Goal: Communication & Community: Answer question/provide support

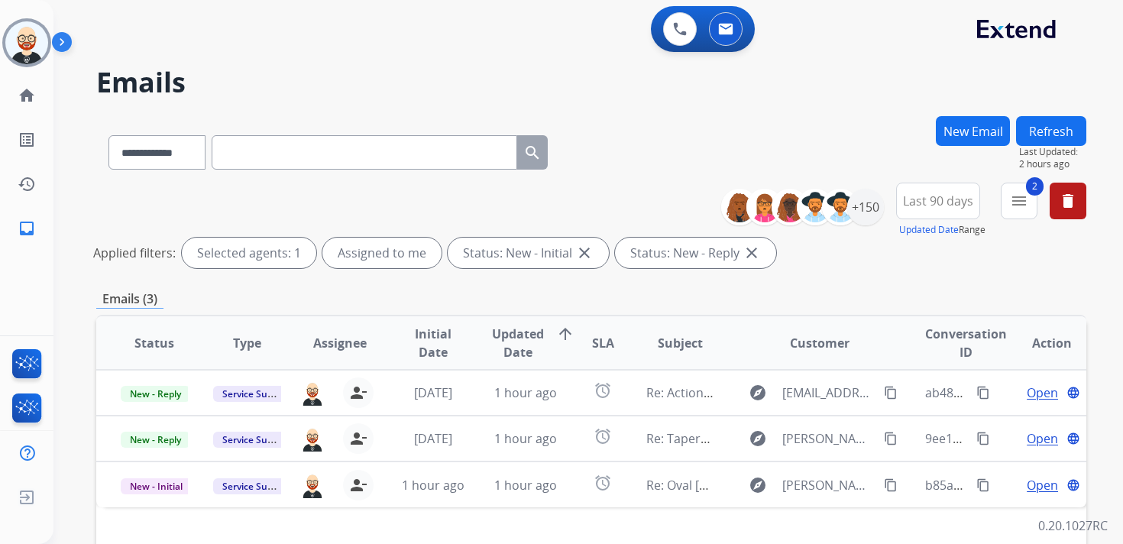
scroll to position [41, 0]
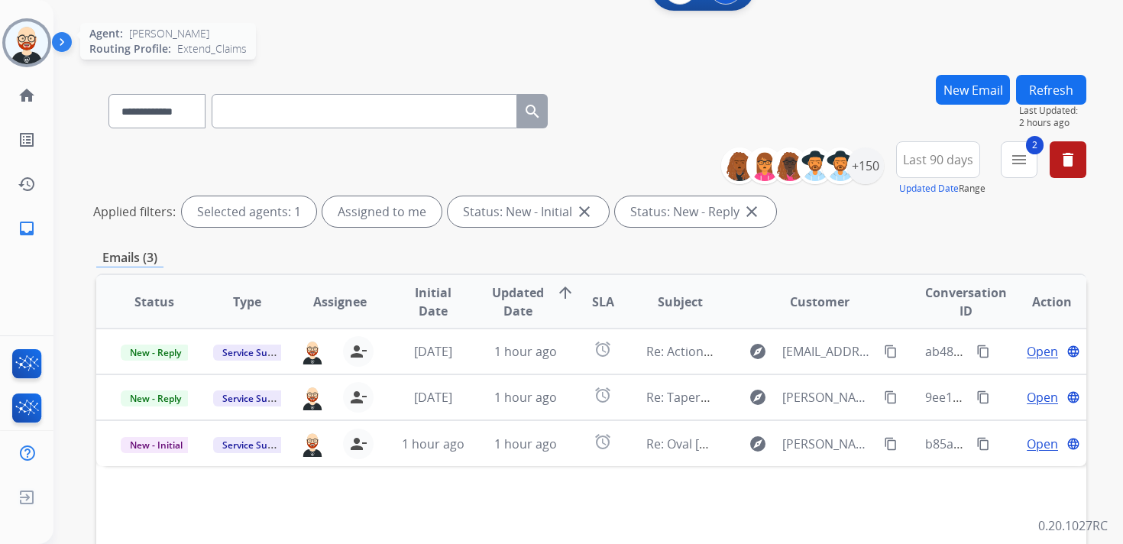
click at [29, 36] on img at bounding box center [26, 42] width 43 height 43
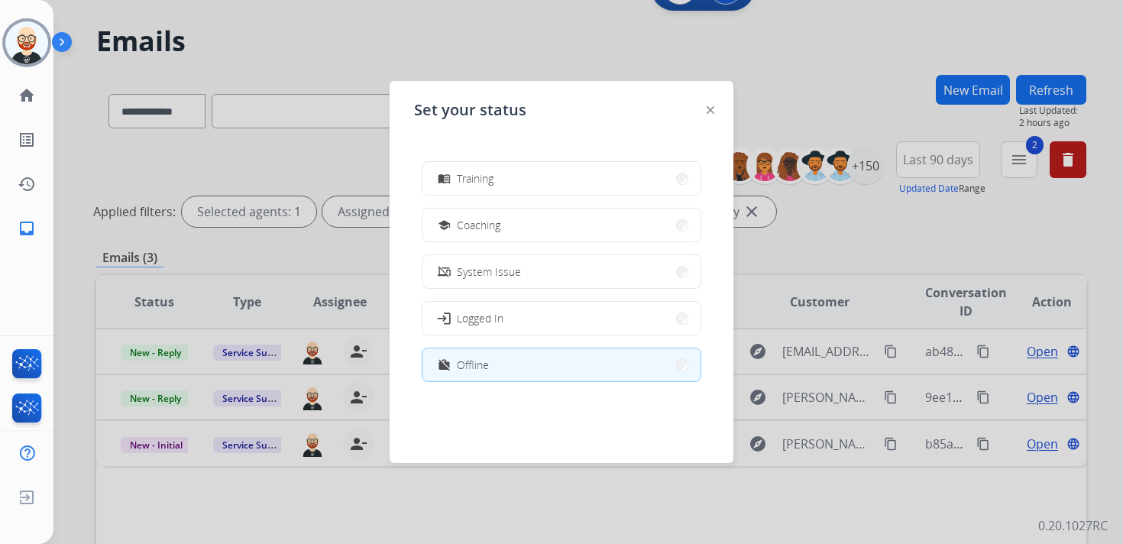
scroll to position [0, 0]
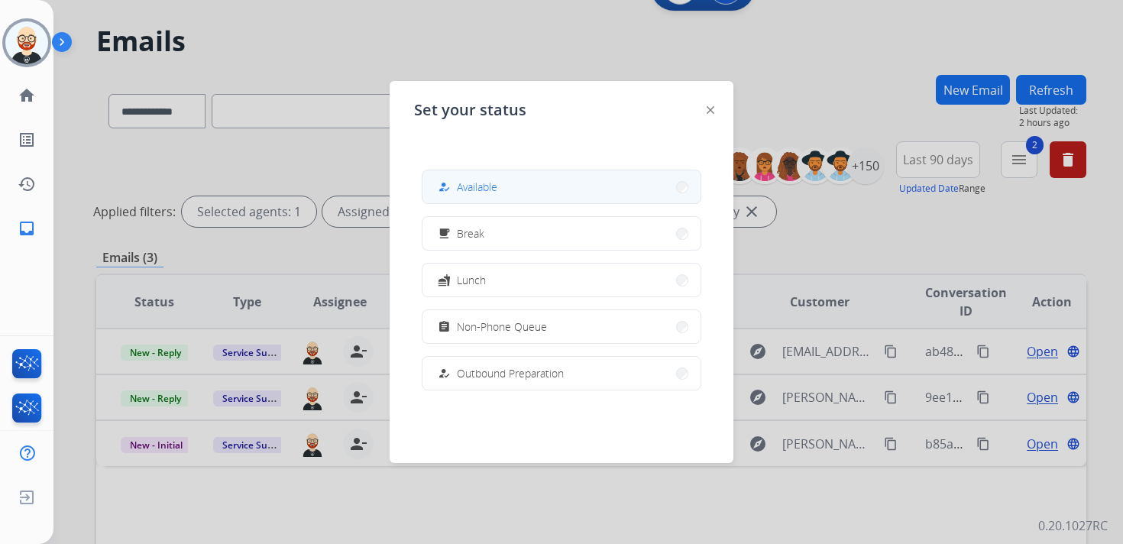
click at [522, 181] on button "how_to_reg Available" at bounding box center [562, 186] width 278 height 33
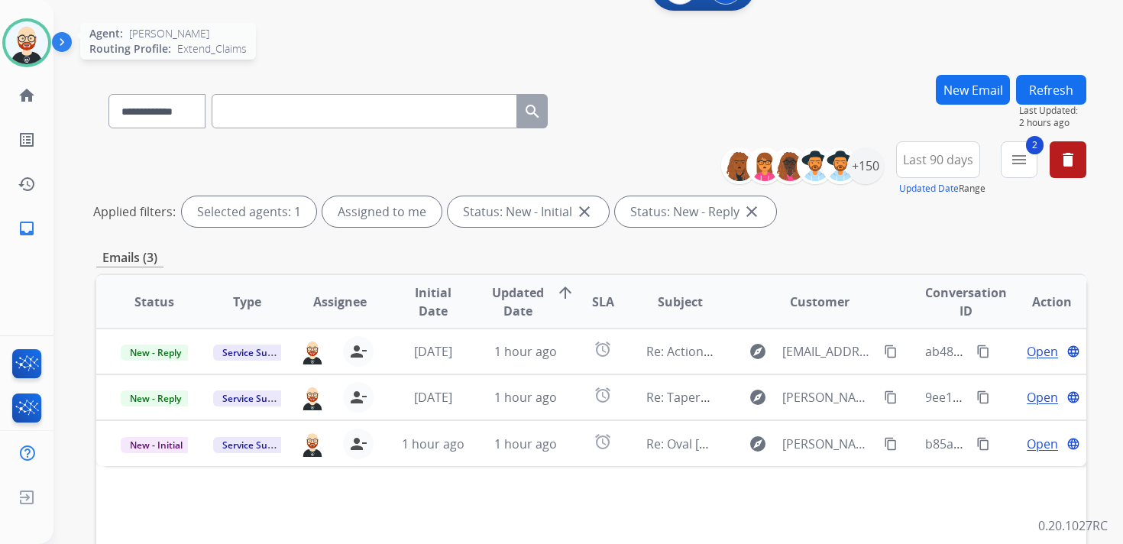
click at [26, 47] on img at bounding box center [26, 42] width 43 height 43
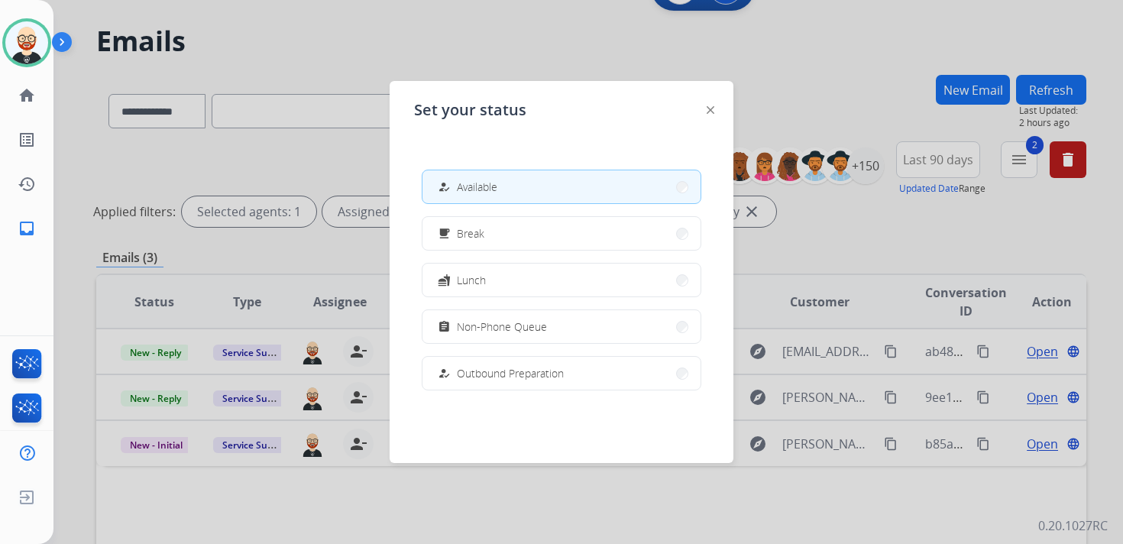
click at [714, 111] on img at bounding box center [711, 110] width 8 height 8
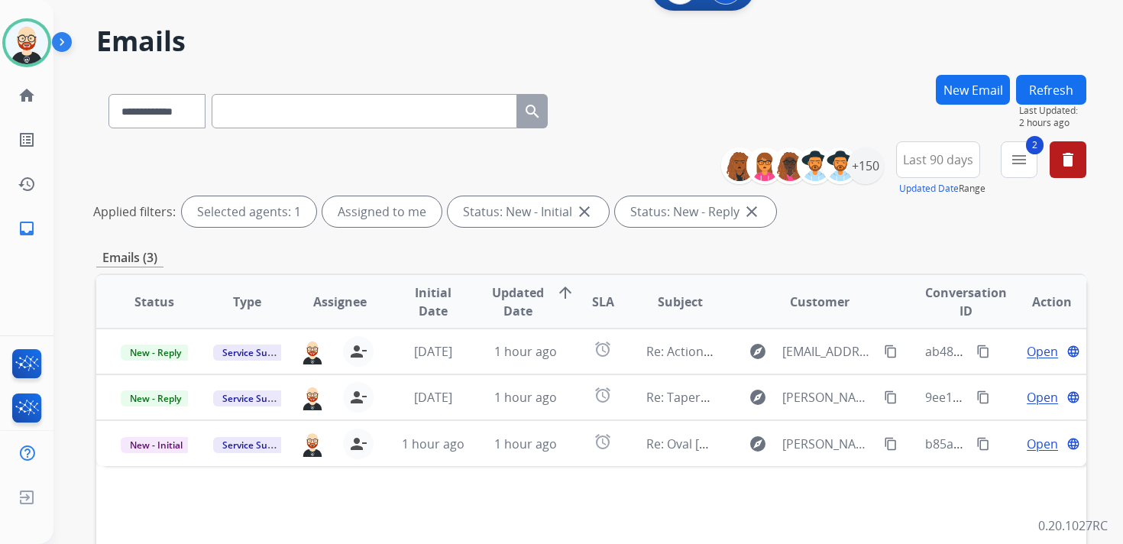
click at [1070, 88] on button "Refresh" at bounding box center [1051, 90] width 70 height 30
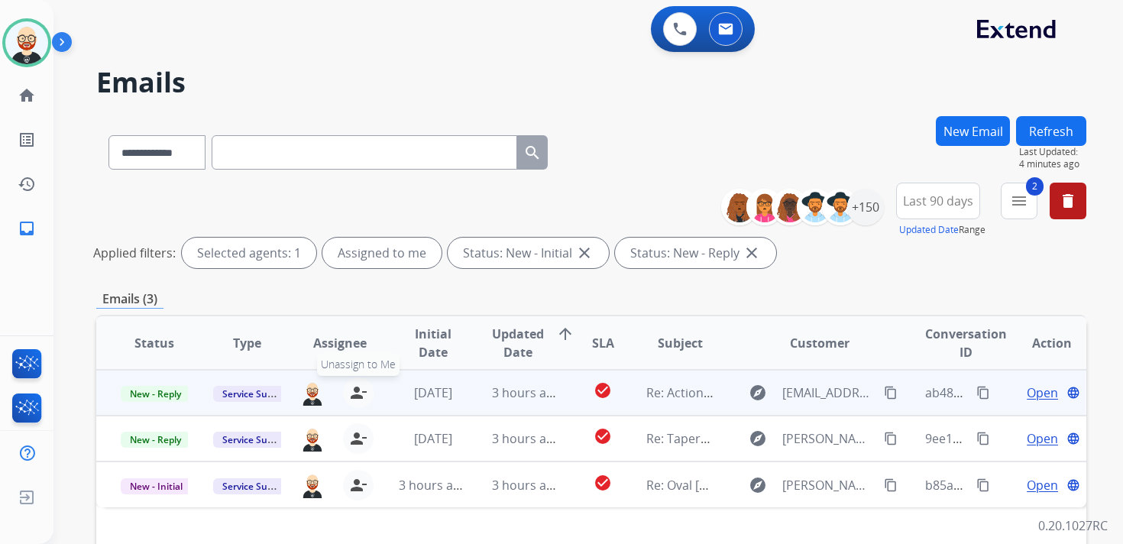
click at [358, 391] on mat-icon "person_remove" at bounding box center [358, 393] width 18 height 18
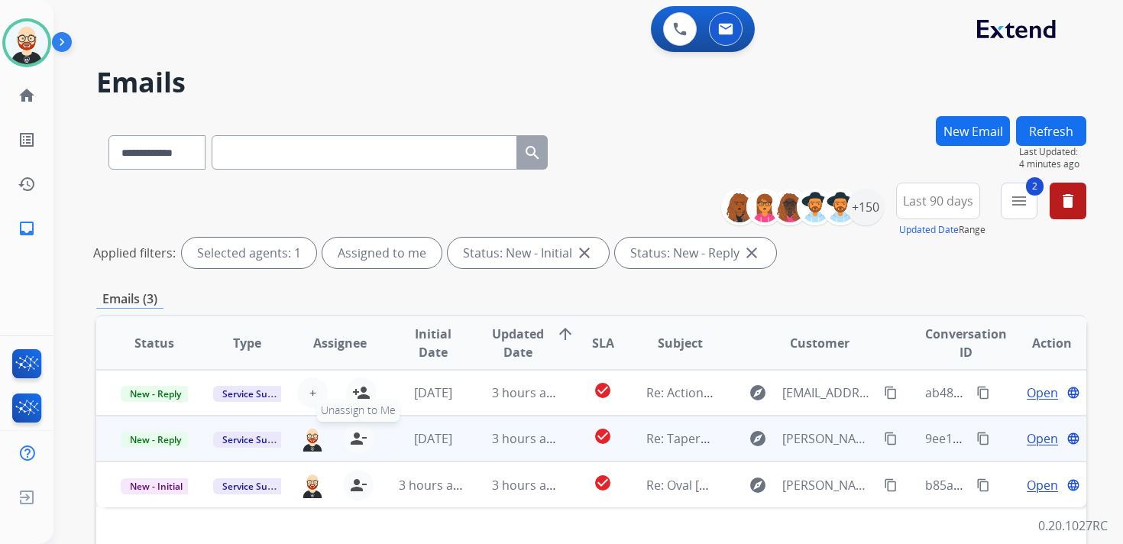
click at [352, 446] on mat-icon "person_remove" at bounding box center [358, 438] width 18 height 18
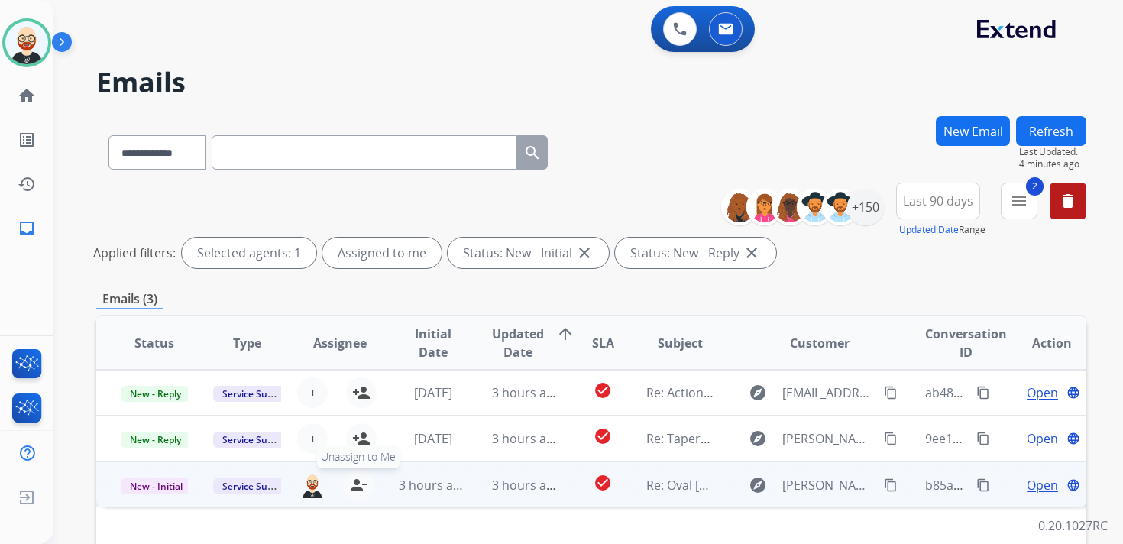
click at [355, 488] on mat-icon "person_remove" at bounding box center [358, 485] width 18 height 18
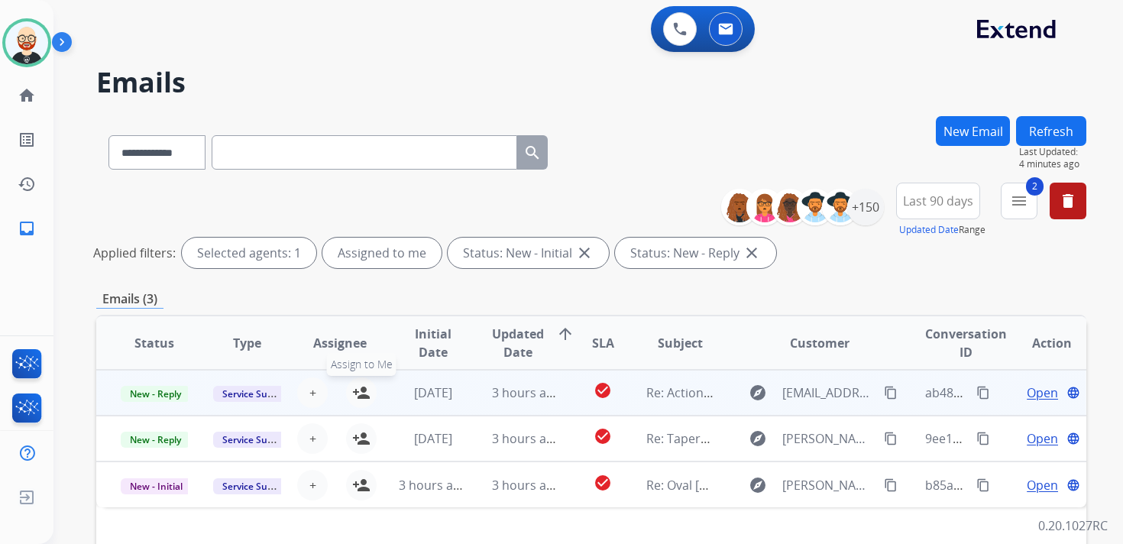
click at [355, 396] on mat-icon "person_add" at bounding box center [361, 393] width 18 height 18
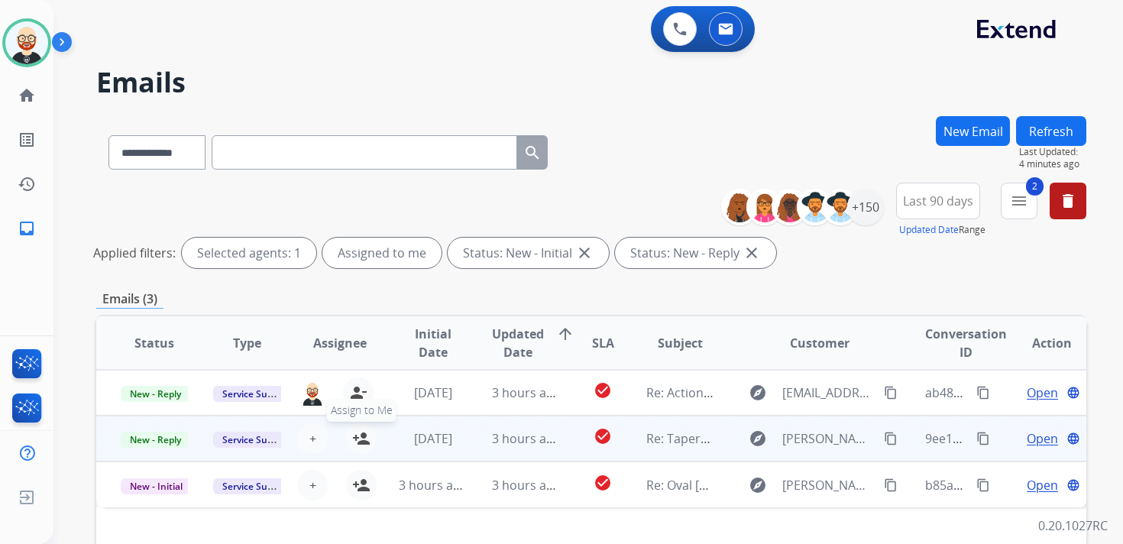
click at [355, 434] on mat-icon "person_add" at bounding box center [361, 438] width 18 height 18
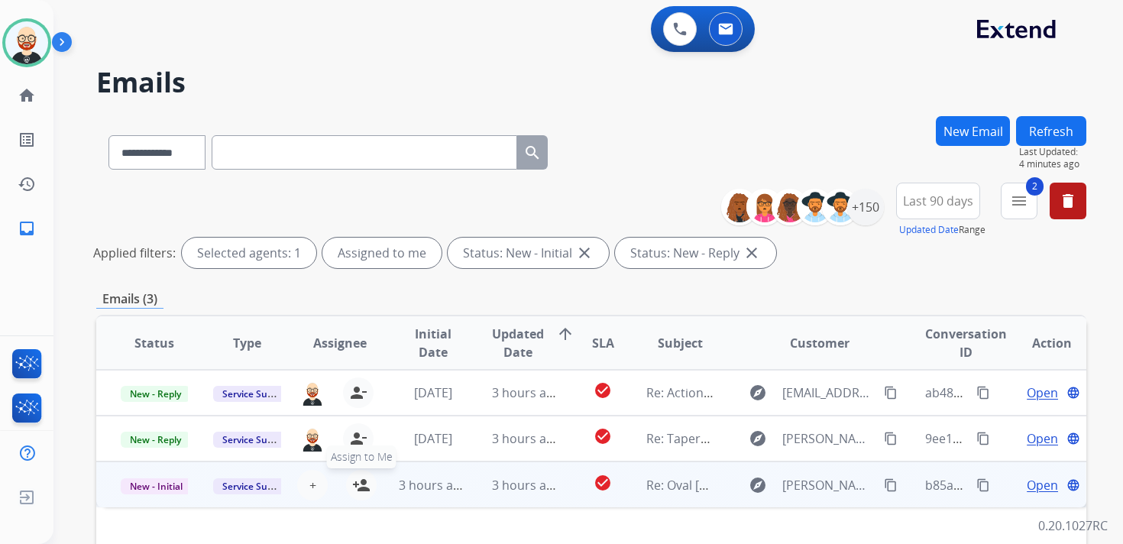
click at [355, 478] on mat-icon "person_add" at bounding box center [361, 485] width 18 height 18
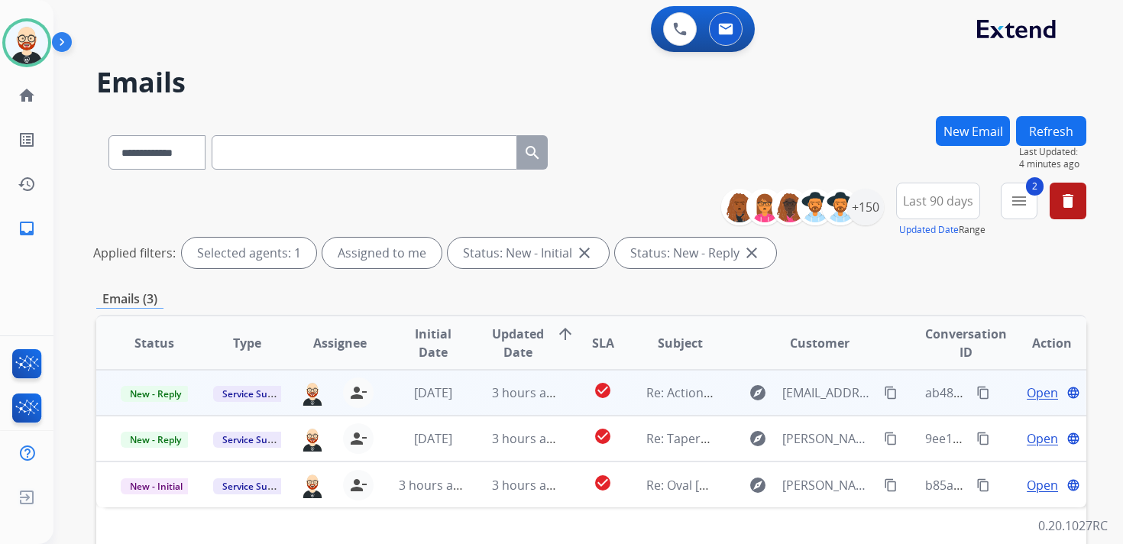
click at [1032, 393] on span "Open" at bounding box center [1042, 393] width 31 height 18
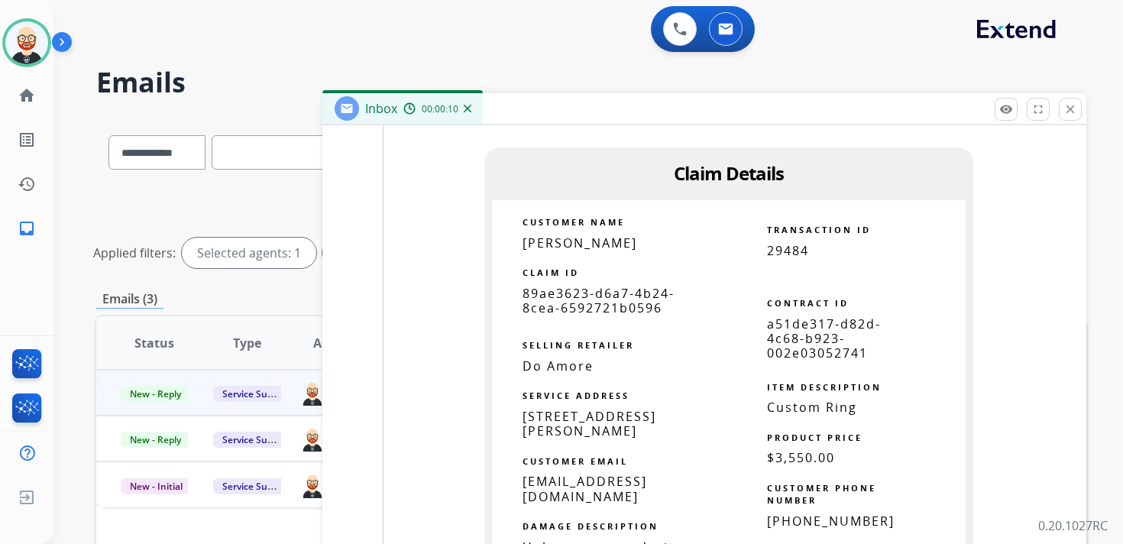
scroll to position [1816, 0]
click at [618, 287] on span "89ae3623-d6a7-4b24-8cea-6592721b0596" at bounding box center [599, 302] width 152 height 31
copy tbody
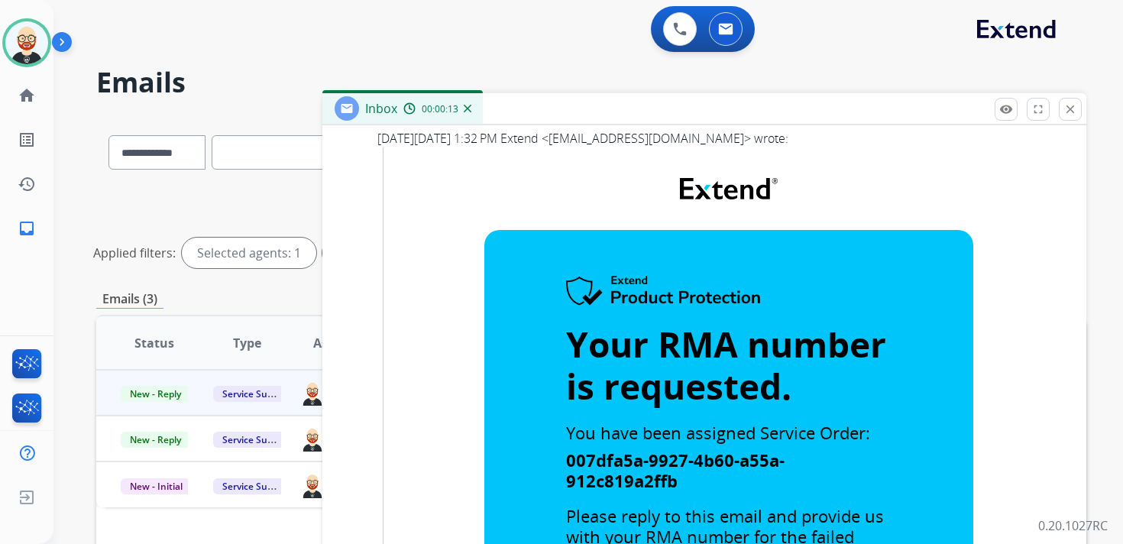
scroll to position [0, 0]
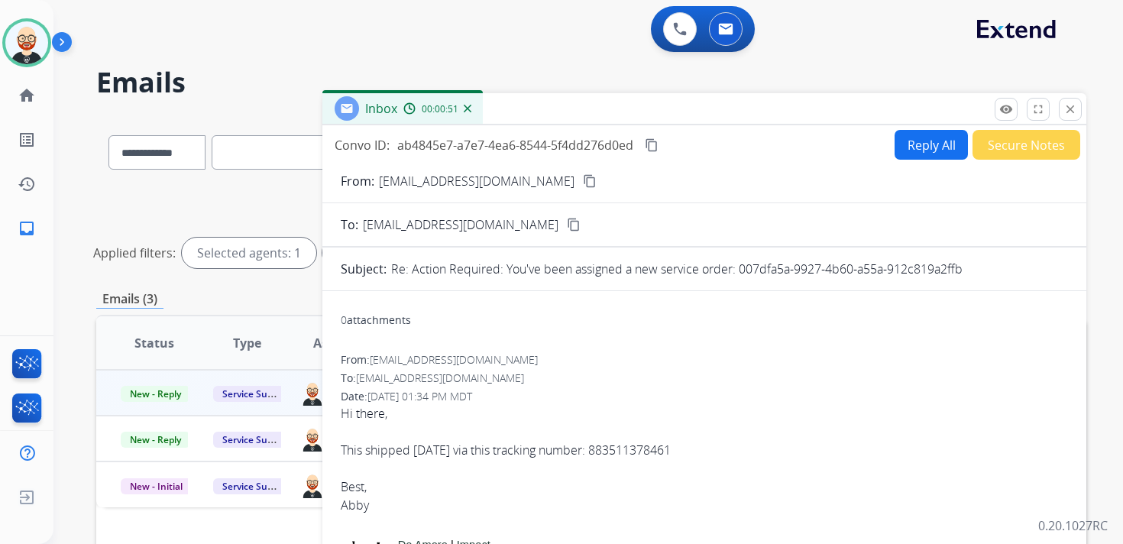
click at [658, 144] on mat-icon "content_copy" at bounding box center [652, 145] width 14 height 14
click at [575, 446] on div "This shipped [DATE] via this tracking number: 883511378461" at bounding box center [705, 450] width 728 height 18
copy div "This shipped [DATE] via this tracking number: 883511378461"
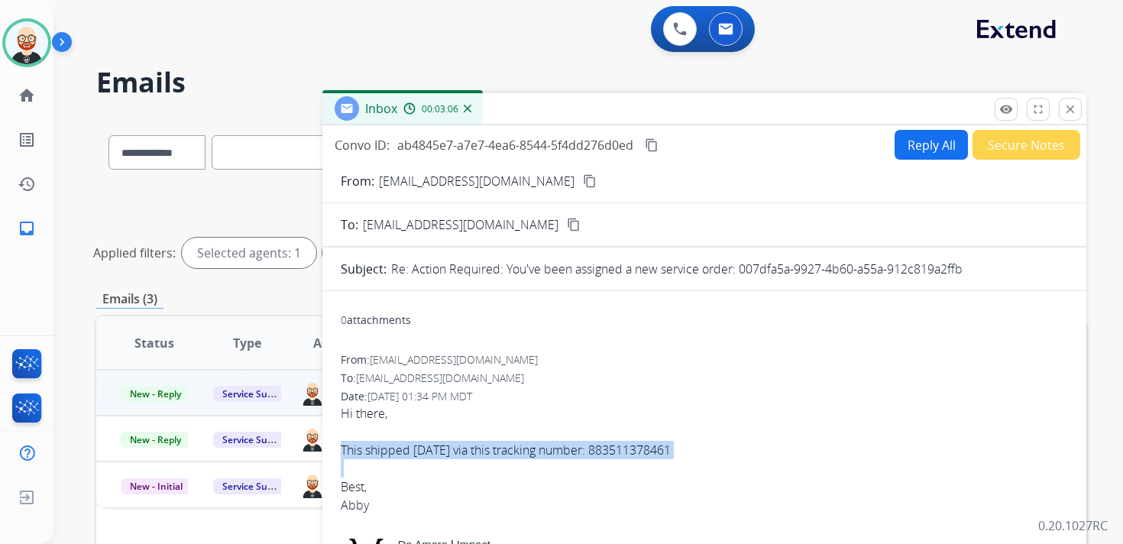
click at [909, 150] on button "Reply All" at bounding box center [931, 145] width 73 height 30
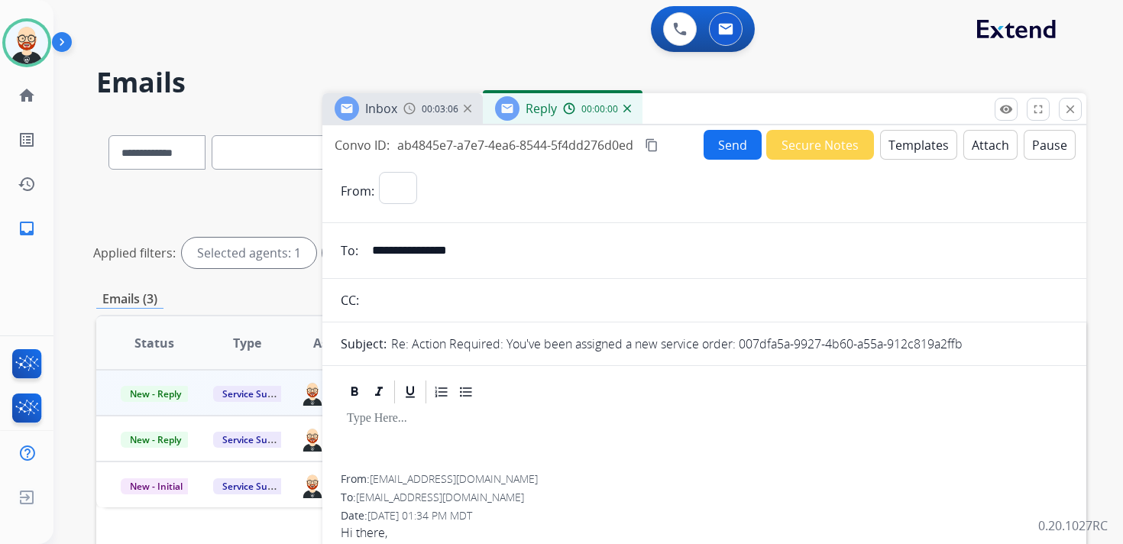
select select "**********"
click at [414, 434] on div at bounding box center [705, 440] width 728 height 69
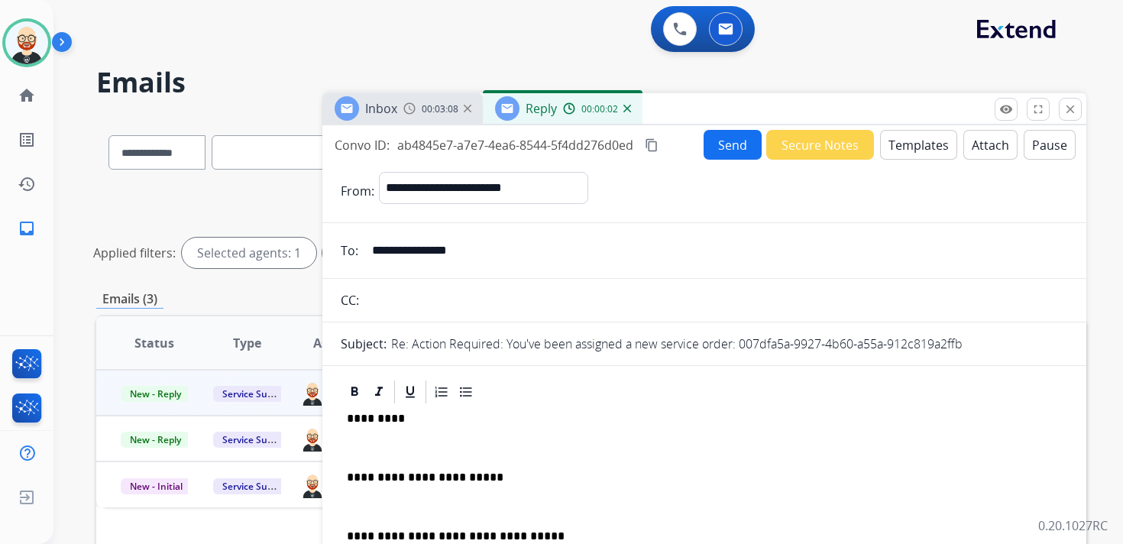
scroll to position [4, 0]
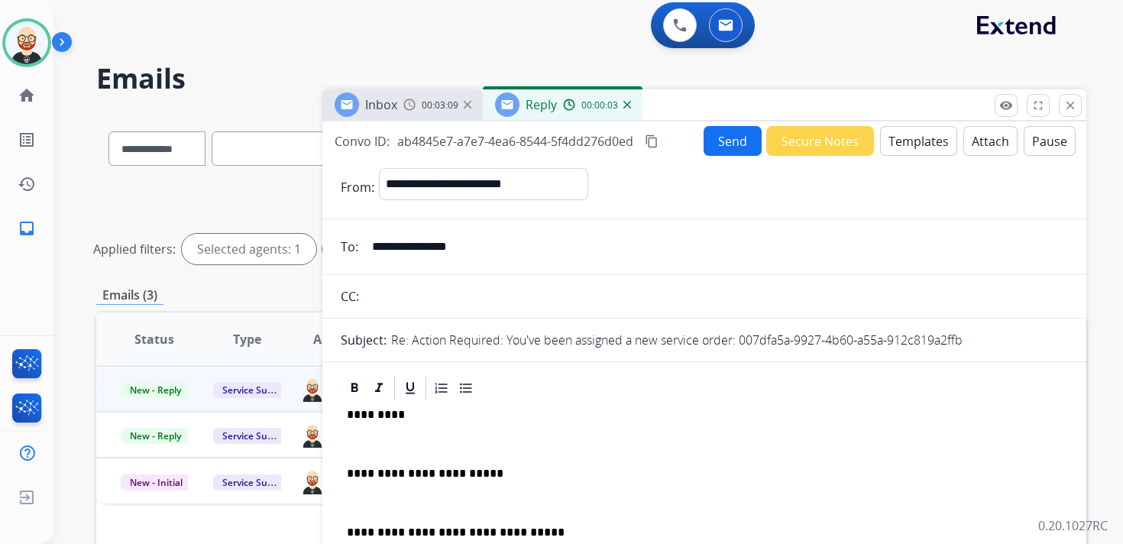
click at [381, 420] on p "*********" at bounding box center [698, 415] width 703 height 14
click at [378, 431] on div "**********" at bounding box center [705, 510] width 728 height 216
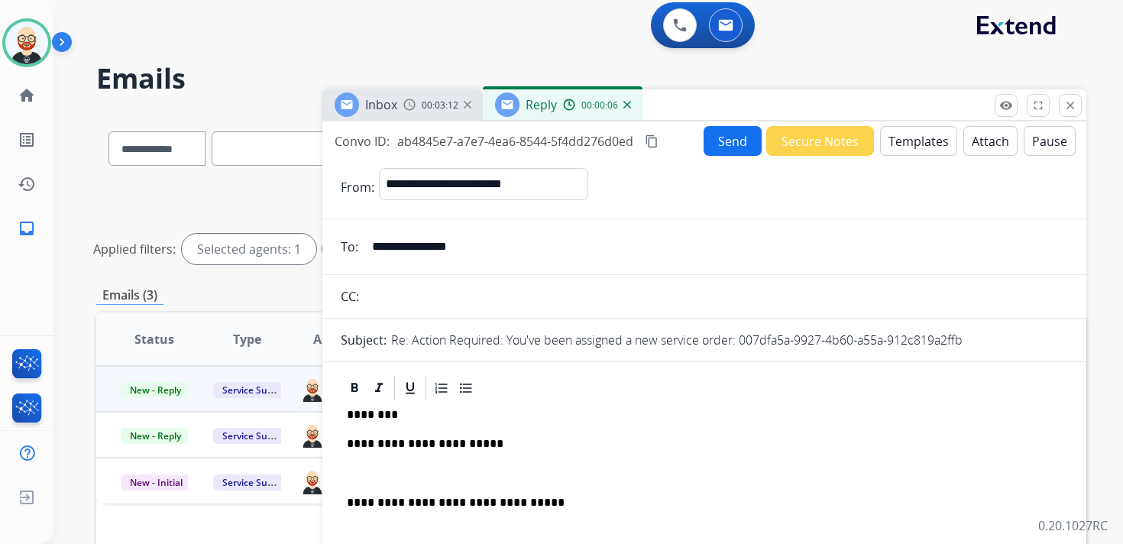
click at [352, 475] on p at bounding box center [704, 474] width 715 height 14
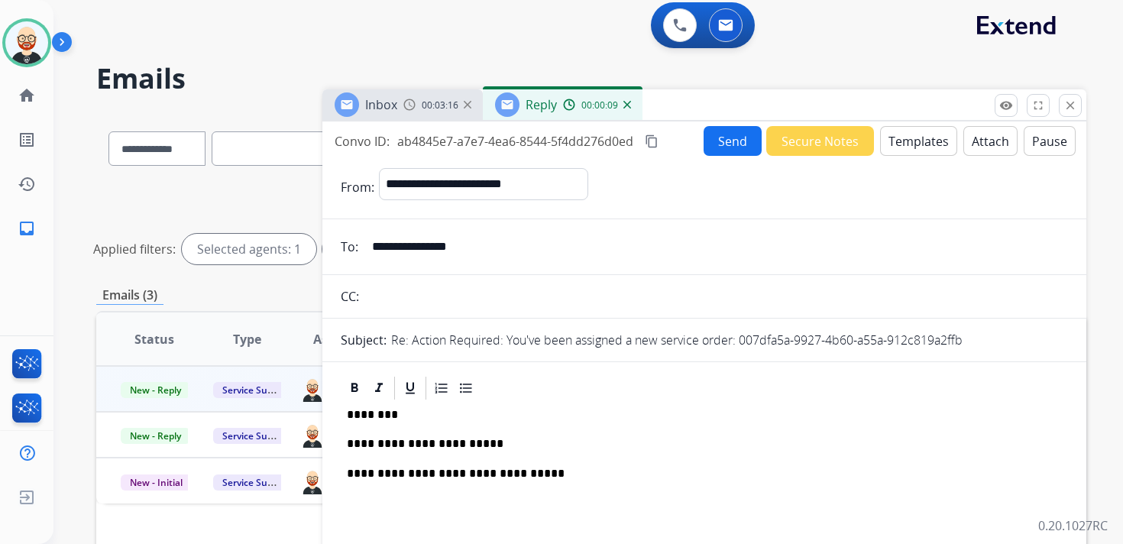
click at [728, 144] on button "Send" at bounding box center [733, 141] width 58 height 30
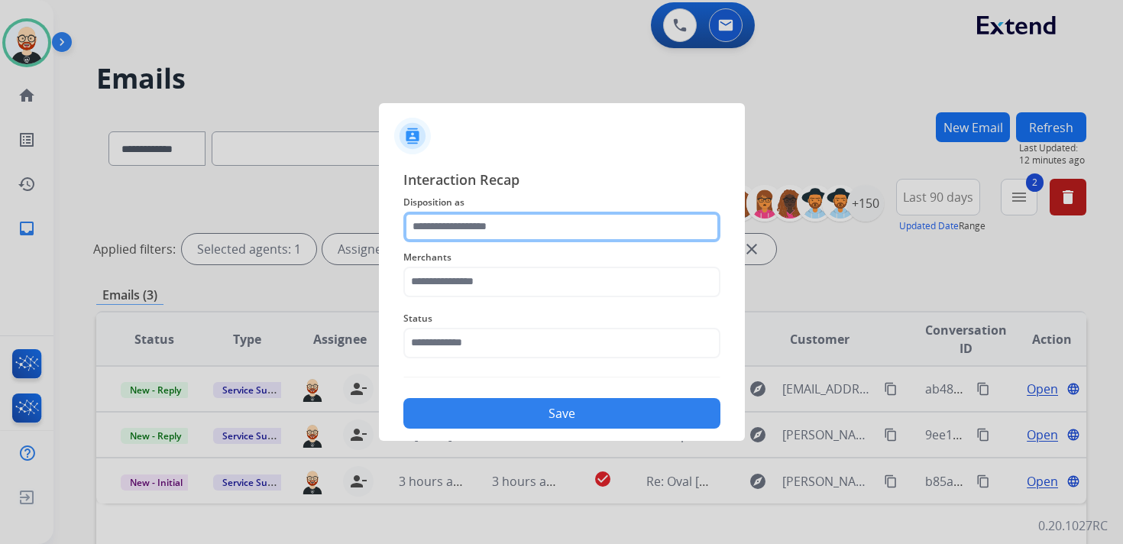
click at [560, 233] on input "text" at bounding box center [561, 227] width 317 height 31
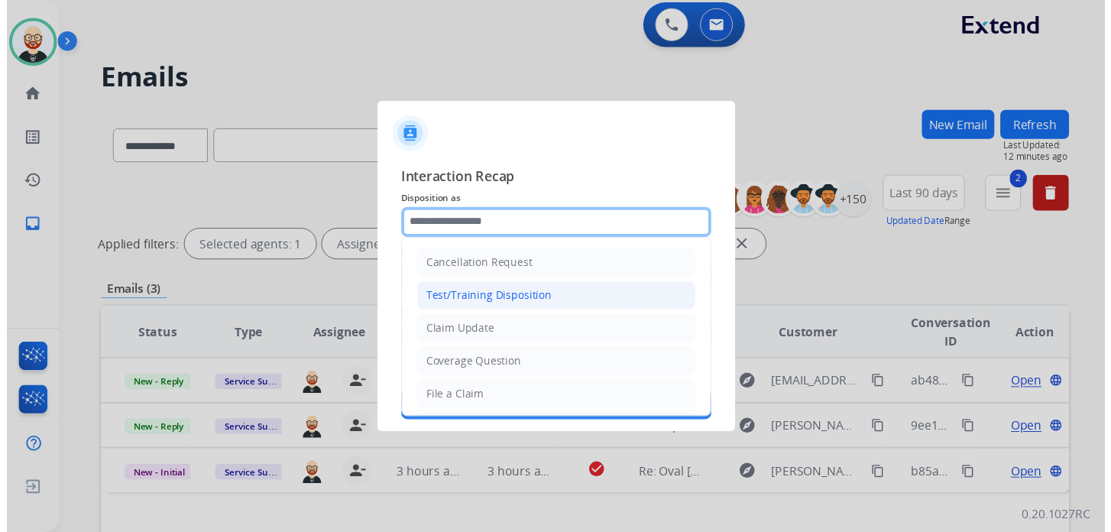
scroll to position [229, 0]
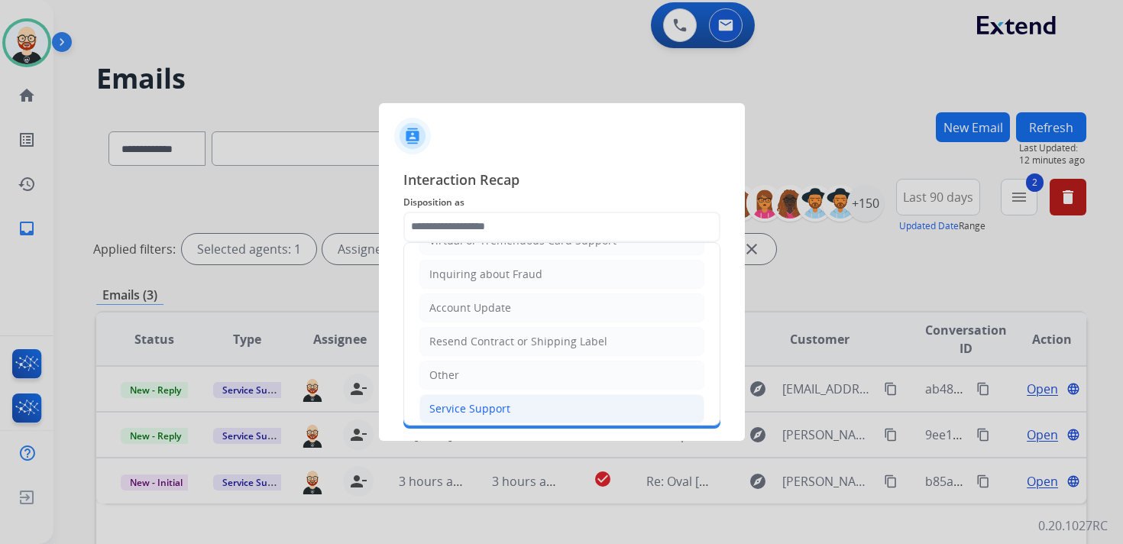
click at [488, 405] on div "Service Support" at bounding box center [469, 408] width 81 height 15
type input "**********"
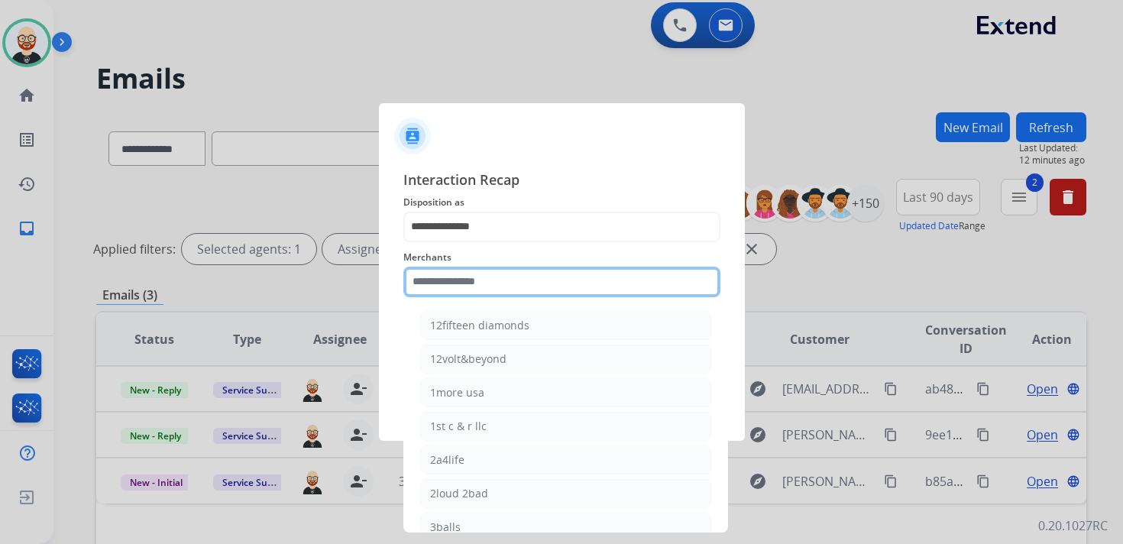
click at [447, 286] on input "text" at bounding box center [561, 282] width 317 height 31
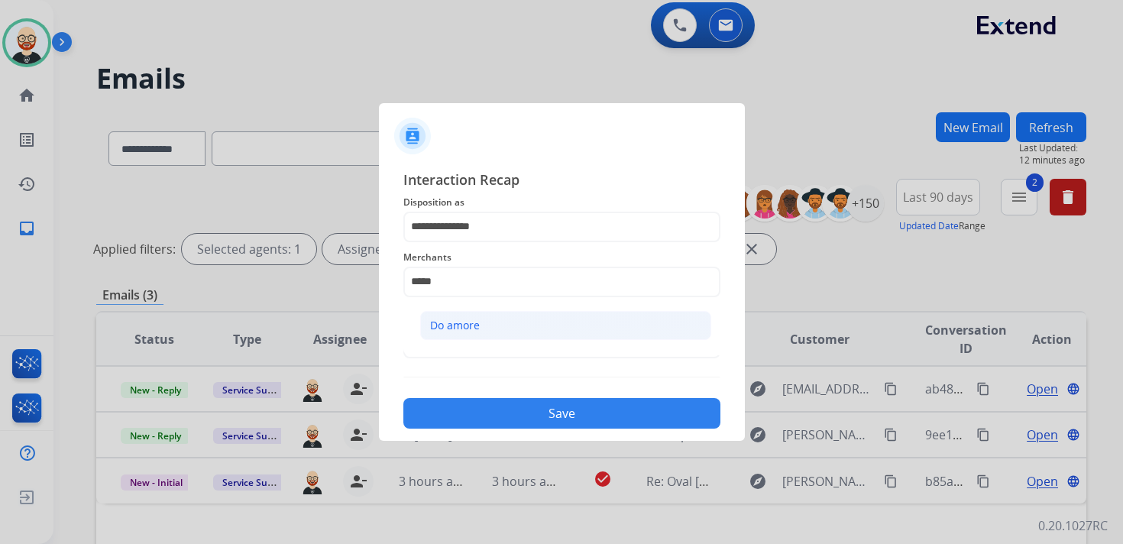
click at [448, 319] on div "Do amore" at bounding box center [455, 325] width 50 height 15
type input "********"
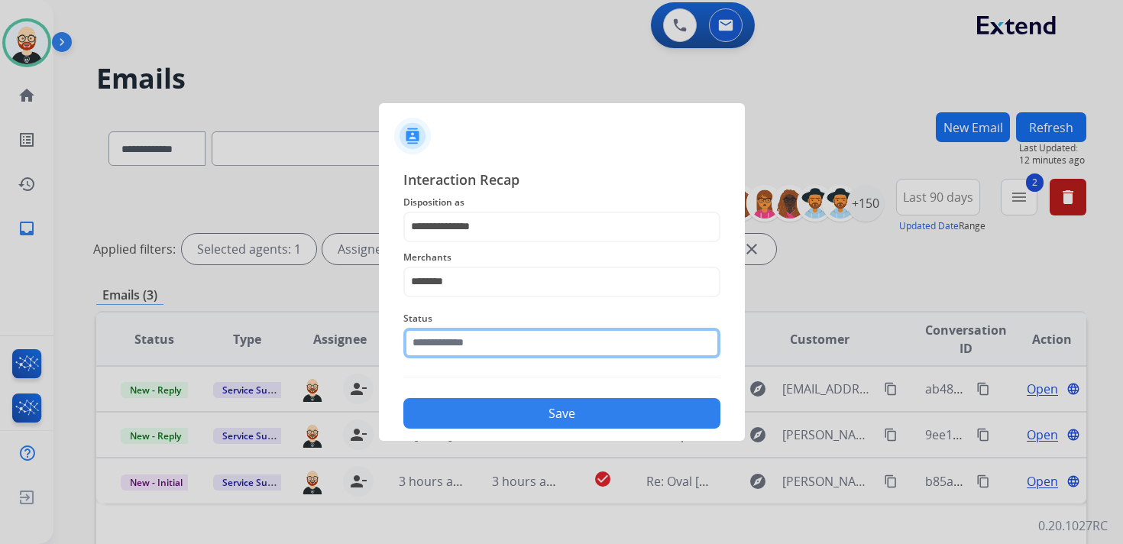
click at [448, 352] on div "Status" at bounding box center [561, 333] width 317 height 61
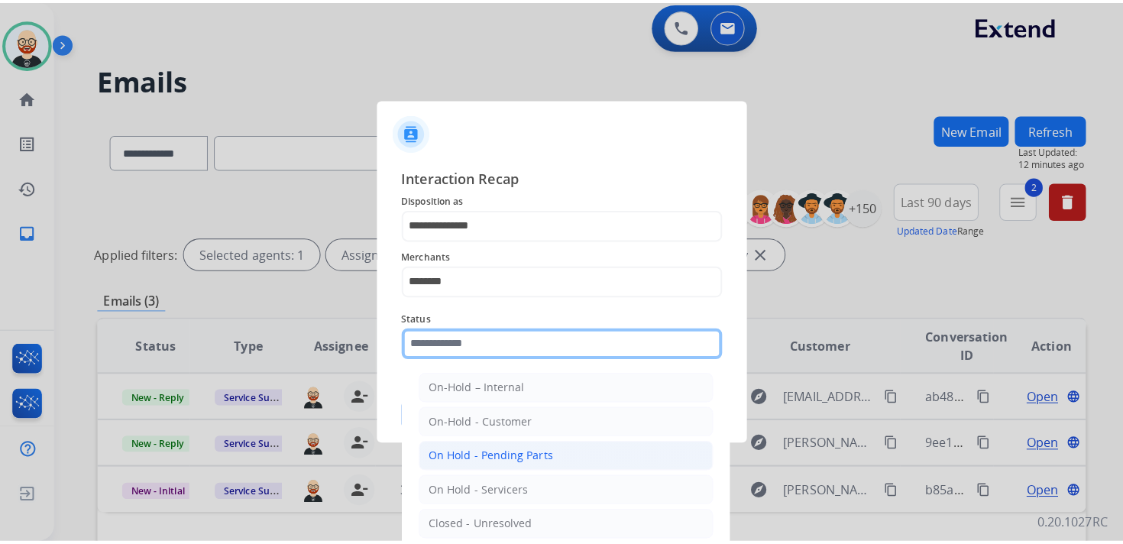
scroll to position [85, 0]
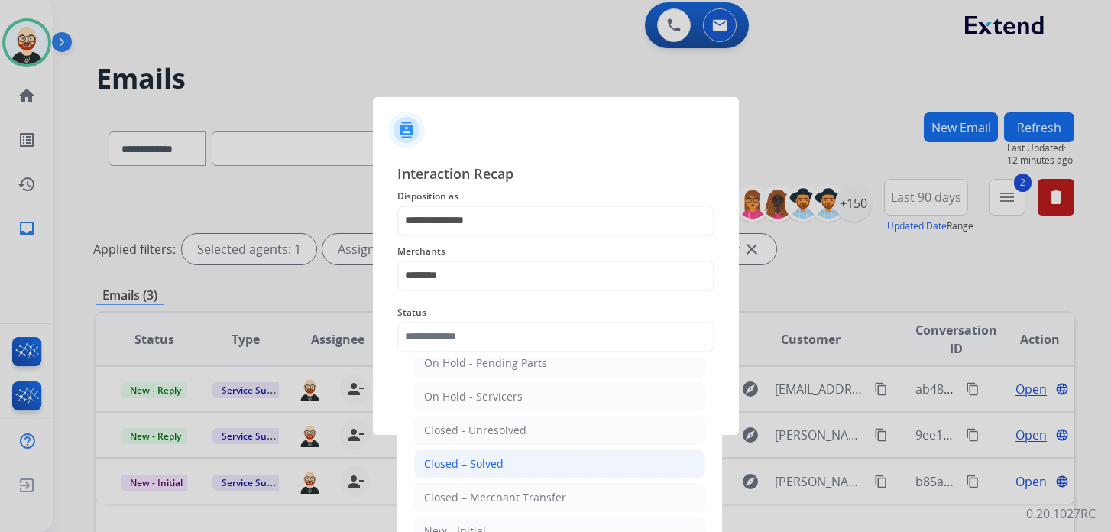
click at [473, 456] on div "Closed – Solved" at bounding box center [463, 463] width 79 height 15
type input "**********"
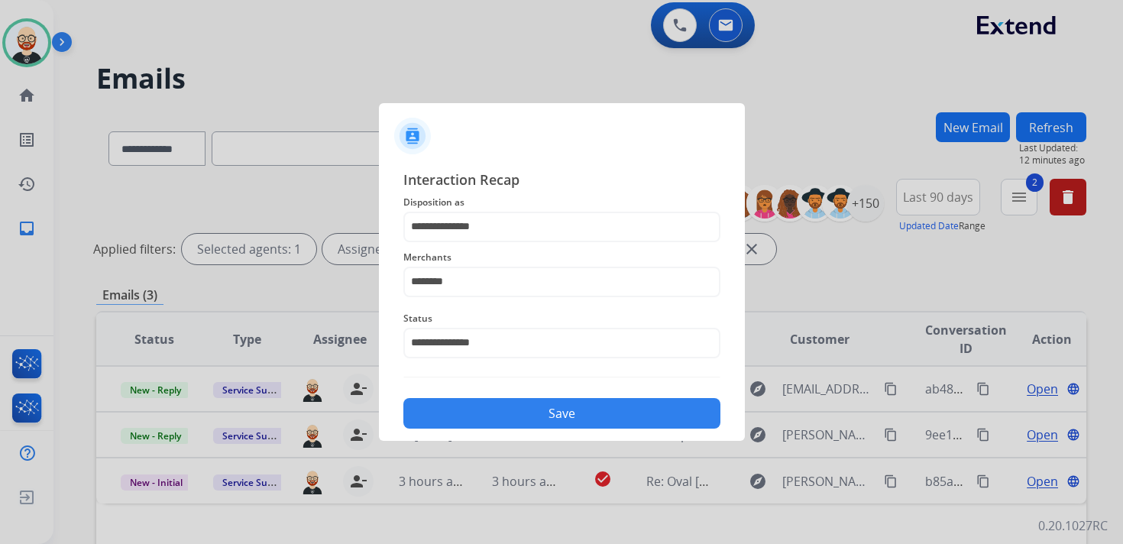
click at [527, 413] on button "Save" at bounding box center [561, 413] width 317 height 31
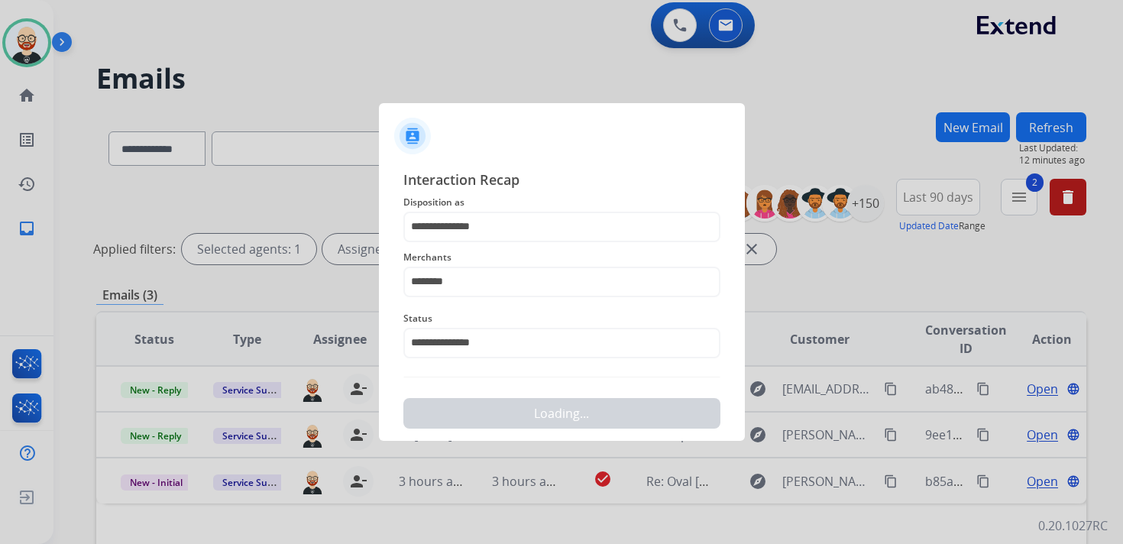
scroll to position [0, 0]
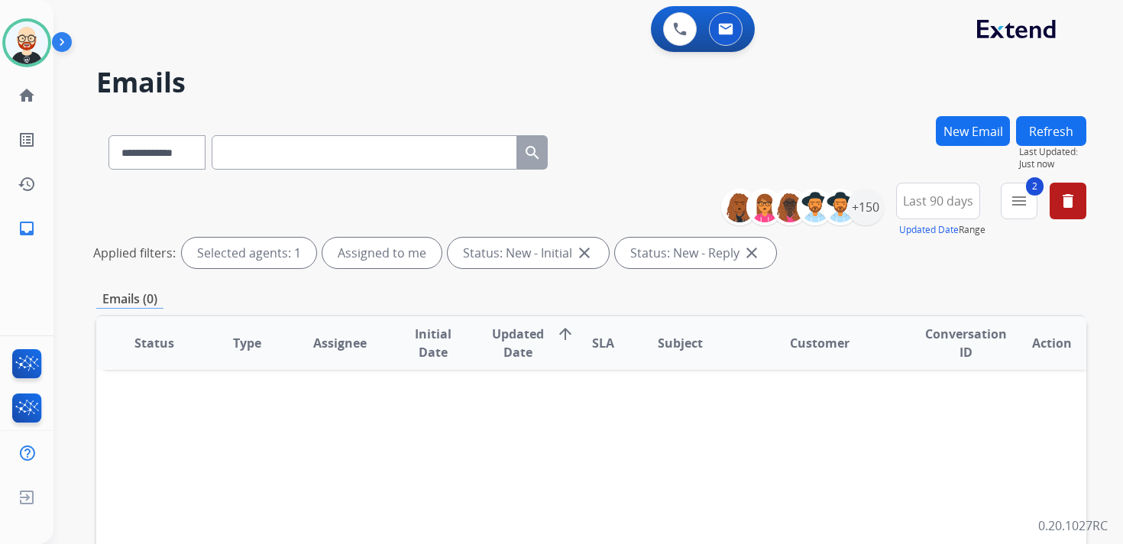
click at [1027, 132] on button "Refresh" at bounding box center [1051, 131] width 70 height 30
click at [861, 214] on div "+150" at bounding box center [866, 207] width 37 height 37
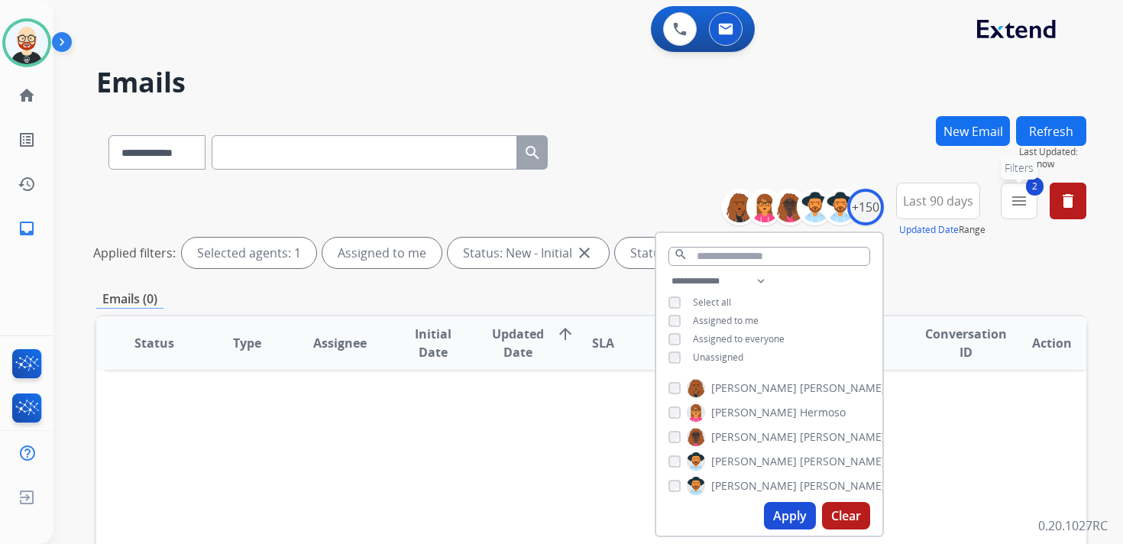
click at [1024, 208] on mat-icon "menu" at bounding box center [1019, 201] width 18 height 18
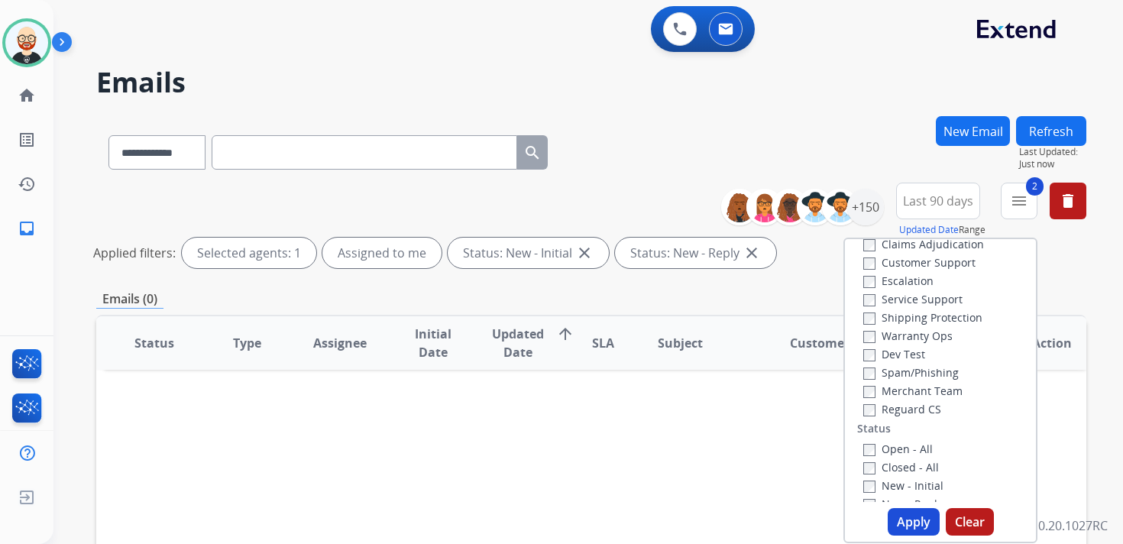
scroll to position [30, 0]
click at [923, 294] on label "Service Support" at bounding box center [913, 301] width 99 height 15
click at [888, 520] on button "Apply" at bounding box center [914, 522] width 52 height 28
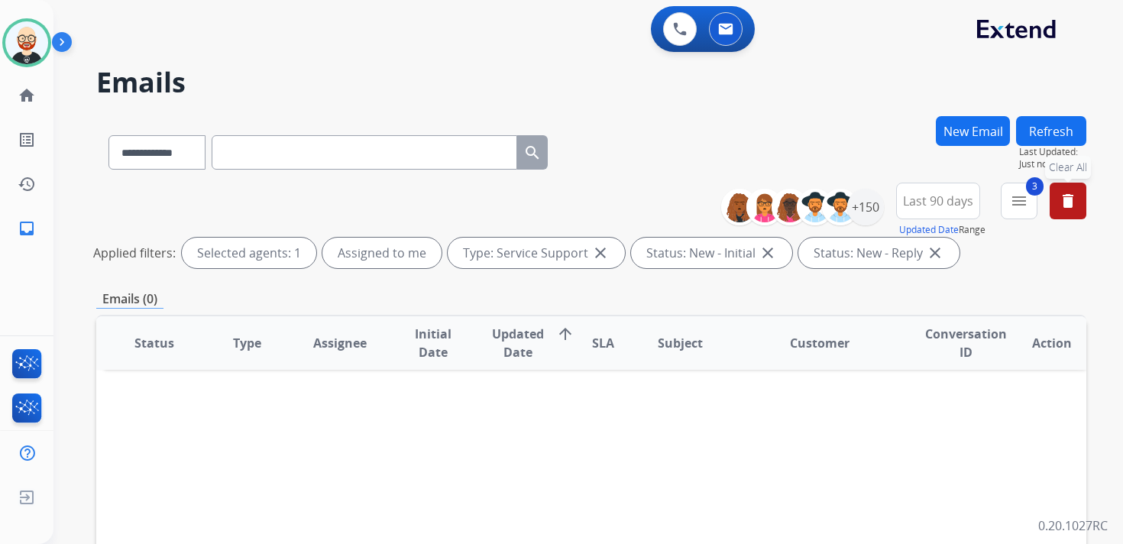
click at [1065, 198] on mat-icon "delete" at bounding box center [1068, 201] width 18 height 18
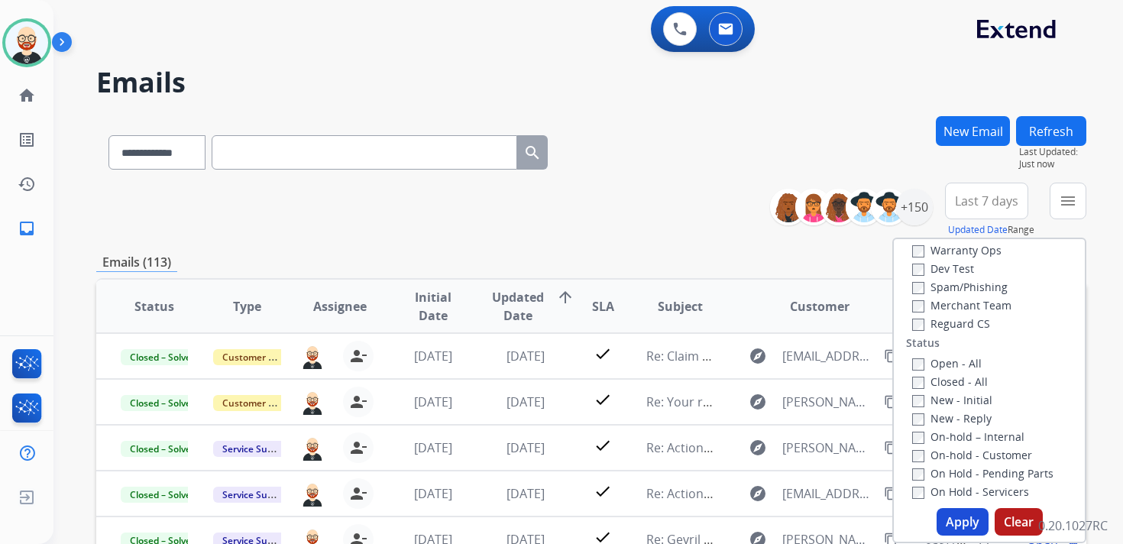
scroll to position [121, 0]
click at [935, 402] on label "New - Initial" at bounding box center [952, 397] width 80 height 15
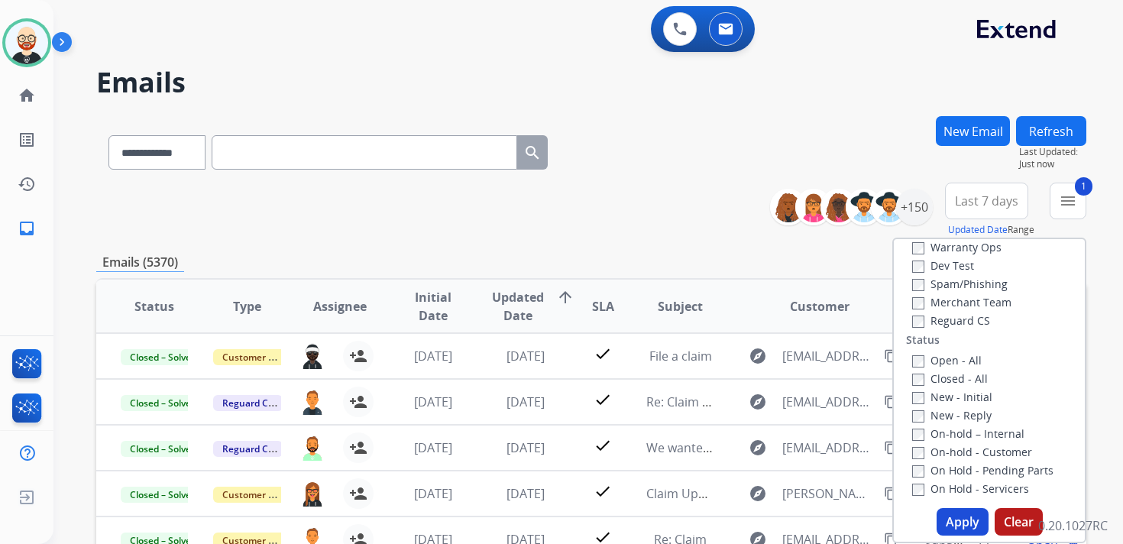
click at [935, 413] on label "New - Reply" at bounding box center [951, 415] width 79 height 15
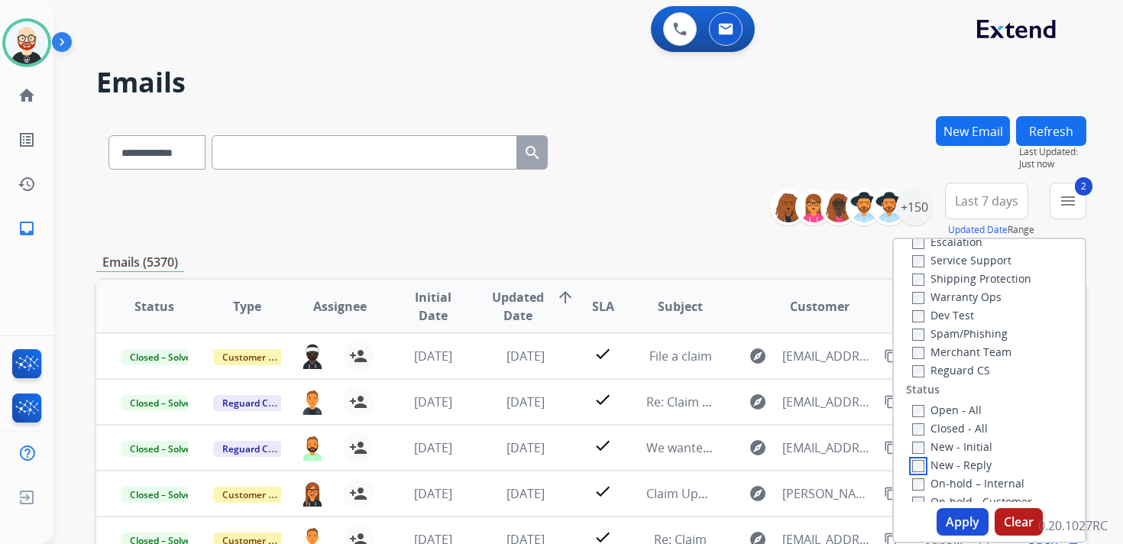
scroll to position [56, 0]
click at [928, 274] on label "Service Support" at bounding box center [961, 275] width 99 height 15
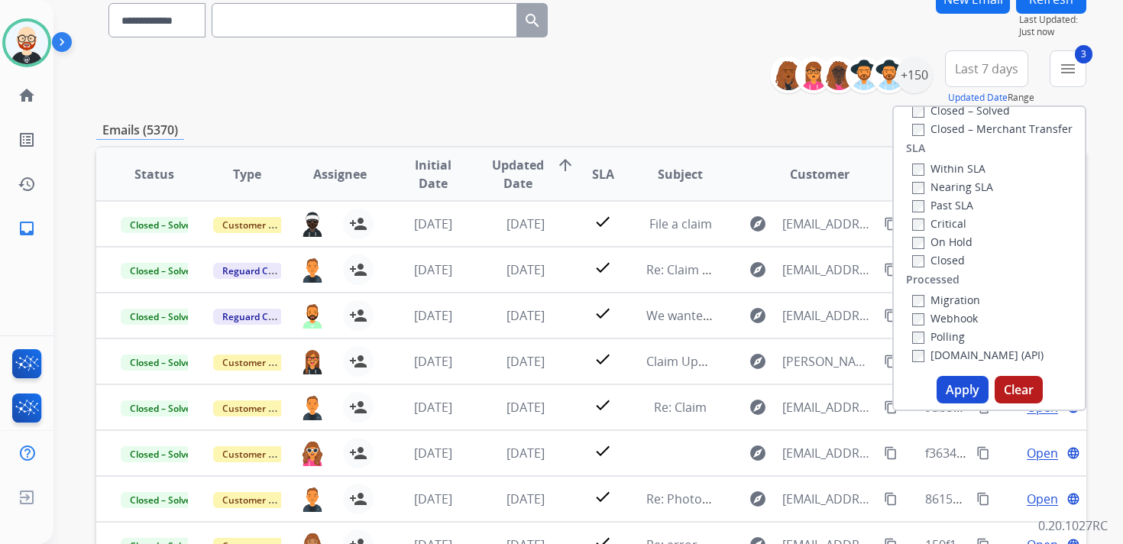
scroll to position [313, 0]
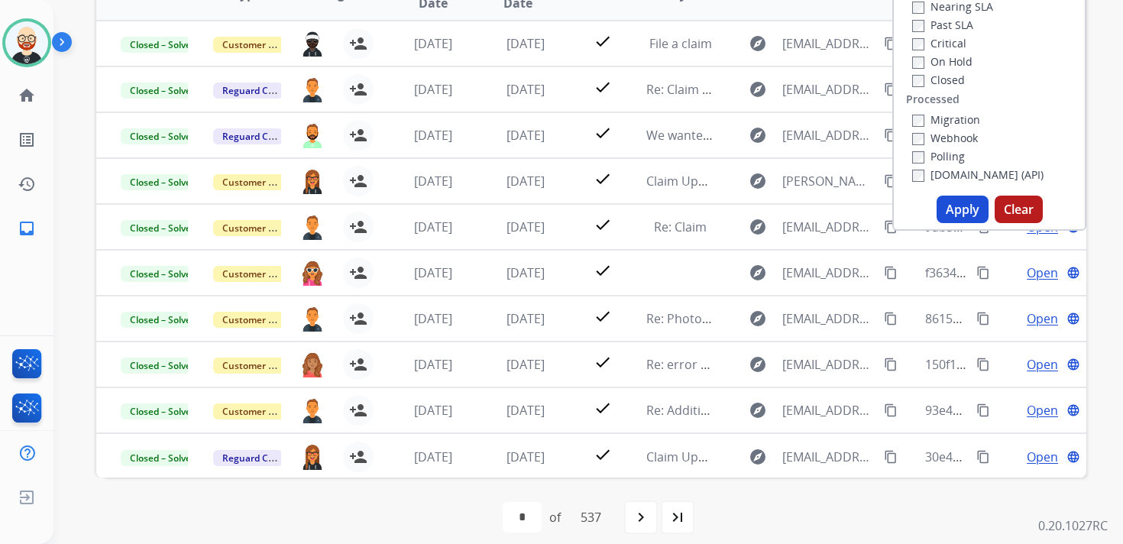
click at [947, 217] on button "Apply" at bounding box center [963, 210] width 52 height 28
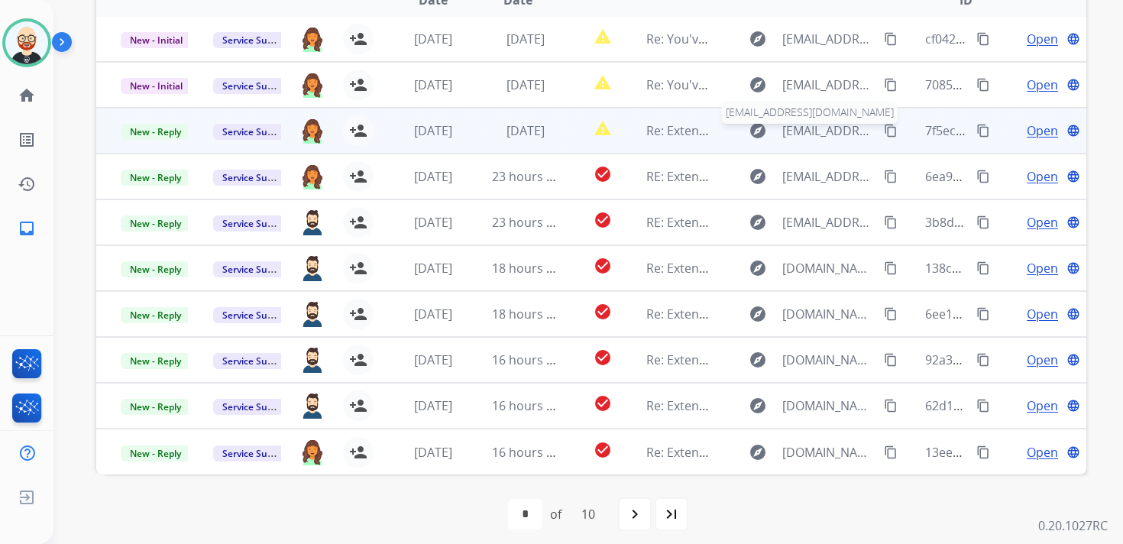
scroll to position [362, 0]
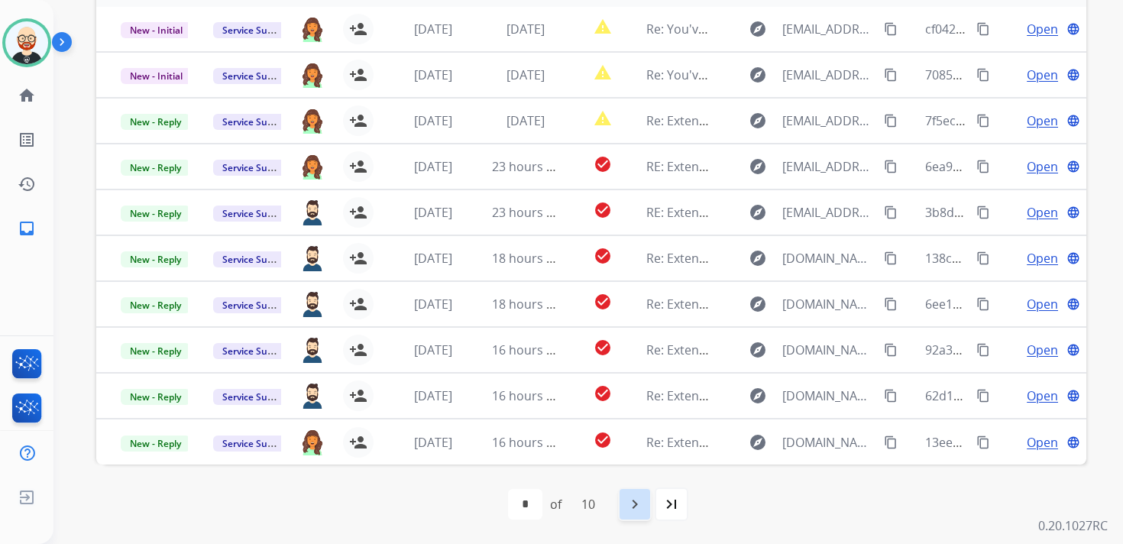
click at [640, 506] on mat-icon "navigate_next" at bounding box center [635, 504] width 18 height 18
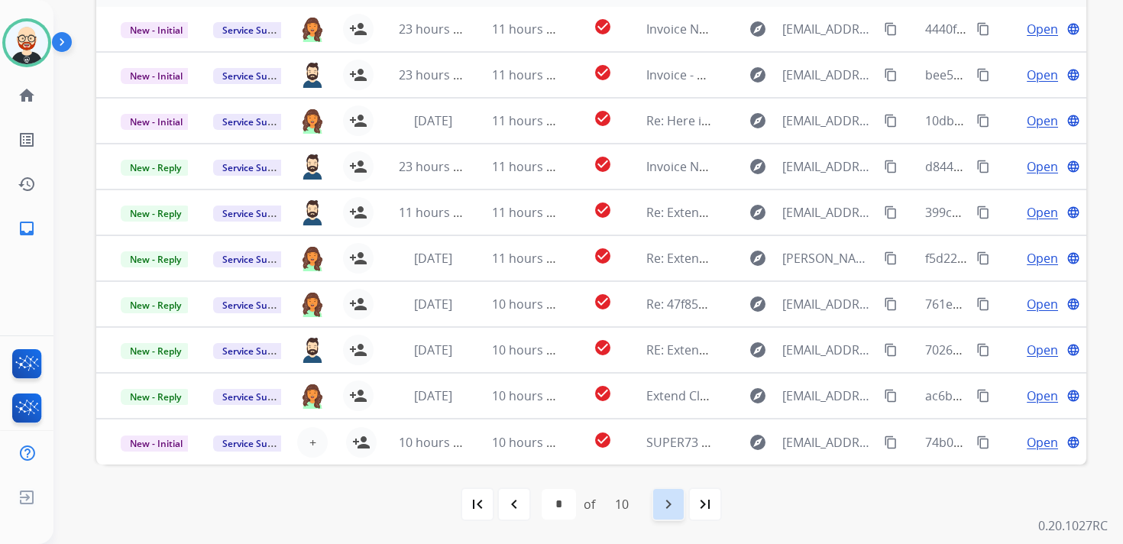
click at [666, 501] on mat-icon "navigate_next" at bounding box center [669, 504] width 18 height 18
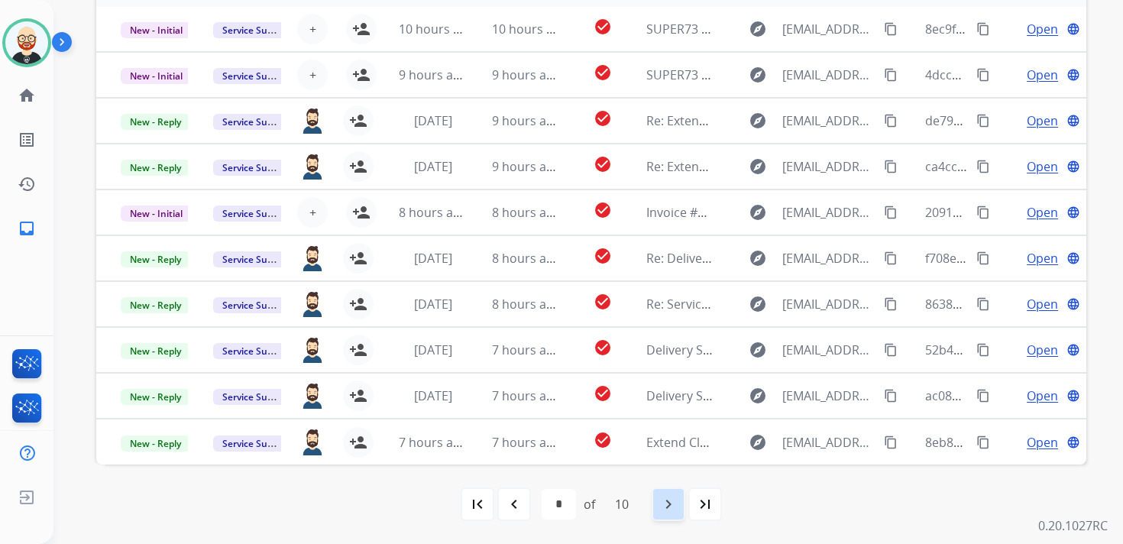
click at [672, 510] on mat-icon "navigate_next" at bounding box center [669, 504] width 18 height 18
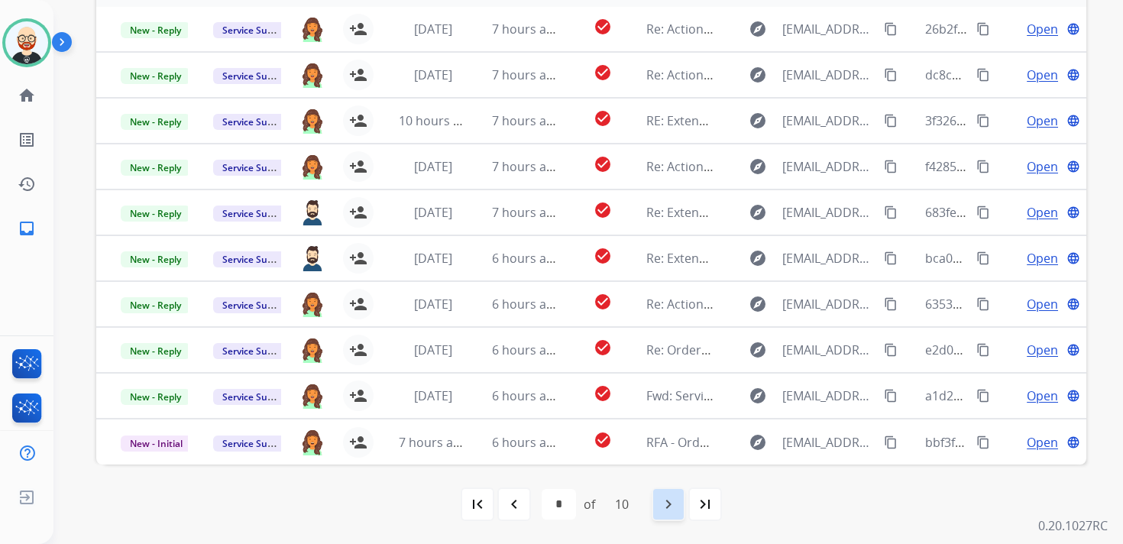
click at [672, 510] on mat-icon "navigate_next" at bounding box center [669, 504] width 18 height 18
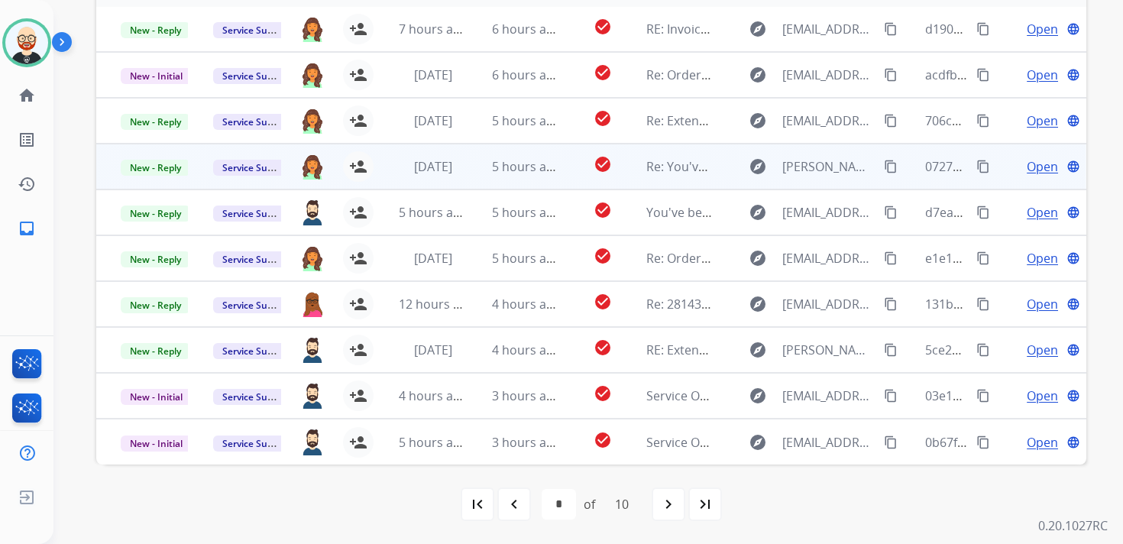
click at [1030, 164] on span "Open" at bounding box center [1042, 166] width 31 height 18
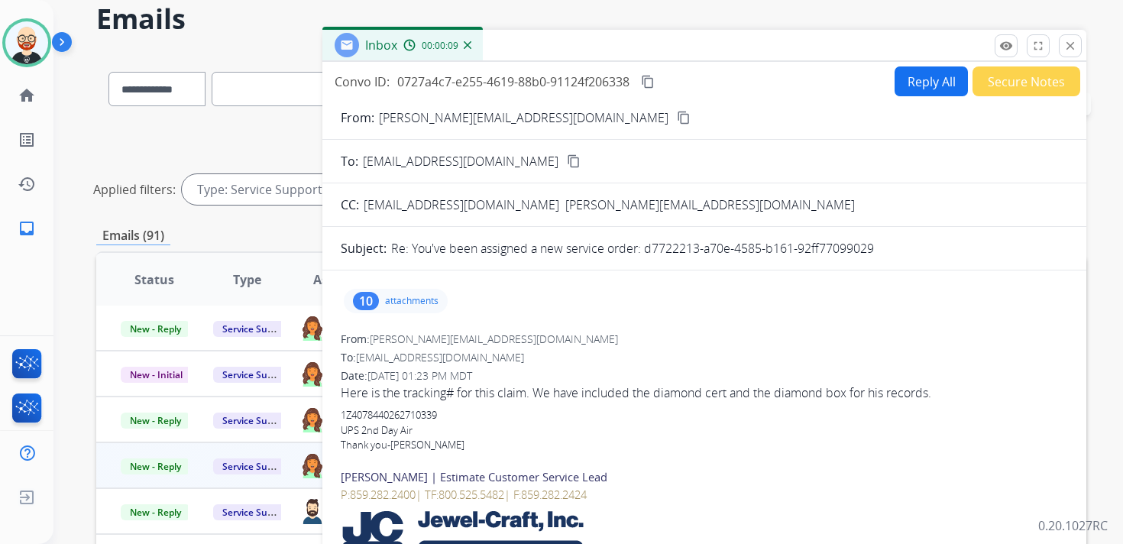
scroll to position [47, 0]
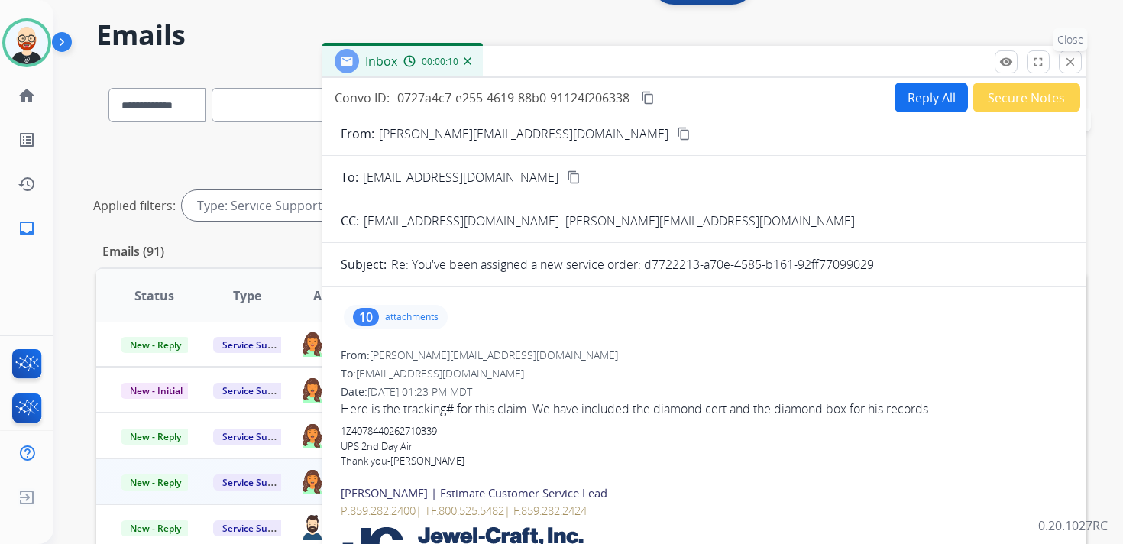
click at [1068, 72] on button "close Close" at bounding box center [1070, 61] width 23 height 23
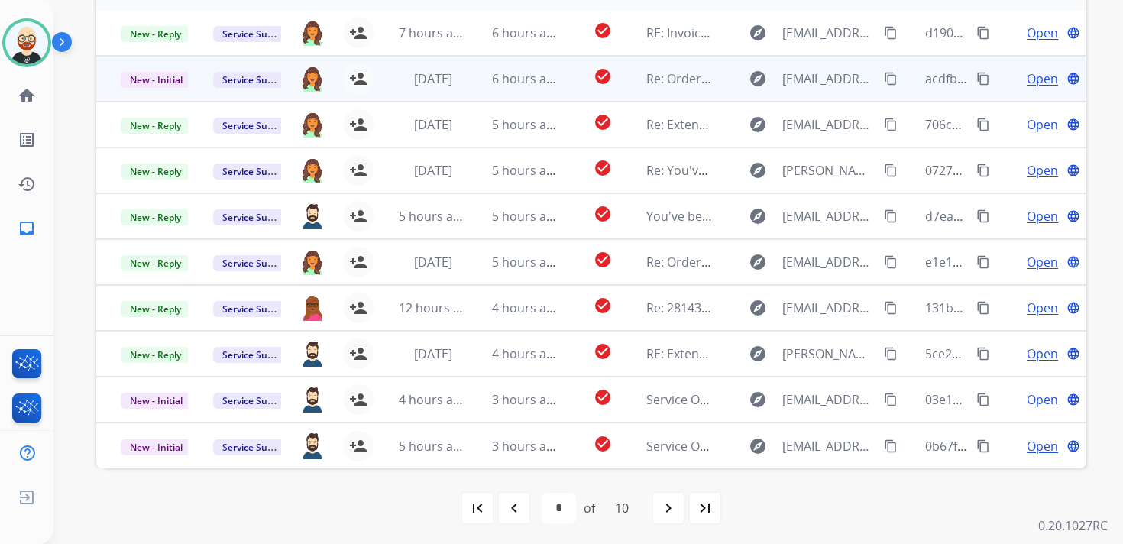
scroll to position [362, 0]
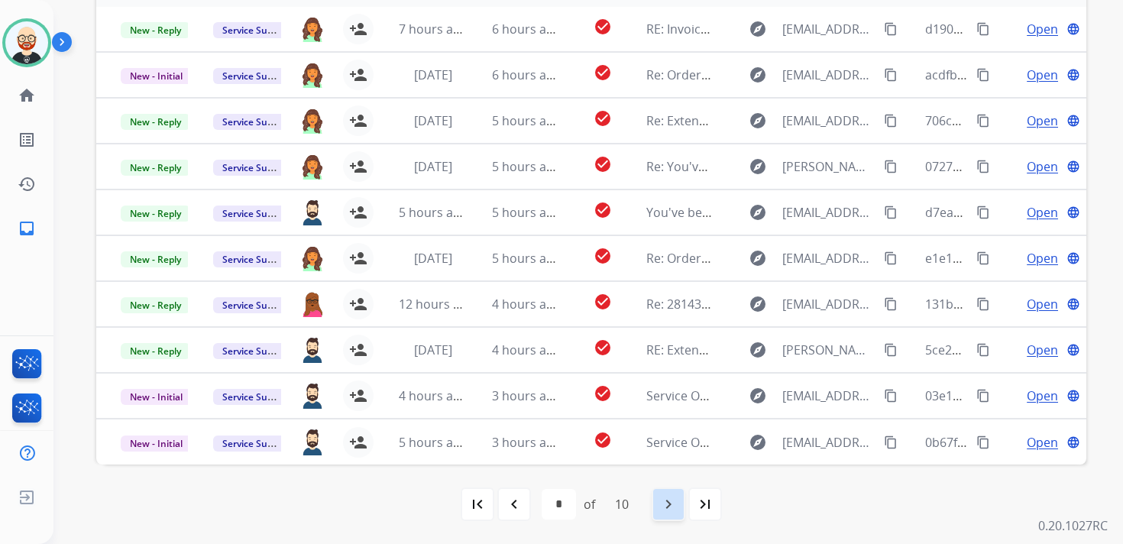
click at [672, 510] on mat-icon "navigate_next" at bounding box center [669, 504] width 18 height 18
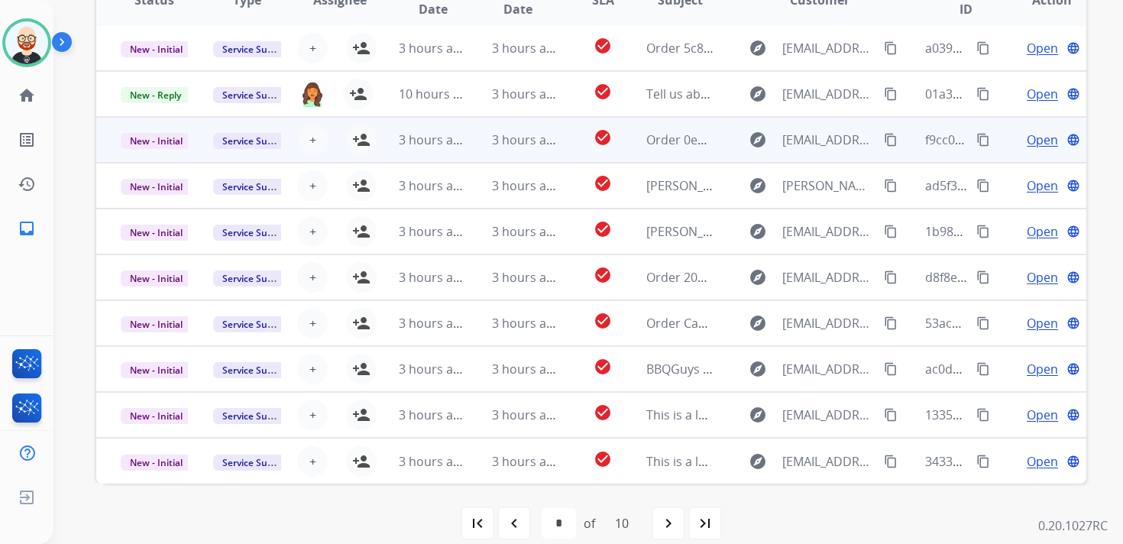
scroll to position [348, 0]
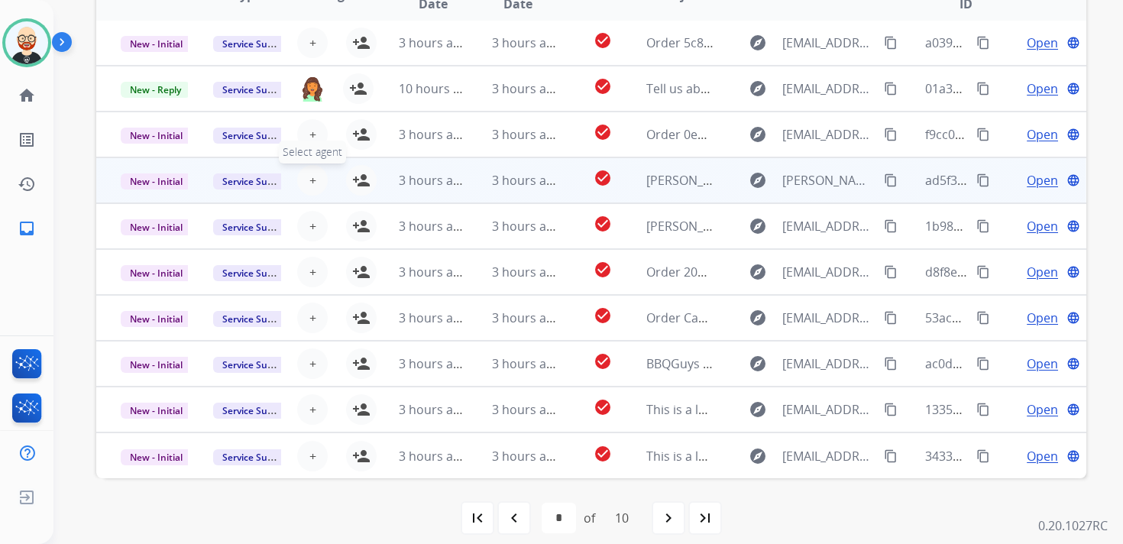
click at [315, 182] on button "+ Select agent" at bounding box center [312, 180] width 31 height 31
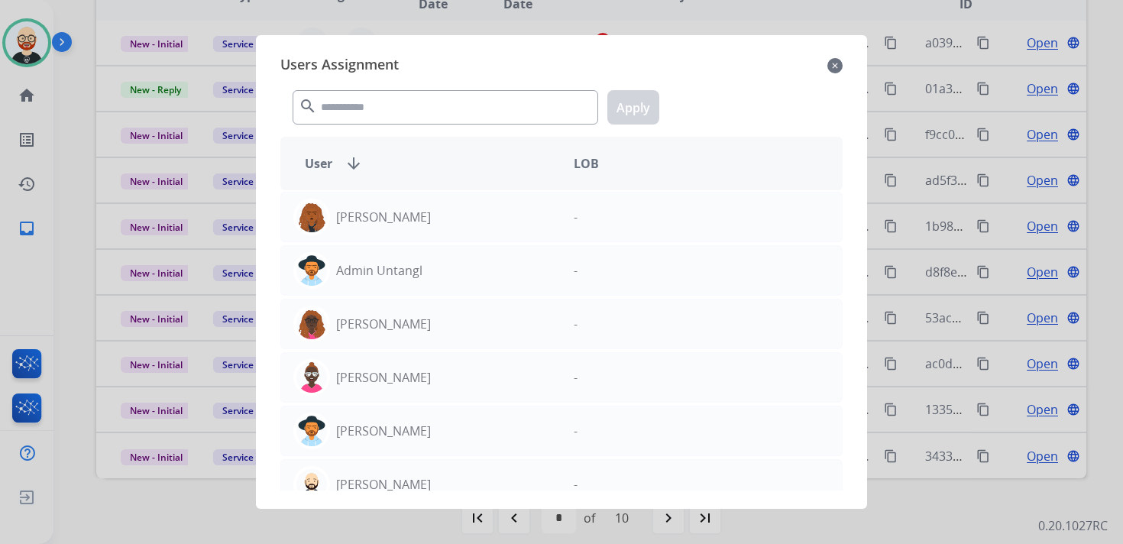
click at [838, 64] on mat-icon "close" at bounding box center [835, 66] width 15 height 18
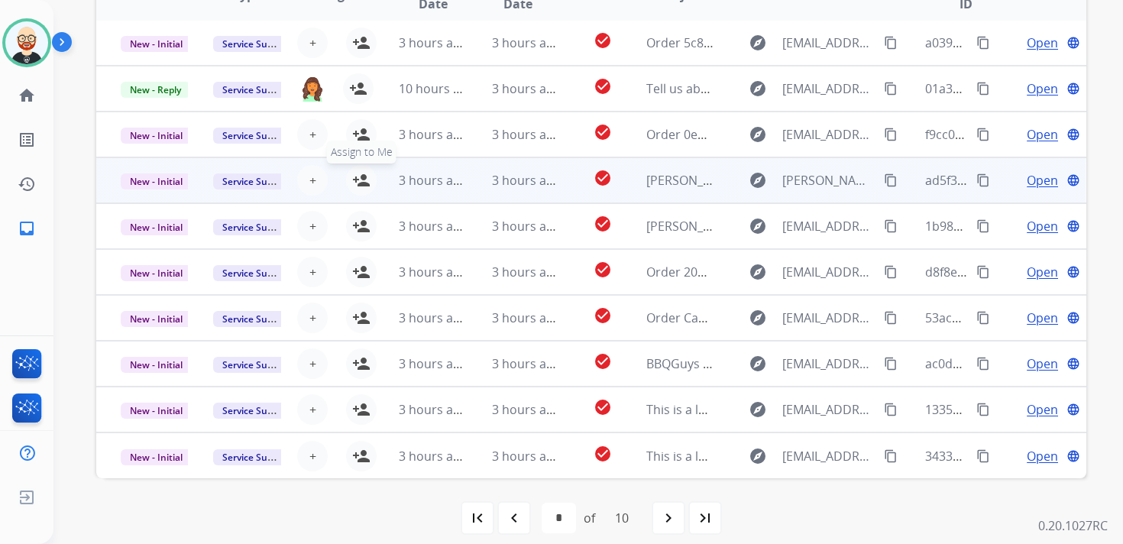
click at [362, 181] on mat-icon "person_add" at bounding box center [361, 180] width 18 height 18
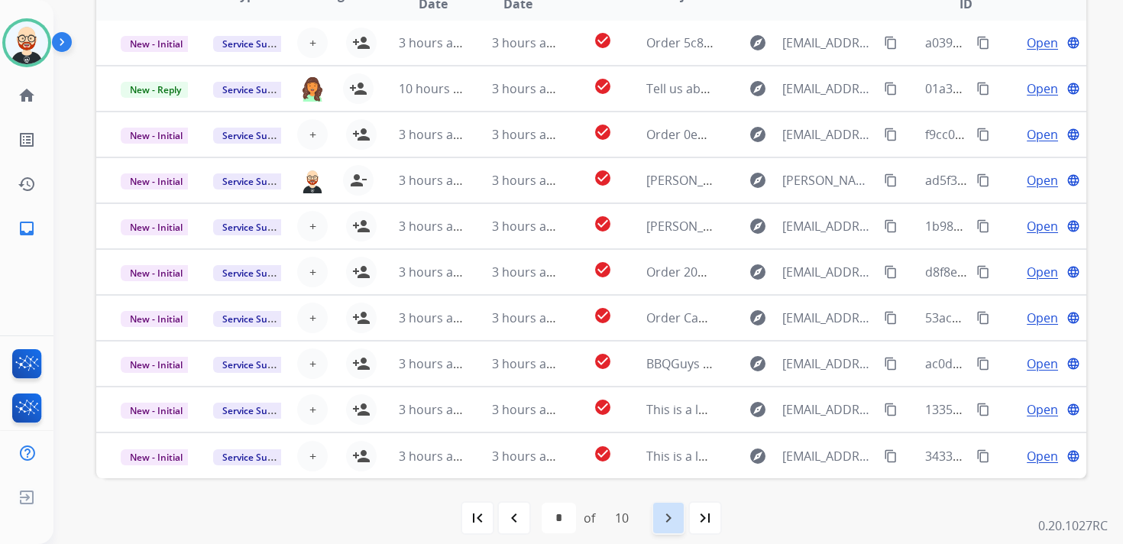
click at [669, 524] on mat-icon "navigate_next" at bounding box center [669, 518] width 18 height 18
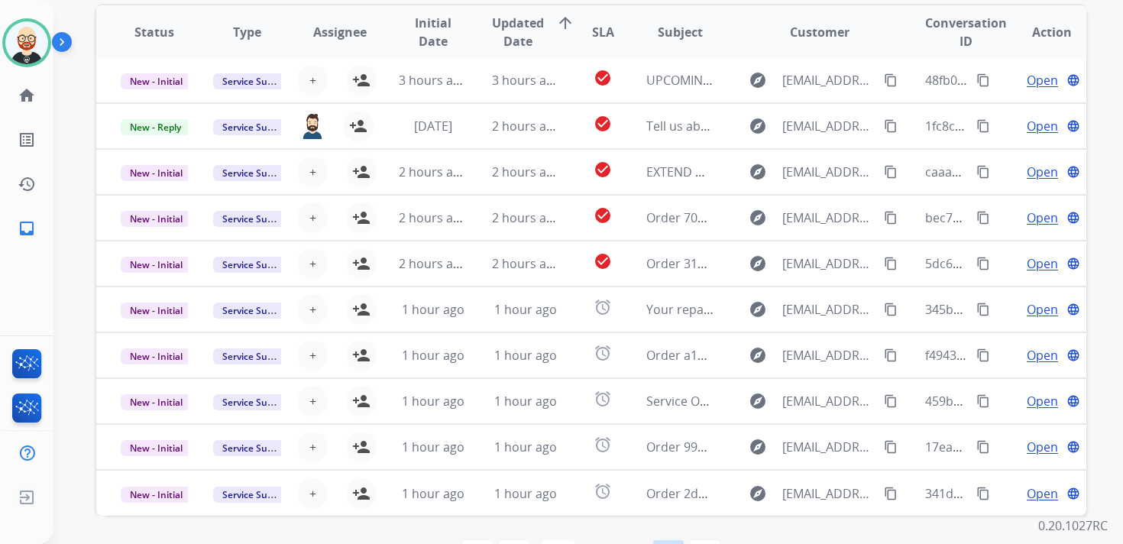
scroll to position [323, 0]
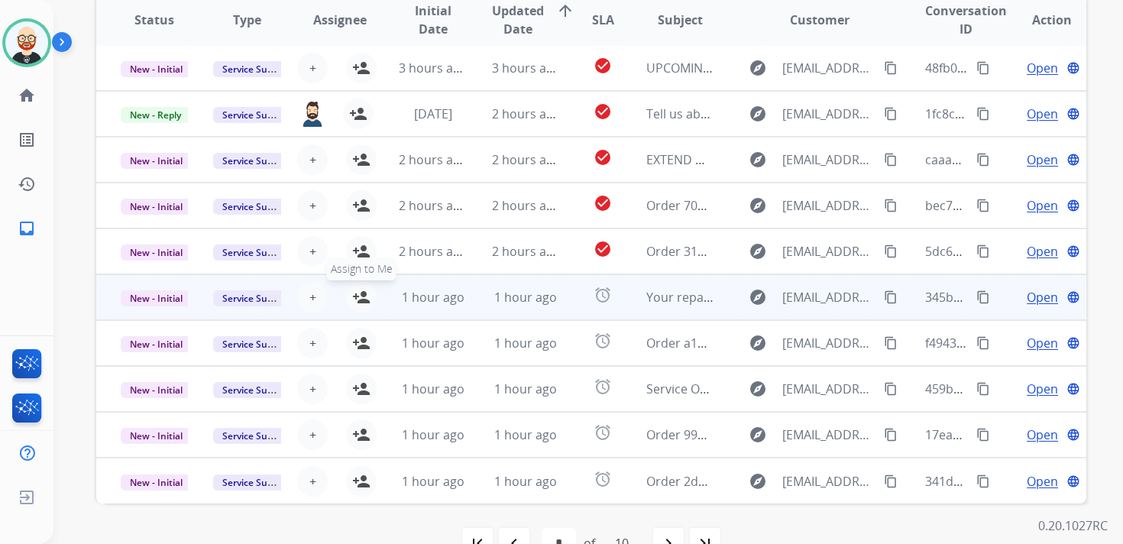
click at [361, 292] on mat-icon "person_add" at bounding box center [361, 297] width 18 height 18
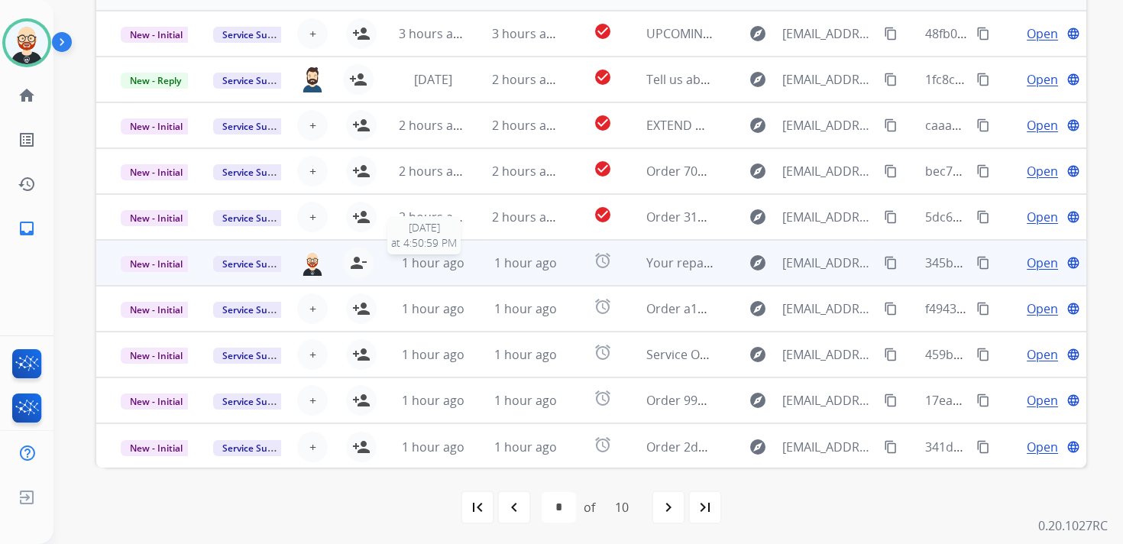
scroll to position [362, 0]
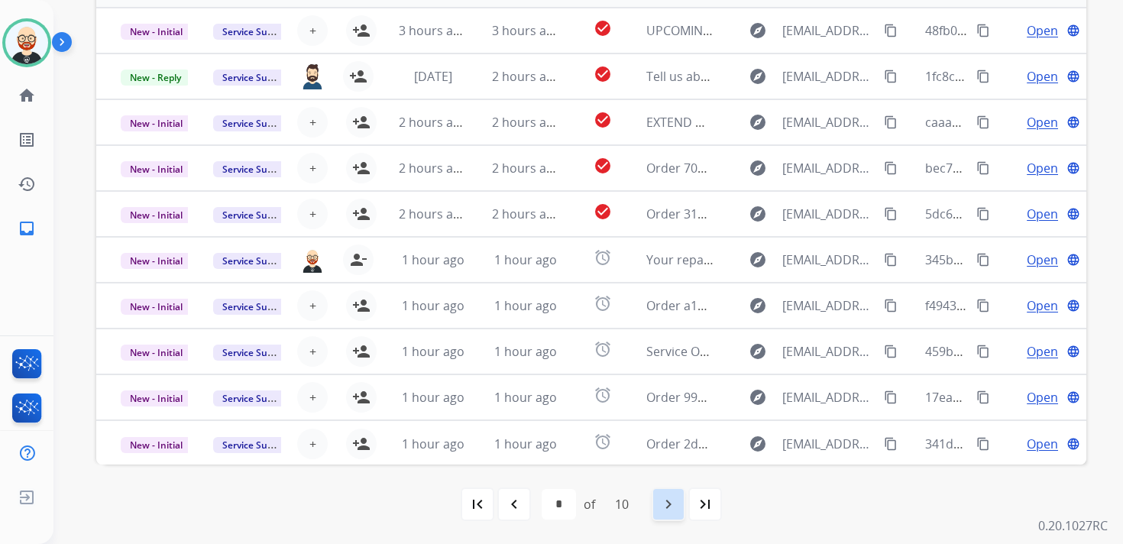
click at [676, 510] on mat-icon "navigate_next" at bounding box center [669, 504] width 18 height 18
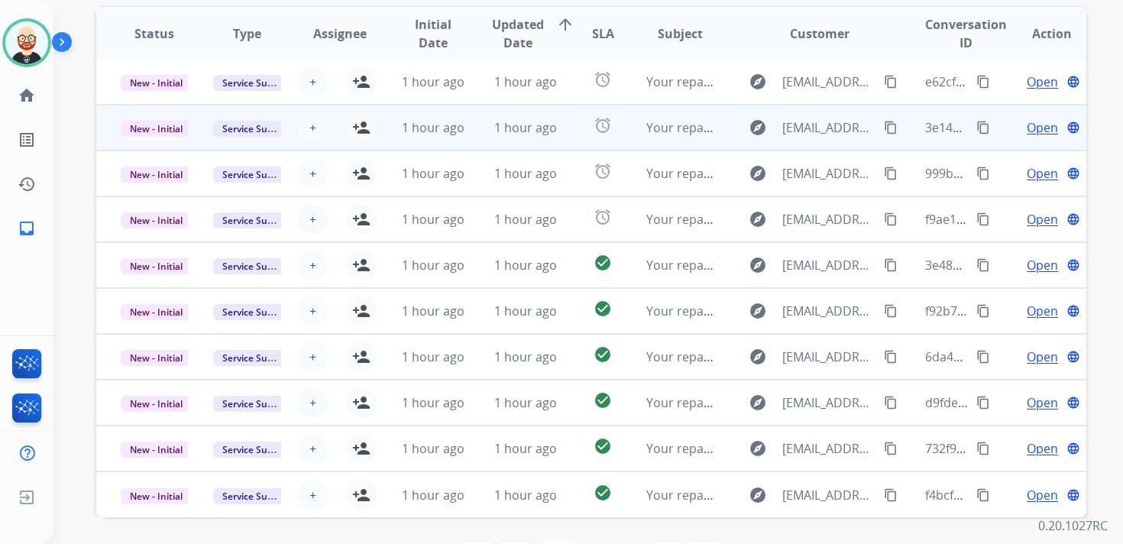
scroll to position [309, 0]
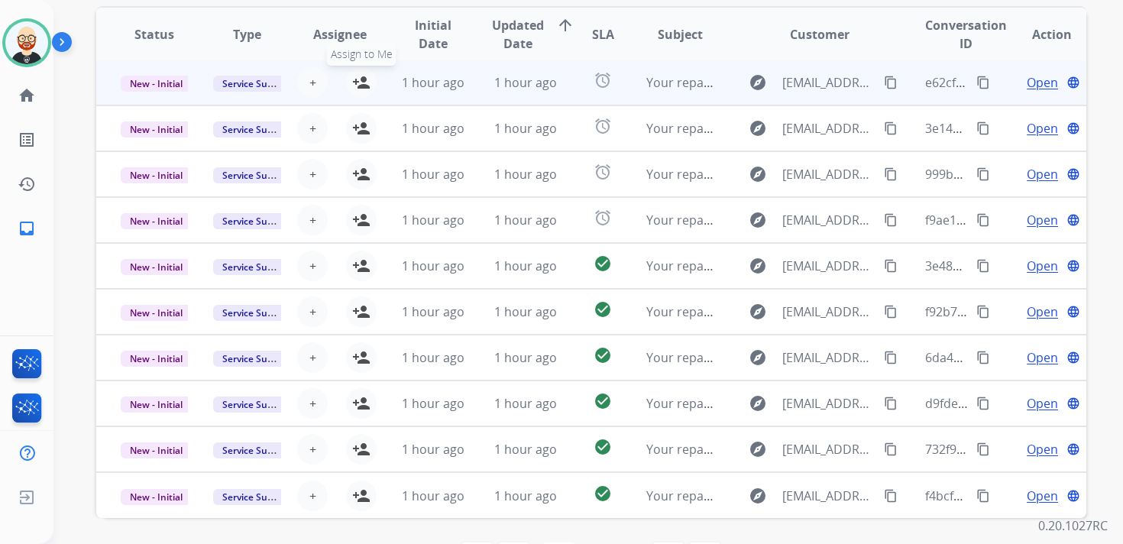
click at [353, 87] on mat-icon "person_add" at bounding box center [361, 82] width 18 height 18
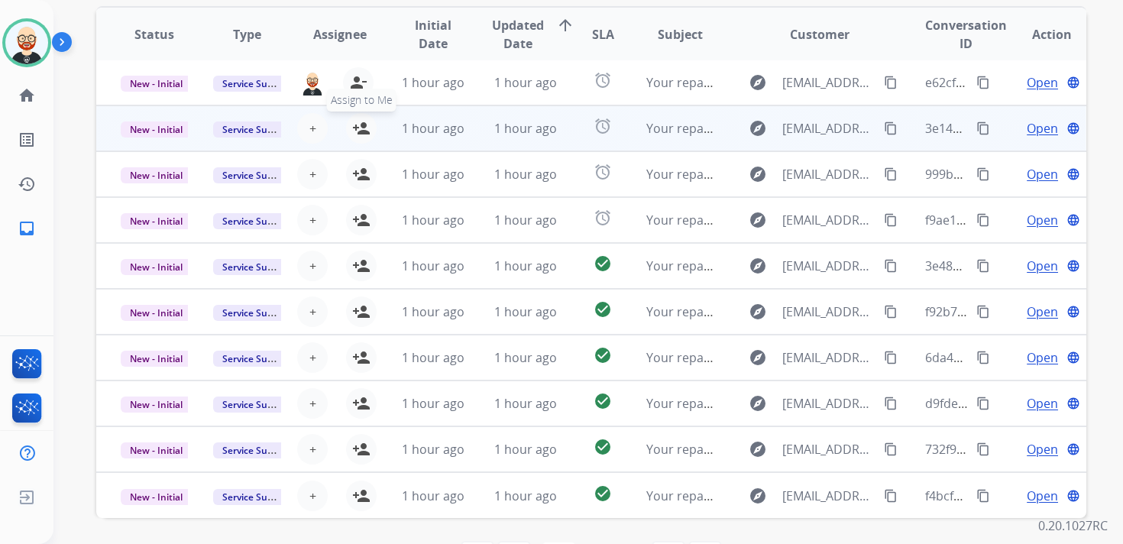
click at [362, 125] on mat-icon "person_add" at bounding box center [361, 128] width 18 height 18
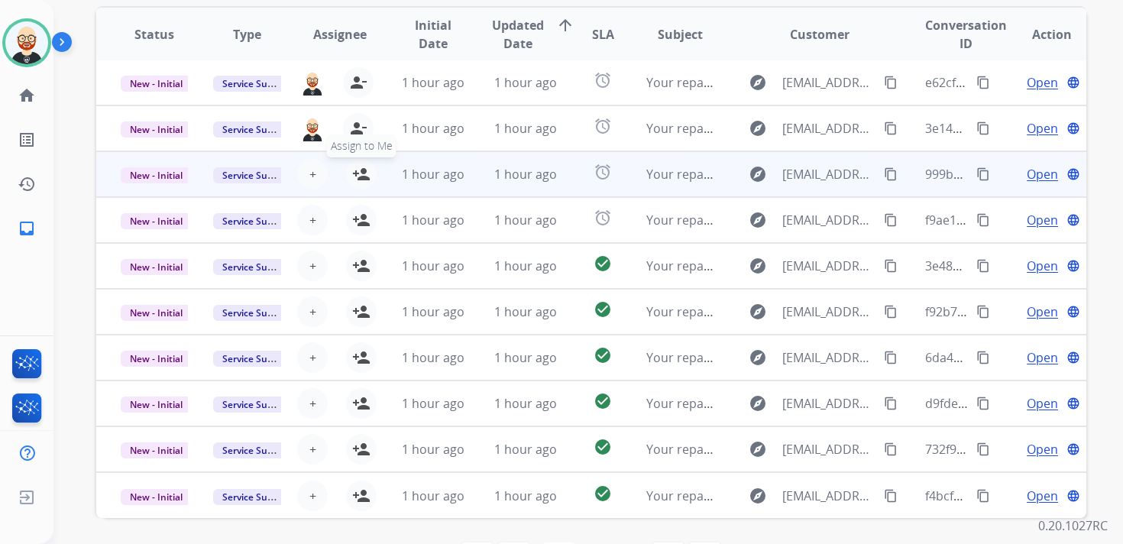
click at [362, 170] on mat-icon "person_add" at bounding box center [361, 174] width 18 height 18
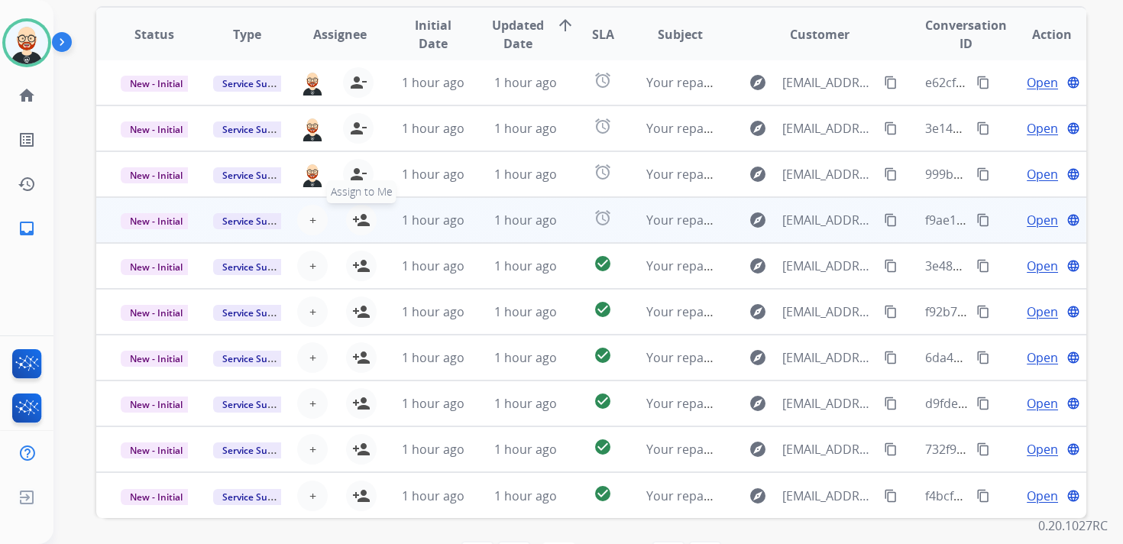
click at [365, 219] on mat-icon "person_add" at bounding box center [361, 220] width 18 height 18
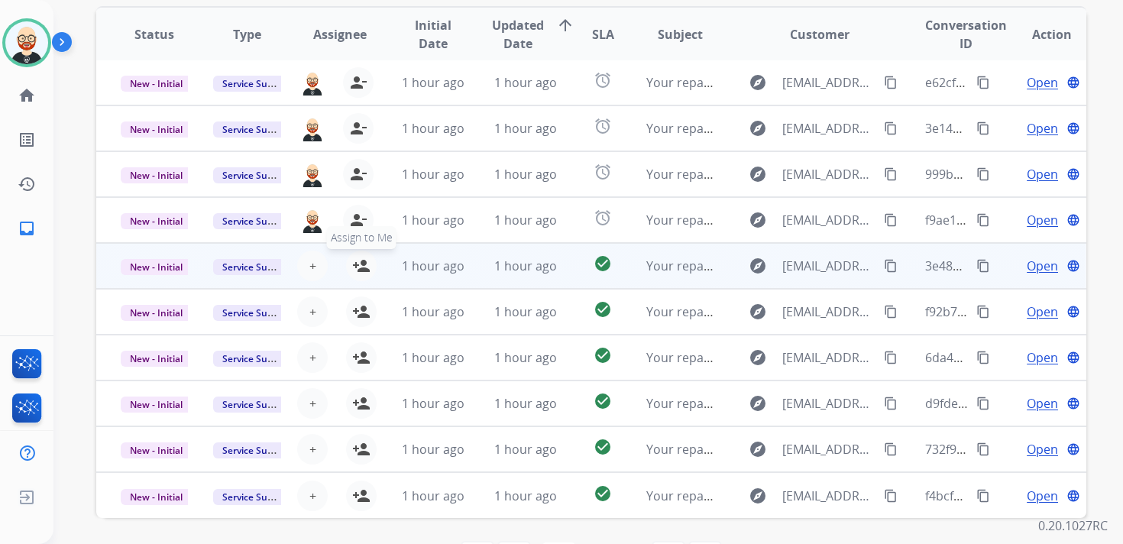
click at [365, 261] on mat-icon "person_add" at bounding box center [361, 266] width 18 height 18
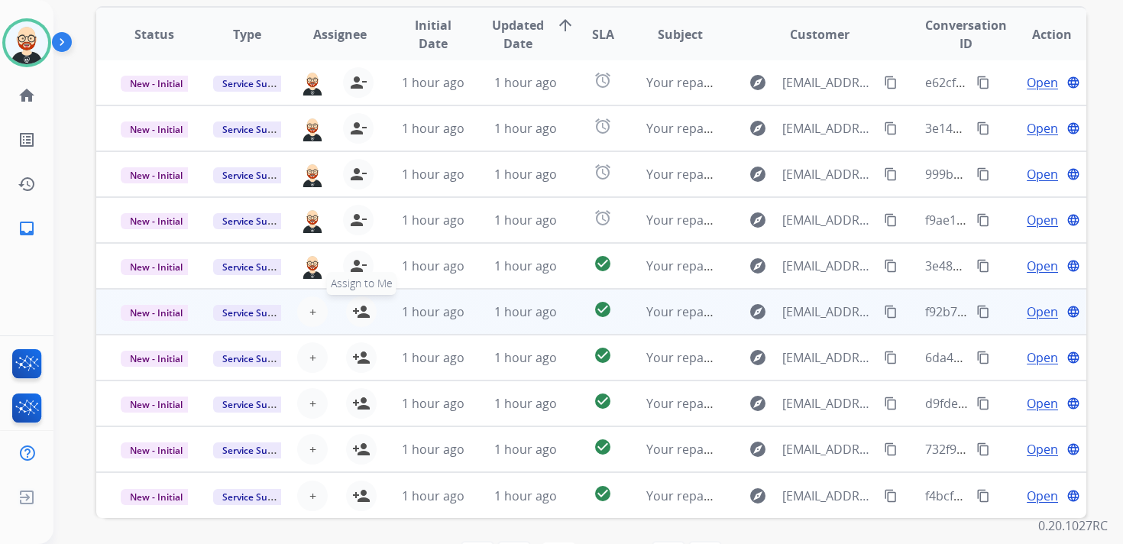
click at [364, 311] on mat-icon "person_add" at bounding box center [361, 312] width 18 height 18
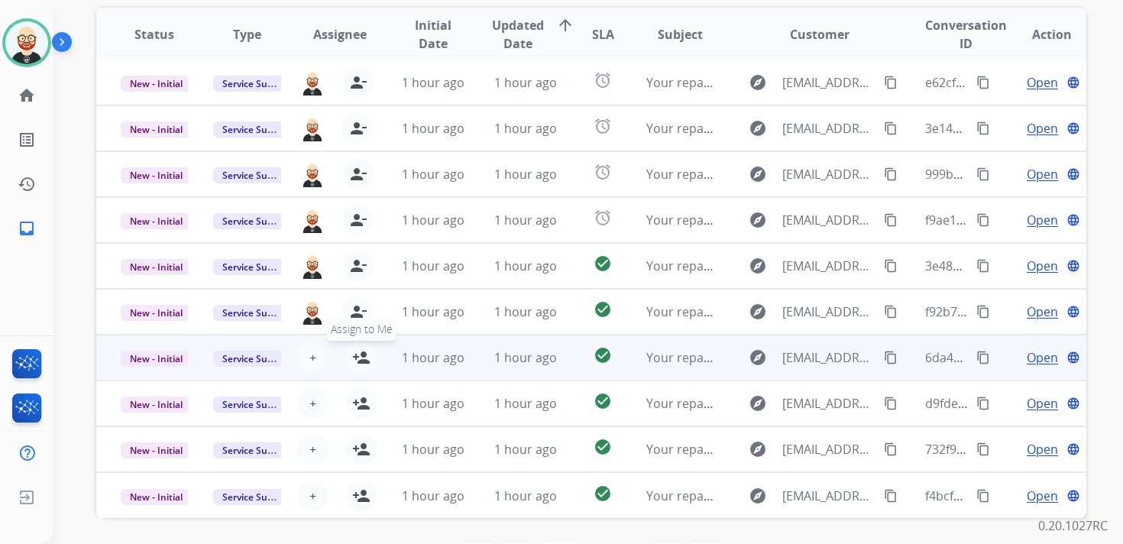
click at [357, 365] on mat-icon "person_add" at bounding box center [361, 357] width 18 height 18
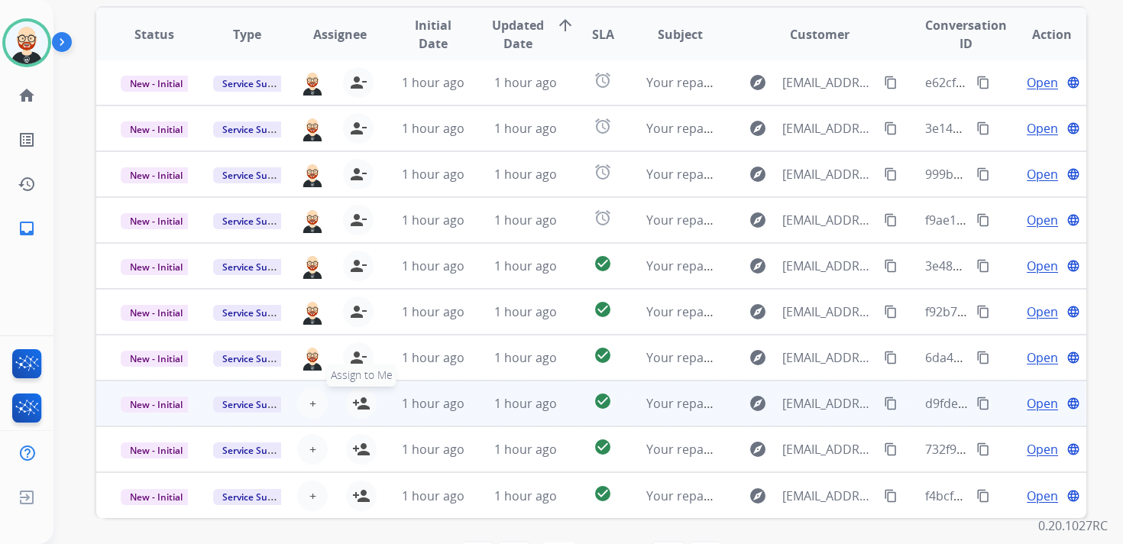
click at [361, 404] on mat-icon "person_add" at bounding box center [361, 403] width 18 height 18
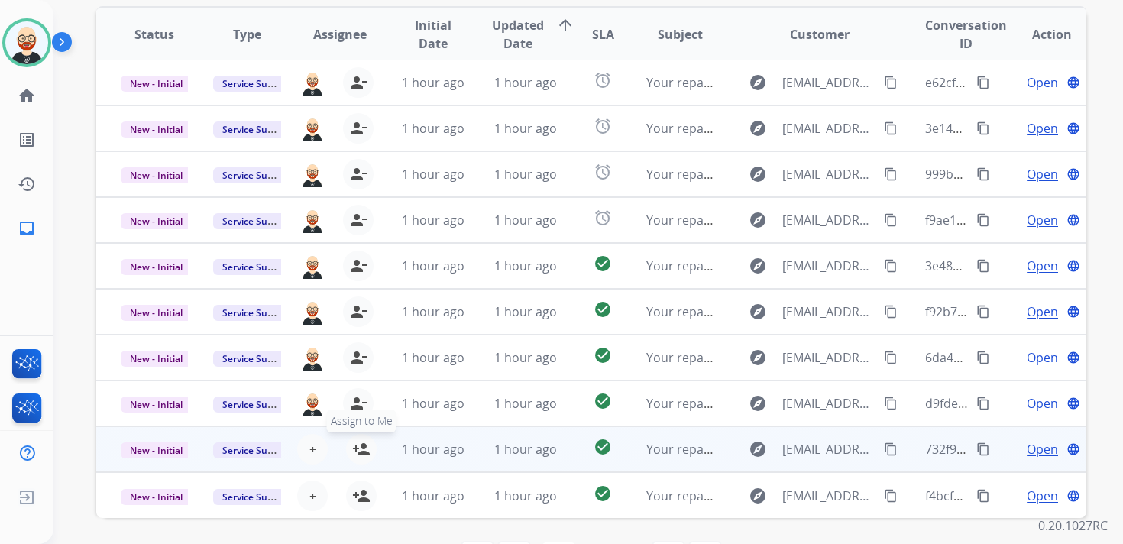
click at [361, 447] on mat-icon "person_add" at bounding box center [361, 449] width 18 height 18
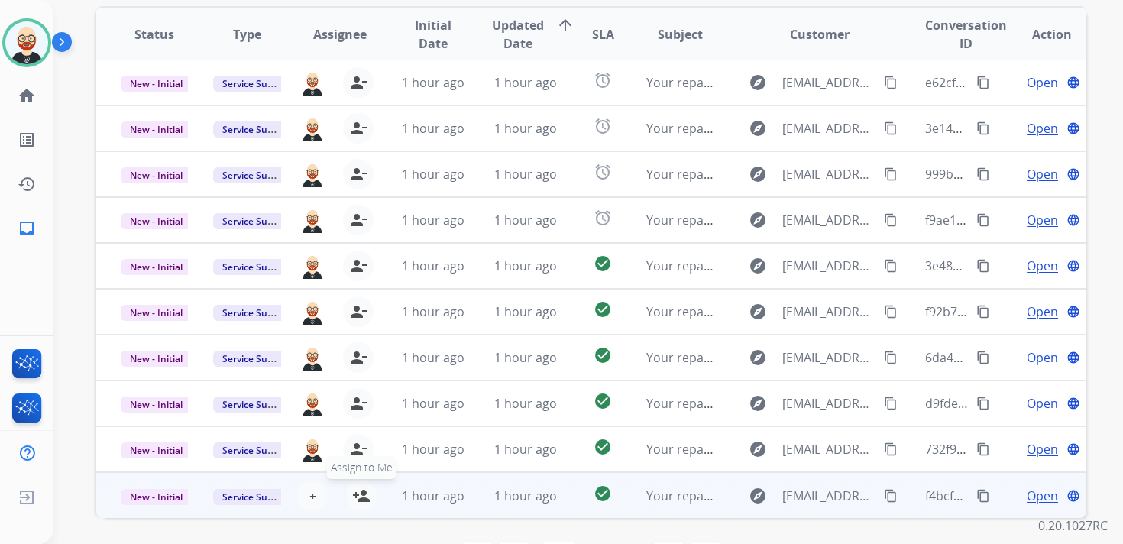
click at [361, 493] on mat-icon "person_add" at bounding box center [361, 496] width 18 height 18
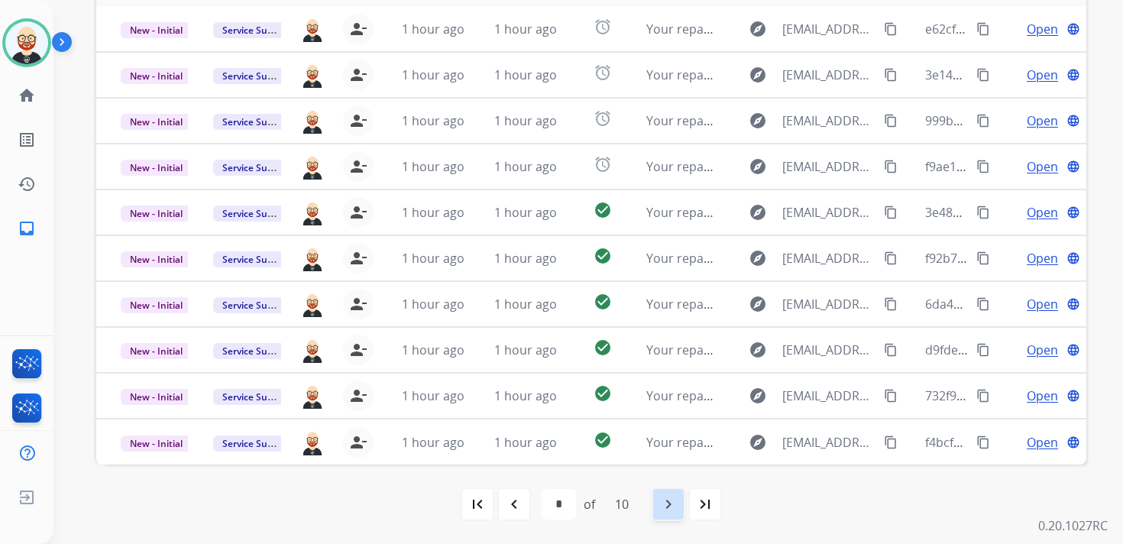
click at [669, 508] on mat-icon "navigate_next" at bounding box center [669, 504] width 18 height 18
click at [666, 507] on mat-icon "navigate_next" at bounding box center [669, 504] width 18 height 18
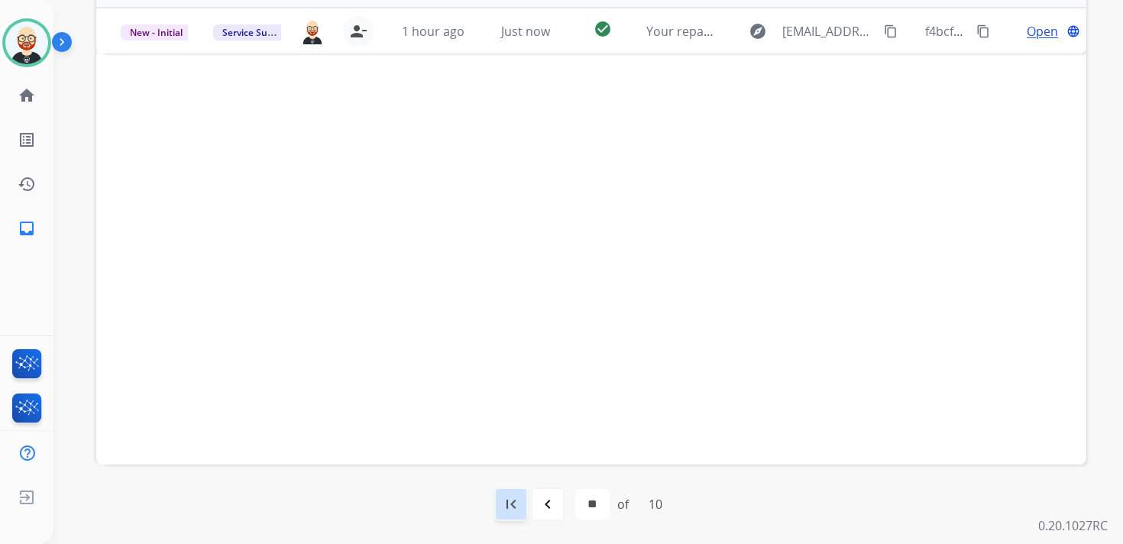
click at [514, 503] on mat-icon "first_page" at bounding box center [511, 504] width 18 height 18
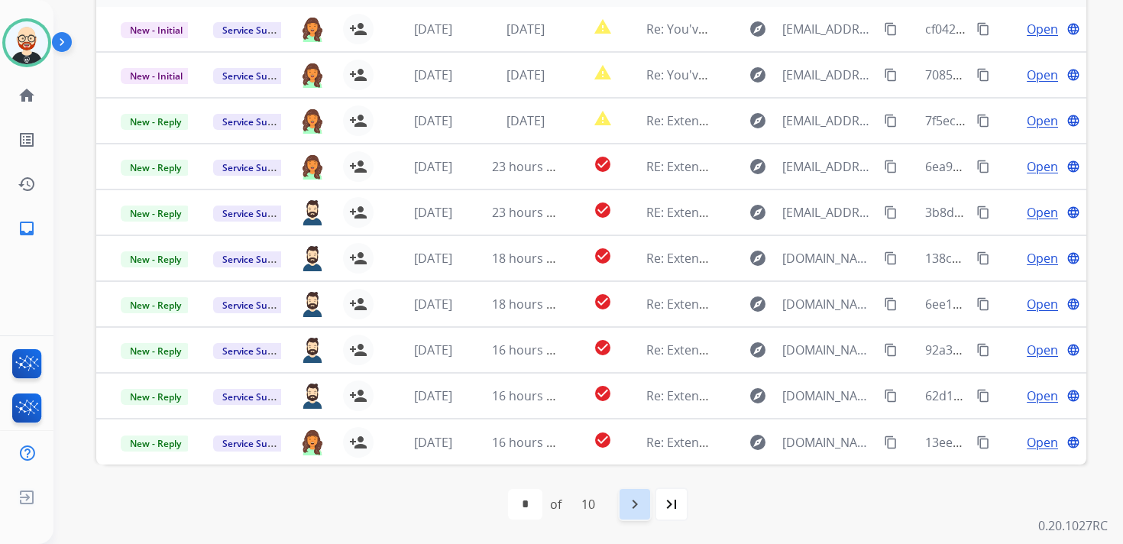
click at [634, 510] on mat-icon "navigate_next" at bounding box center [635, 504] width 18 height 18
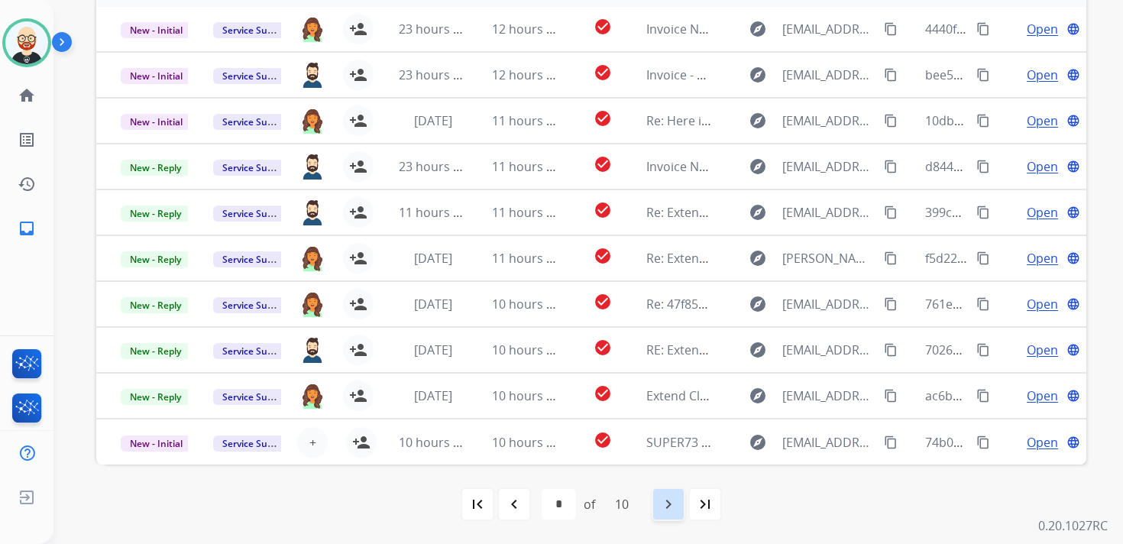
click at [669, 505] on mat-icon "navigate_next" at bounding box center [669, 504] width 18 height 18
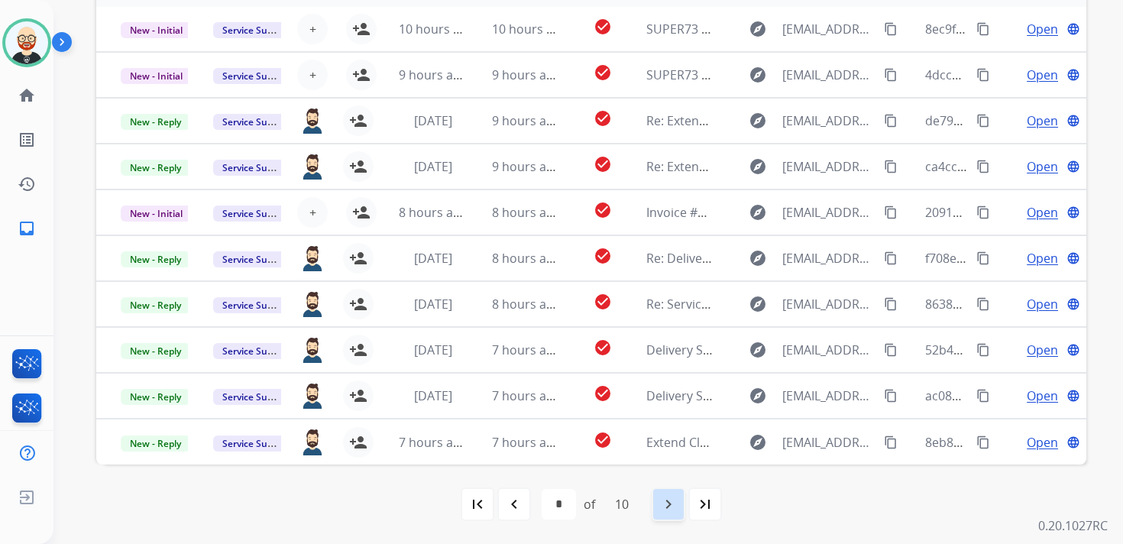
click at [668, 499] on mat-icon "navigate_next" at bounding box center [669, 504] width 18 height 18
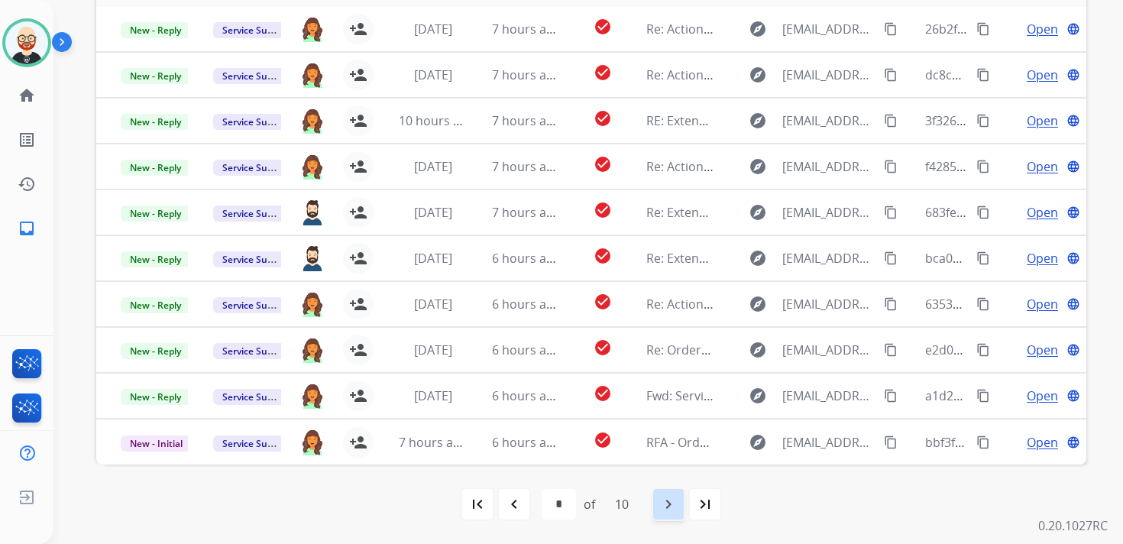
click at [671, 501] on mat-icon "navigate_next" at bounding box center [669, 504] width 18 height 18
click at [673, 510] on mat-icon "navigate_next" at bounding box center [669, 504] width 18 height 18
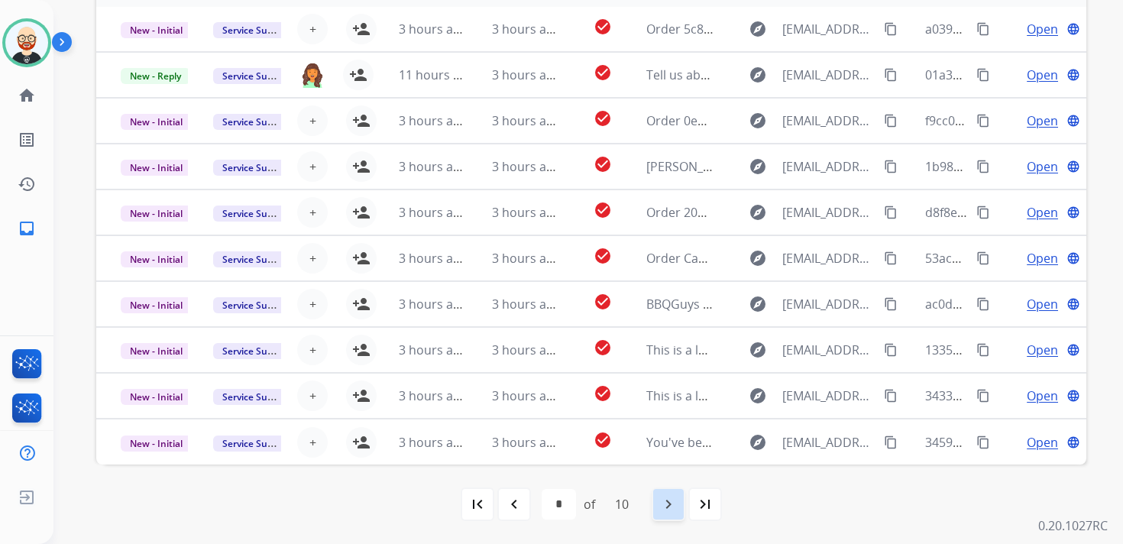
click at [673, 510] on mat-icon "navigate_next" at bounding box center [669, 504] width 18 height 18
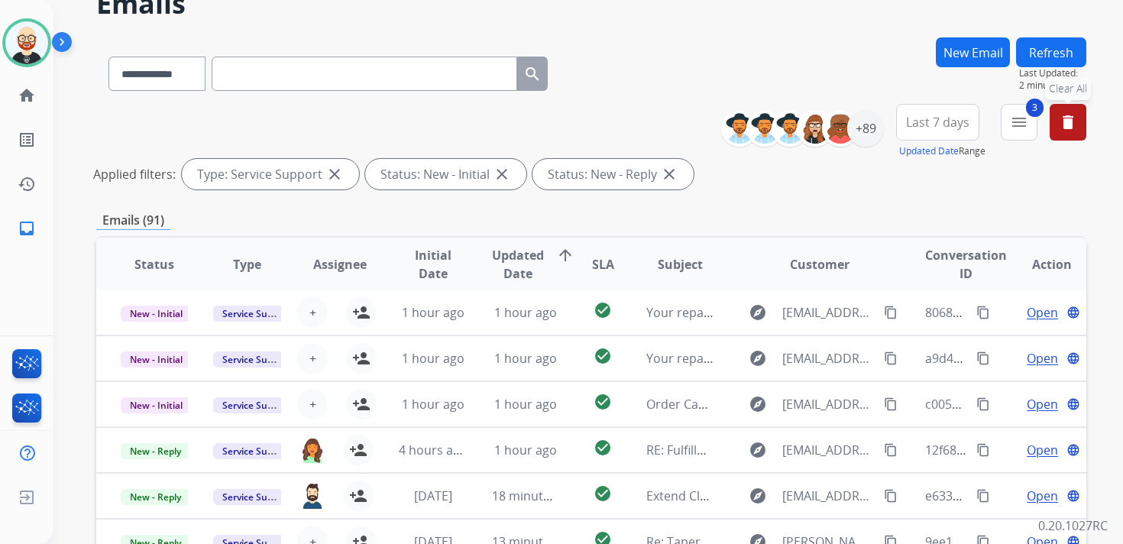
scroll to position [84, 0]
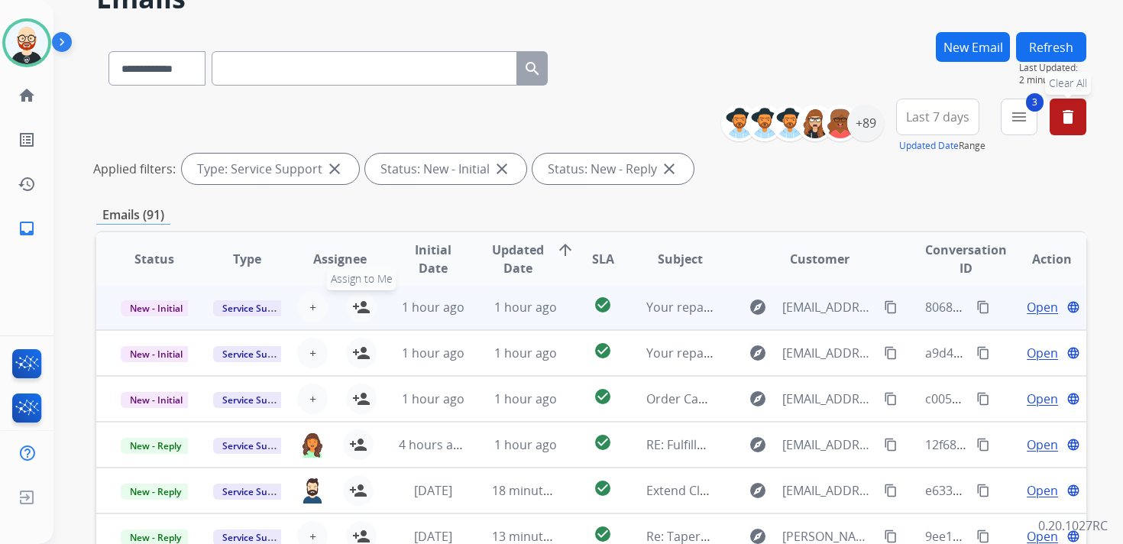
click at [364, 309] on mat-icon "person_add" at bounding box center [361, 307] width 18 height 18
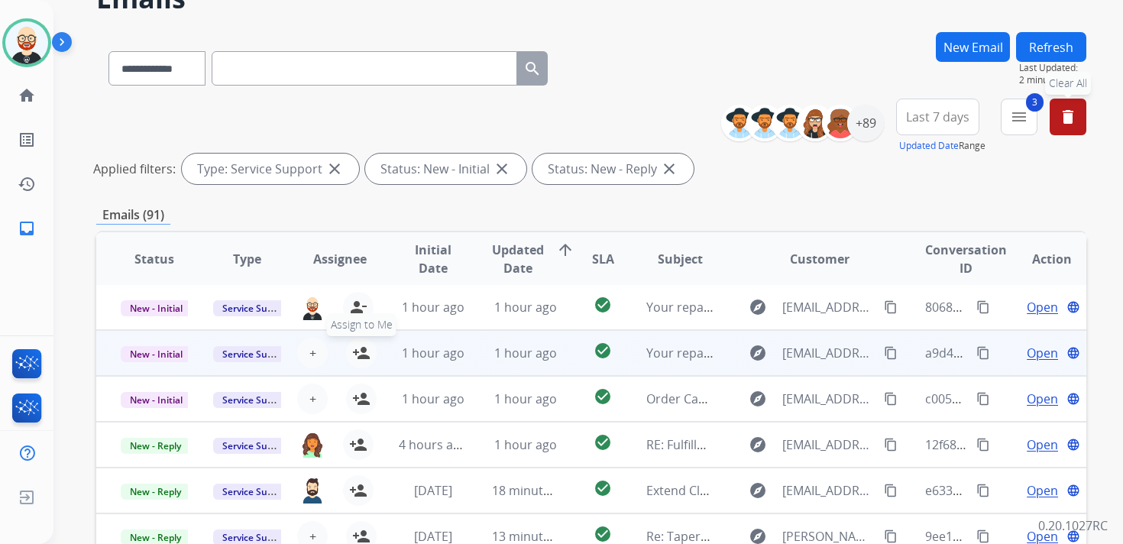
click at [363, 348] on mat-icon "person_add" at bounding box center [361, 353] width 18 height 18
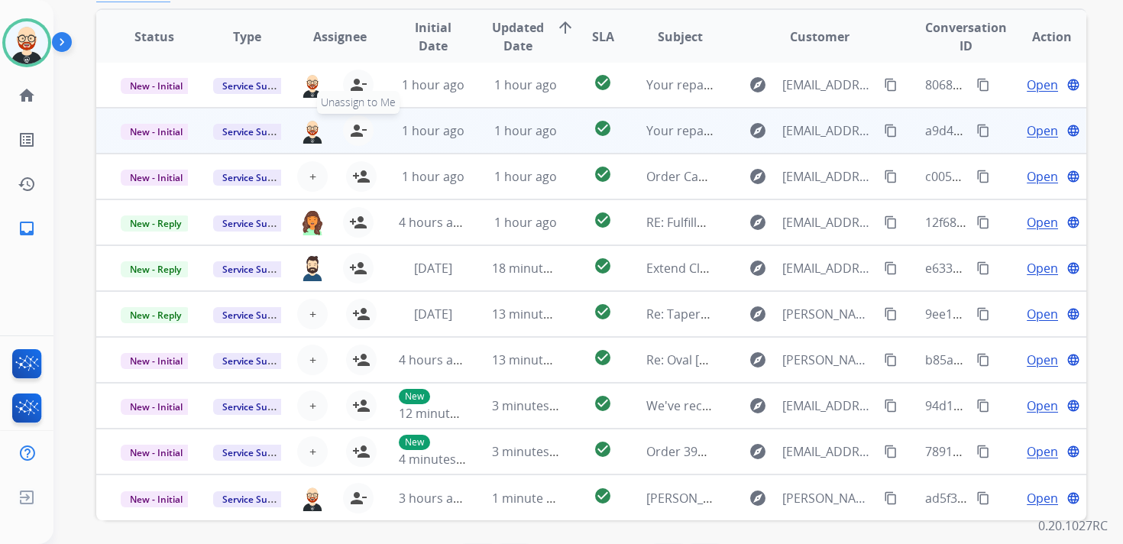
scroll to position [324, 0]
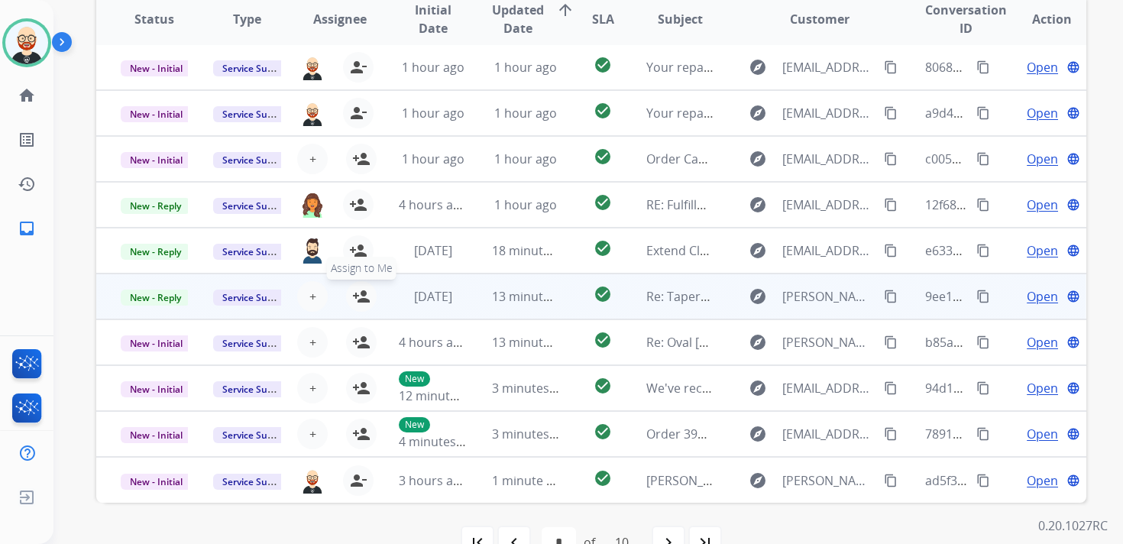
click at [362, 297] on mat-icon "person_add" at bounding box center [361, 296] width 18 height 18
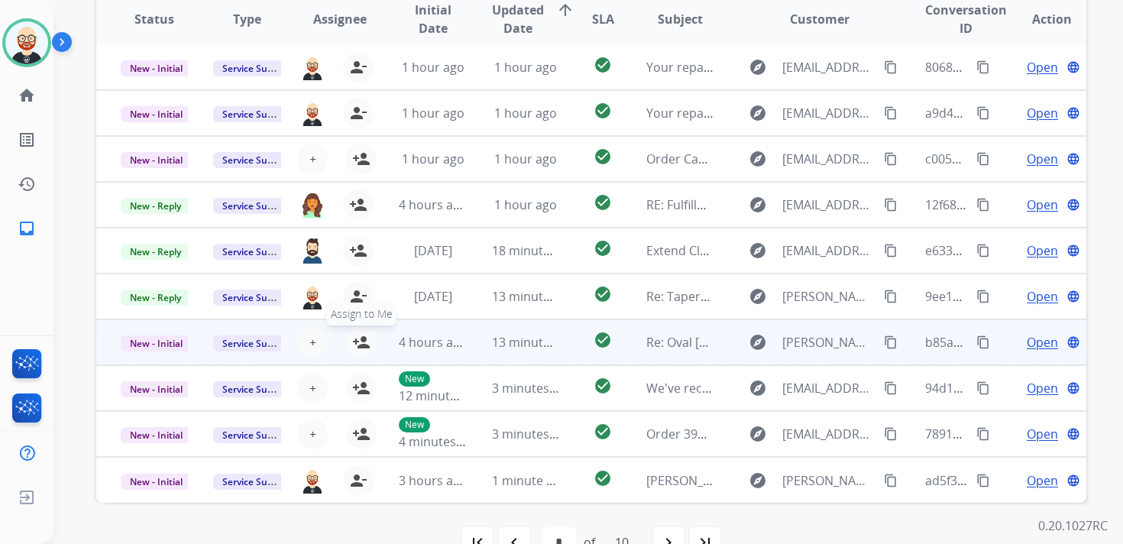
click at [362, 340] on mat-icon "person_add" at bounding box center [361, 342] width 18 height 18
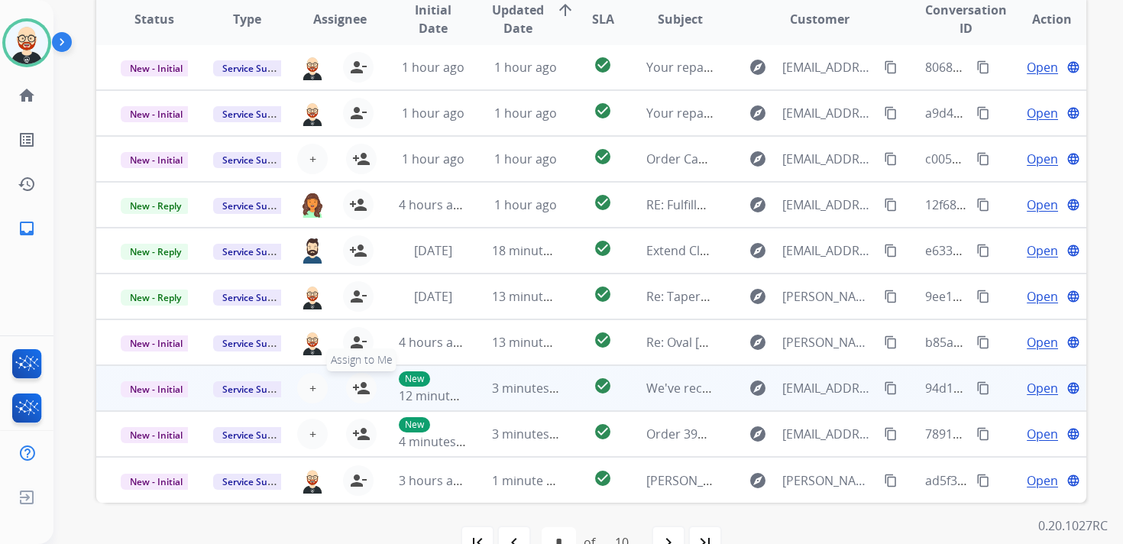
click at [358, 394] on mat-icon "person_add" at bounding box center [361, 388] width 18 height 18
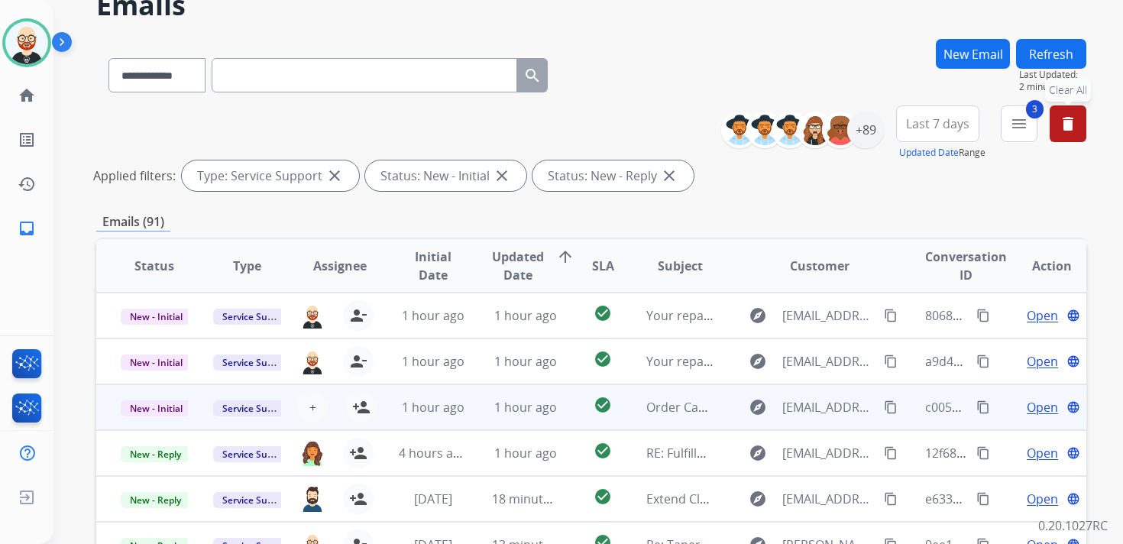
scroll to position [0, 0]
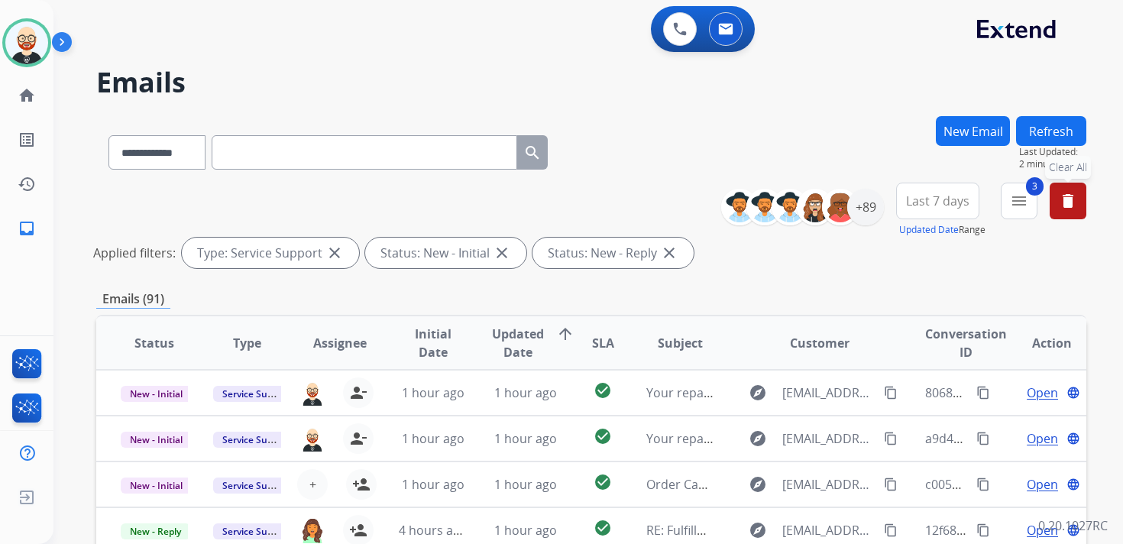
click at [1058, 136] on button "Refresh" at bounding box center [1051, 131] width 70 height 30
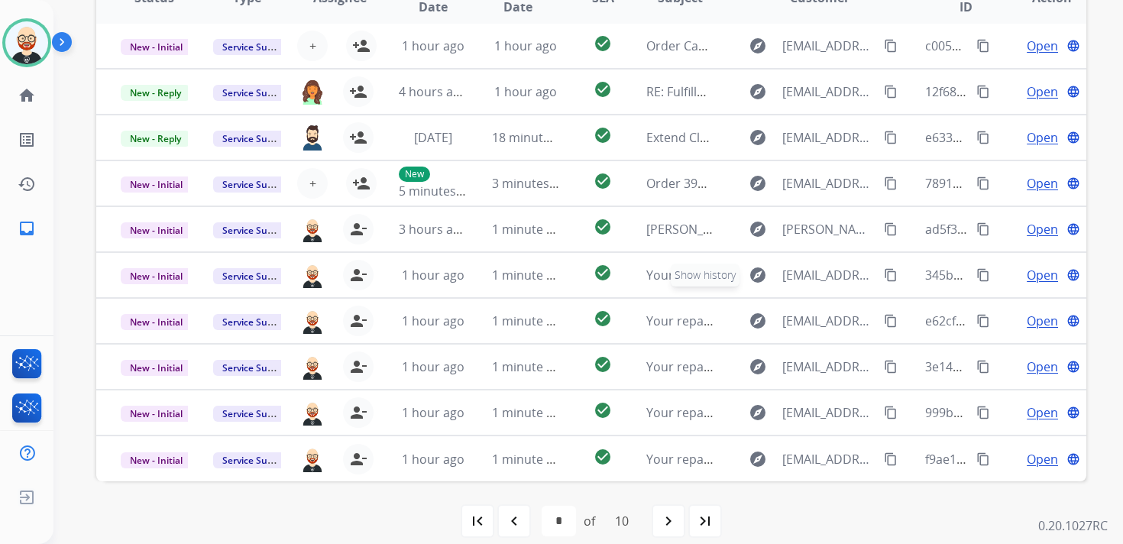
scroll to position [362, 0]
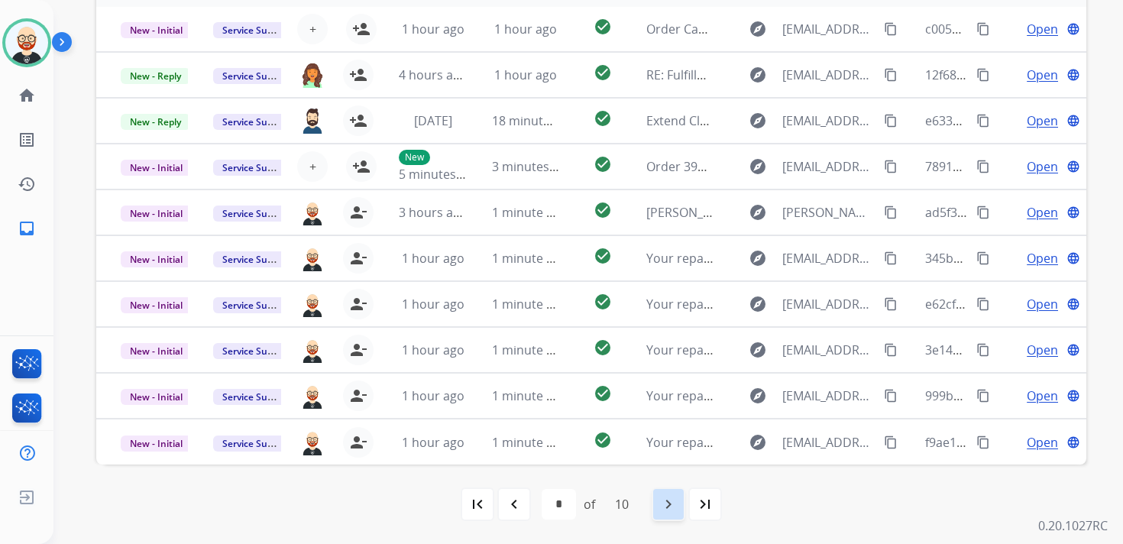
click at [676, 499] on mat-icon "navigate_next" at bounding box center [669, 504] width 18 height 18
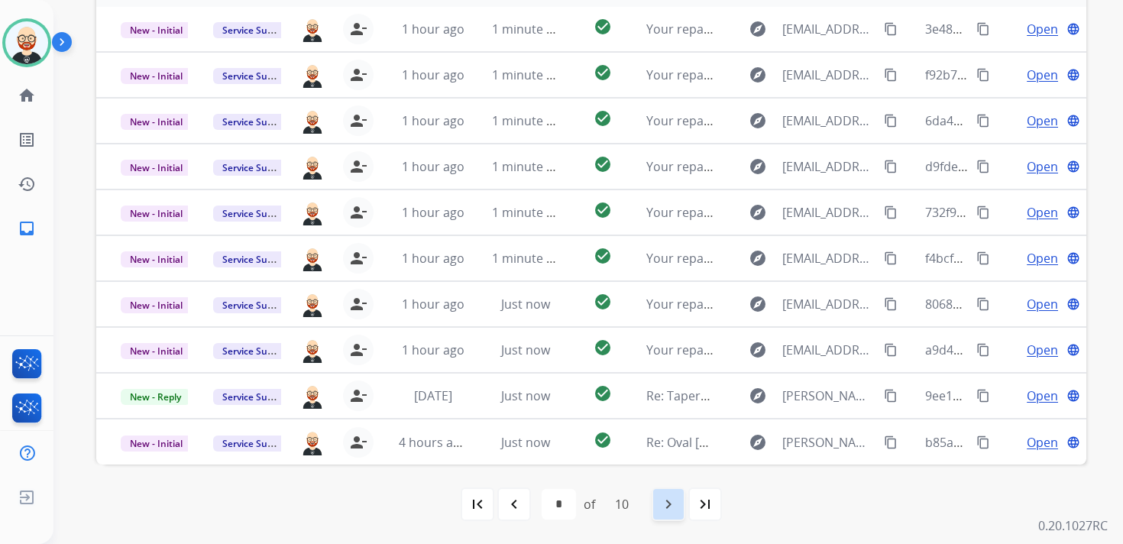
click at [682, 501] on div "navigate_next" at bounding box center [669, 505] width 34 height 34
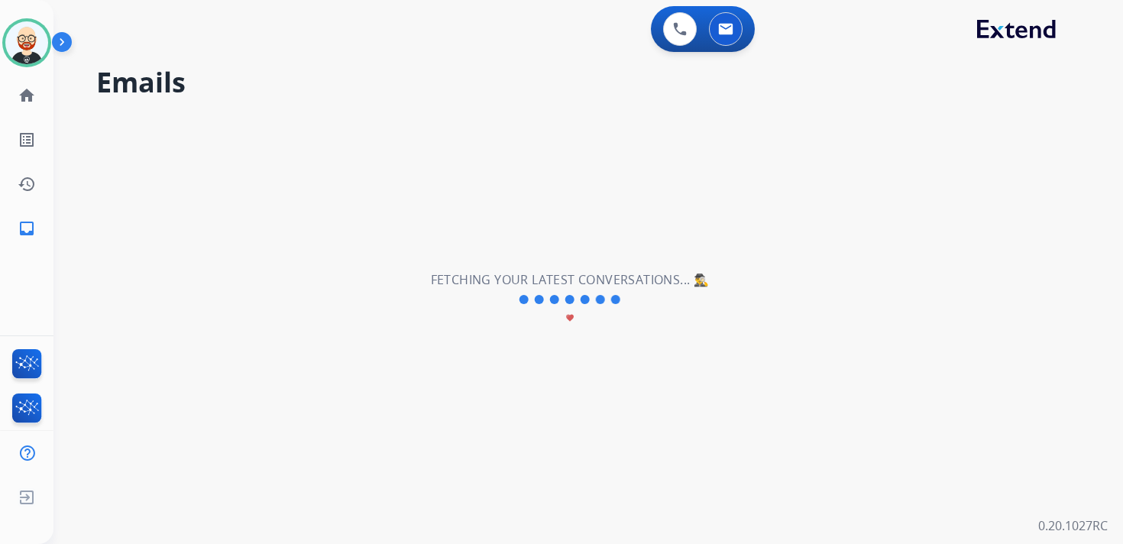
scroll to position [0, 0]
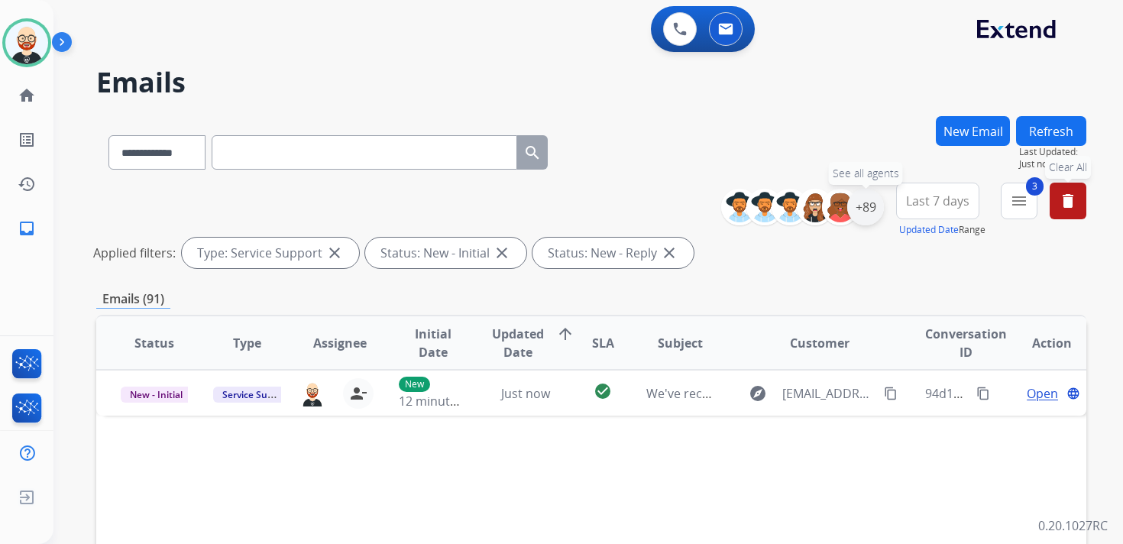
click at [867, 202] on div "+89" at bounding box center [866, 207] width 37 height 37
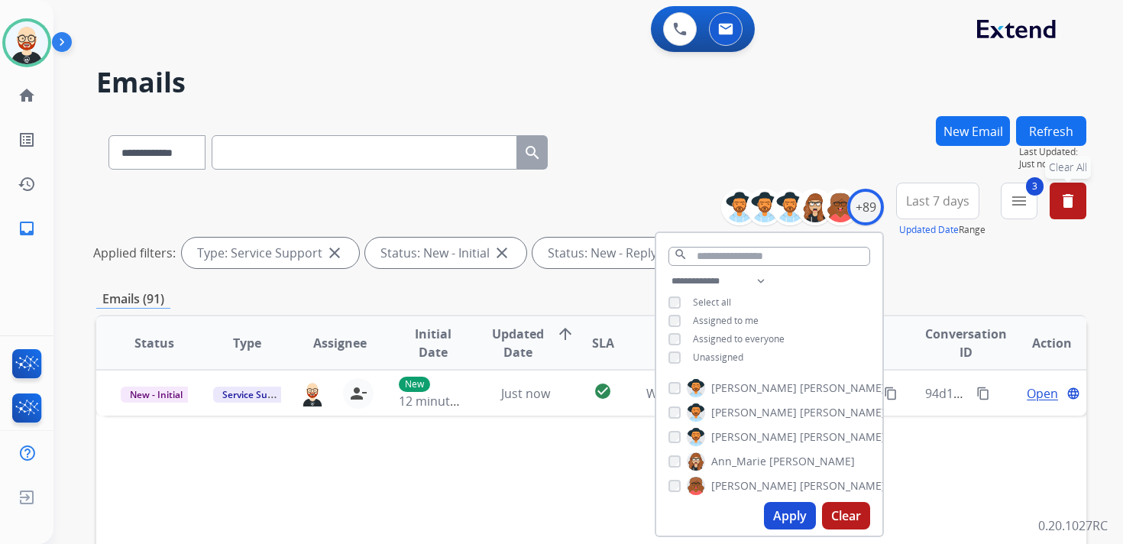
click at [721, 320] on span "Assigned to me" at bounding box center [726, 320] width 66 height 13
click at [792, 516] on button "Apply" at bounding box center [790, 516] width 52 height 28
select select "*"
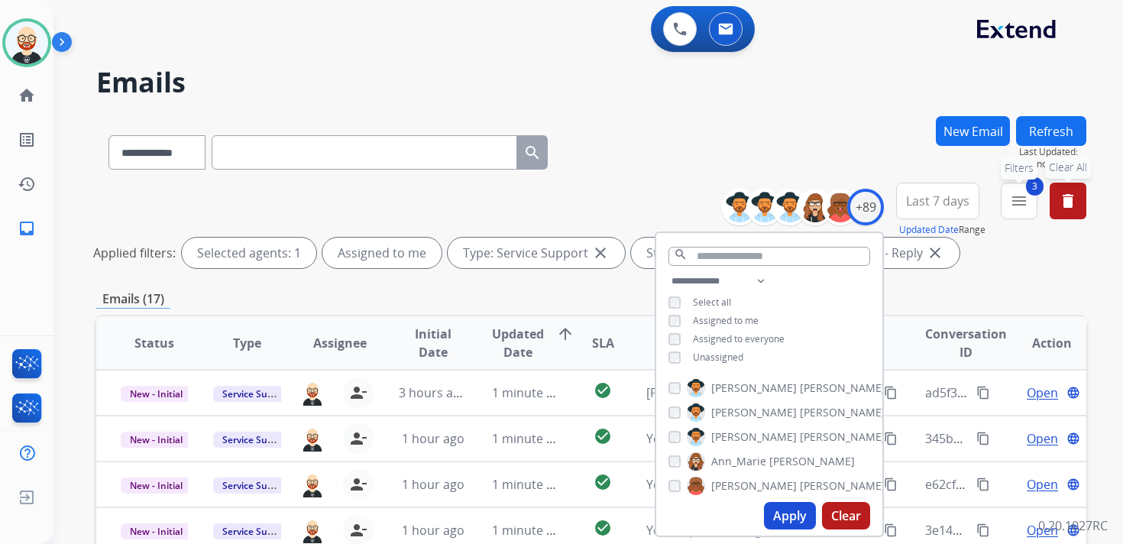
click at [1013, 209] on button "3 menu Filters" at bounding box center [1019, 201] width 37 height 37
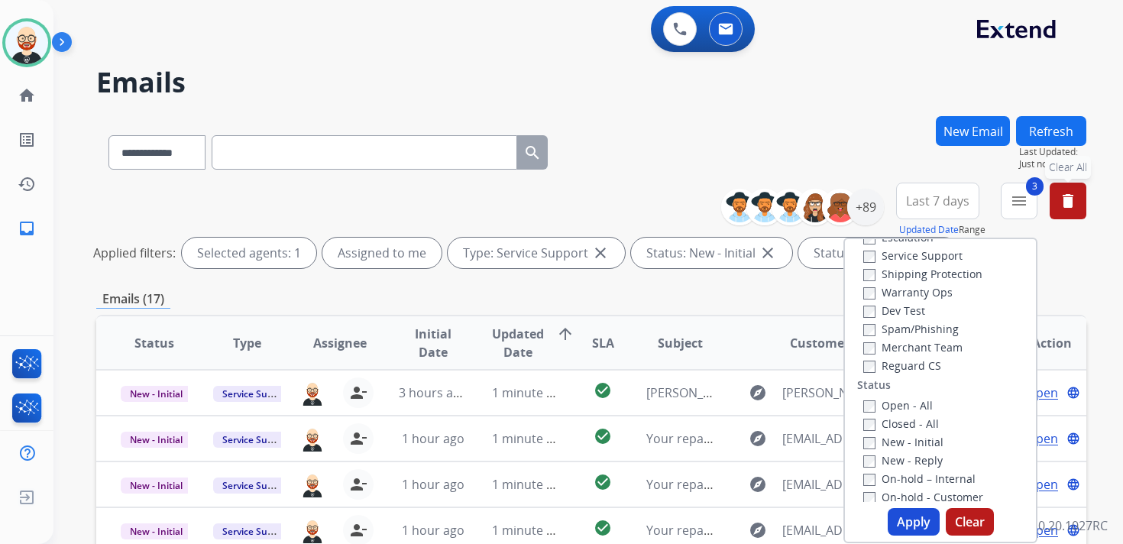
scroll to position [41, 0]
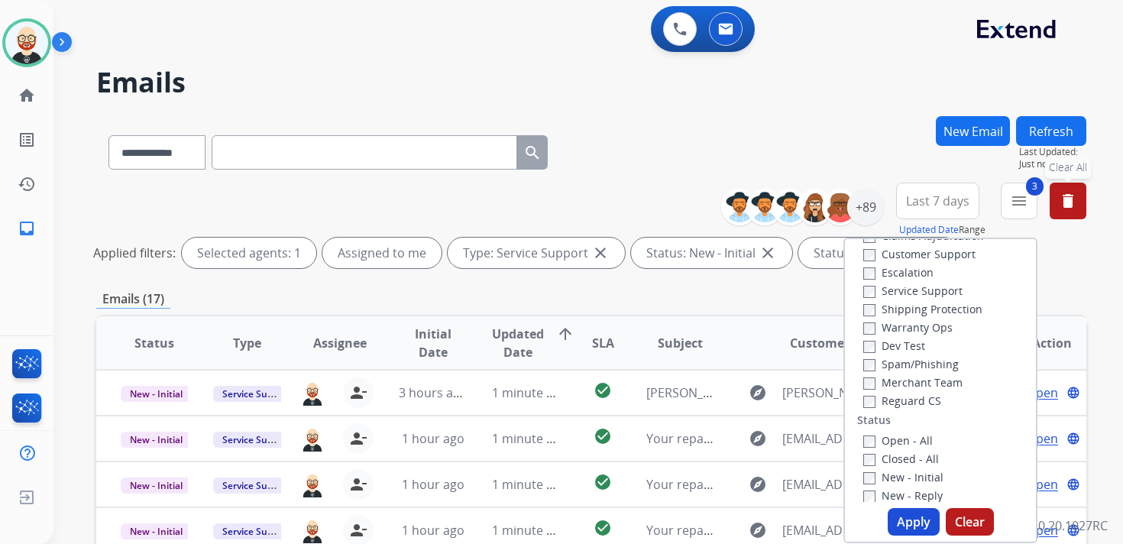
click at [916, 287] on label "Service Support" at bounding box center [913, 291] width 99 height 15
click at [903, 514] on button "Apply" at bounding box center [914, 522] width 52 height 28
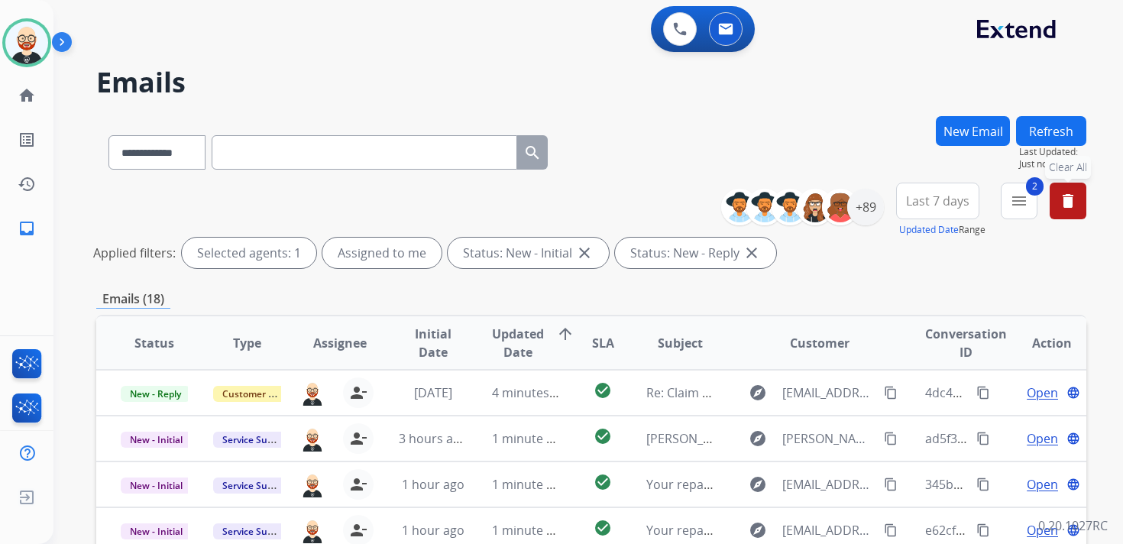
click at [921, 209] on button "Last 7 days" at bounding box center [937, 201] width 83 height 37
click at [919, 380] on div "Last 90 days" at bounding box center [933, 386] width 84 height 23
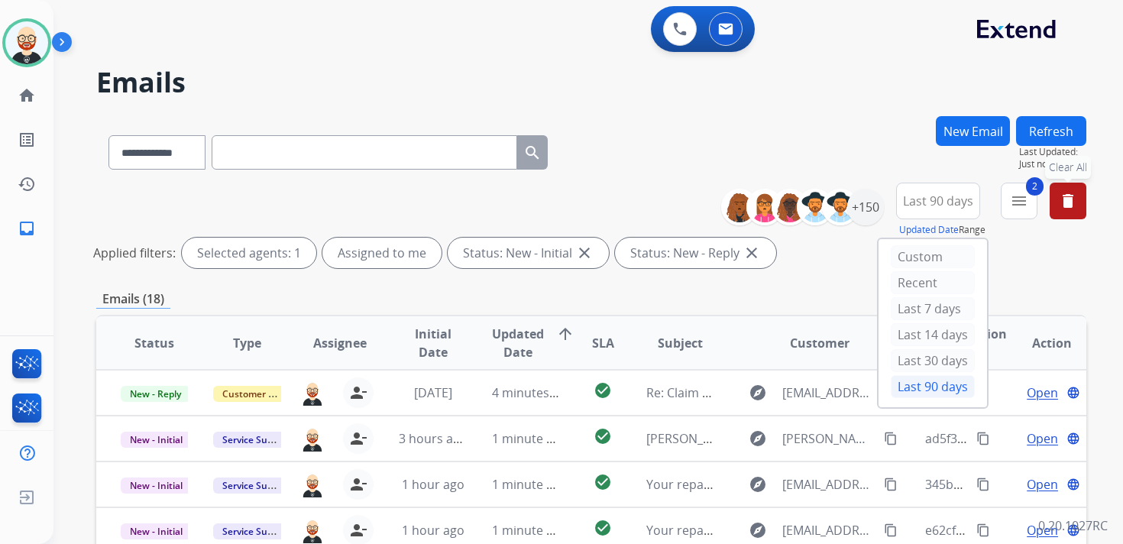
click at [510, 339] on span "Updated Date" at bounding box center [518, 343] width 52 height 37
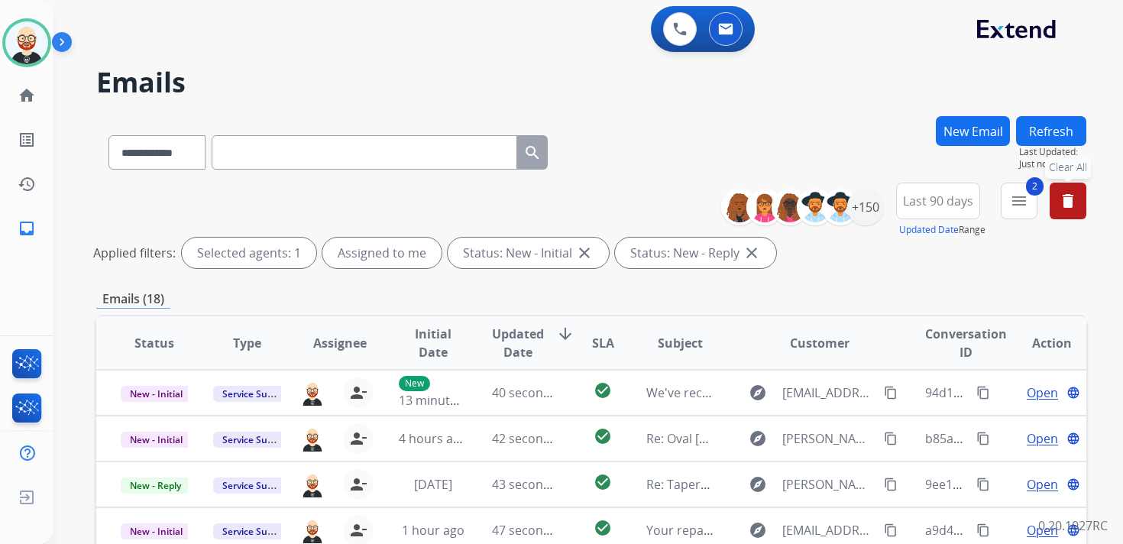
scroll to position [2, 0]
click at [510, 339] on span "Updated Date" at bounding box center [518, 343] width 52 height 37
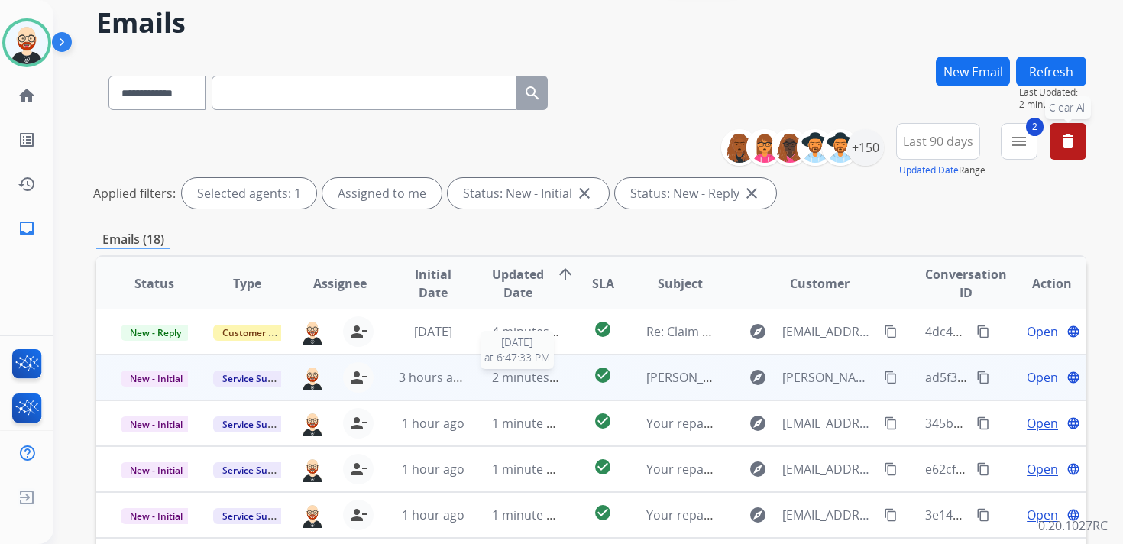
scroll to position [68, 0]
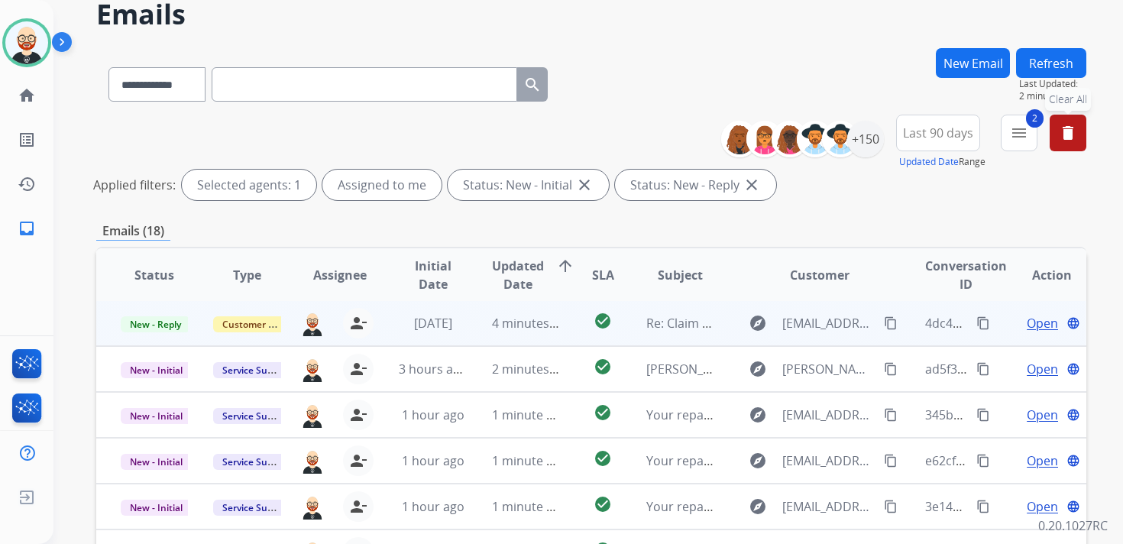
click at [1038, 327] on span "Open" at bounding box center [1042, 323] width 31 height 18
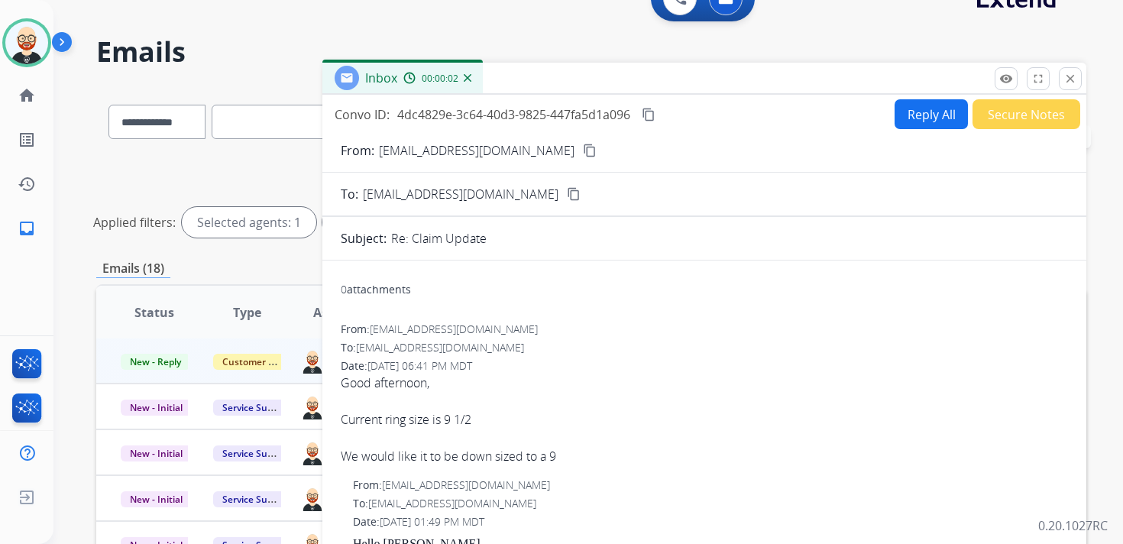
scroll to position [0, 0]
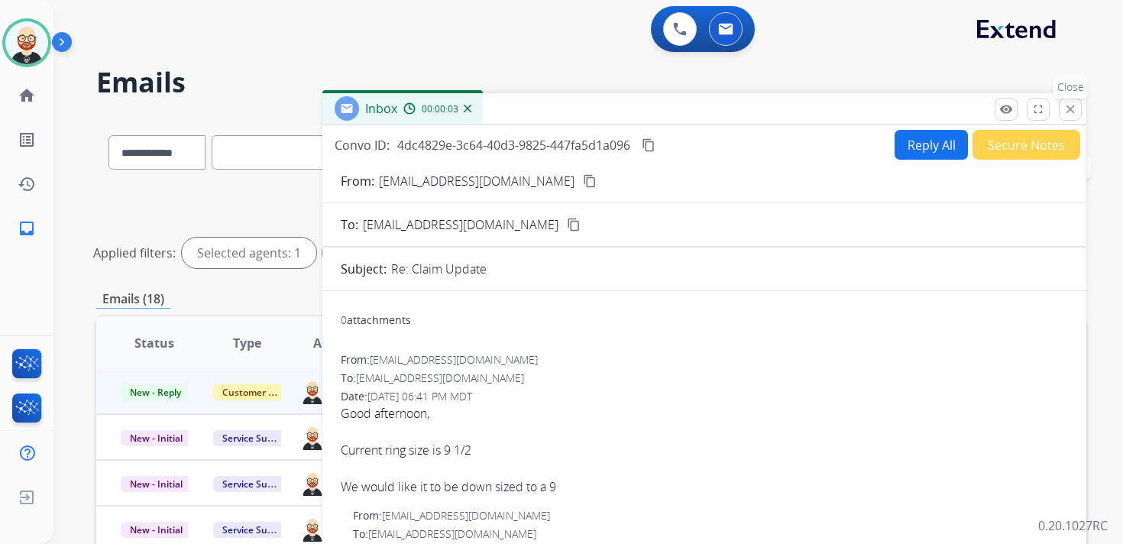
click at [1077, 112] on mat-icon "close" at bounding box center [1071, 109] width 14 height 14
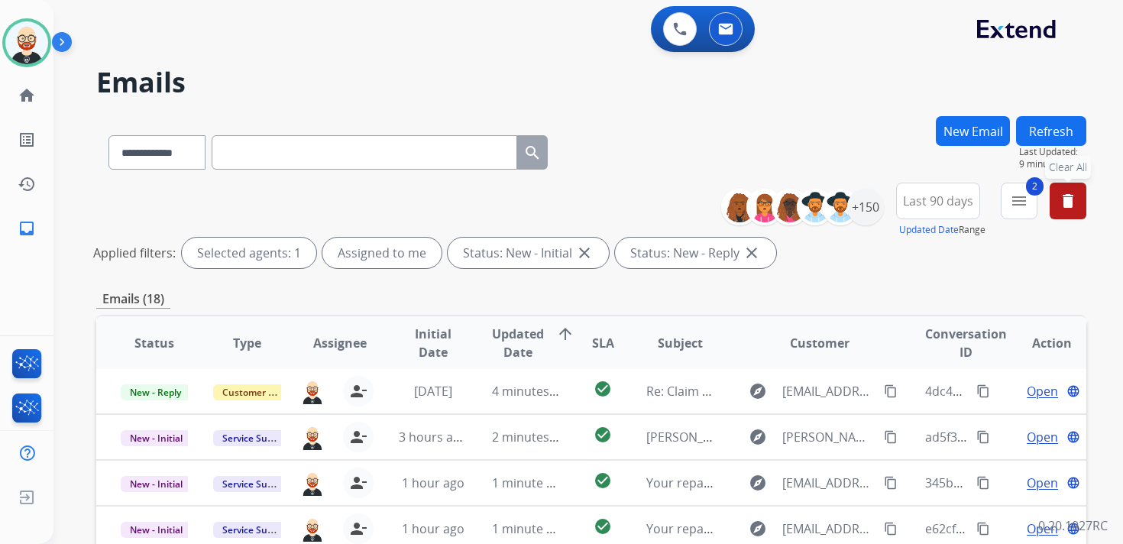
click at [272, 145] on input "text" at bounding box center [365, 152] width 306 height 34
click at [186, 151] on select "**********" at bounding box center [157, 152] width 96 height 34
select select "**********"
click at [109, 135] on select "**********" at bounding box center [157, 152] width 96 height 34
click at [239, 158] on input "text" at bounding box center [365, 152] width 306 height 34
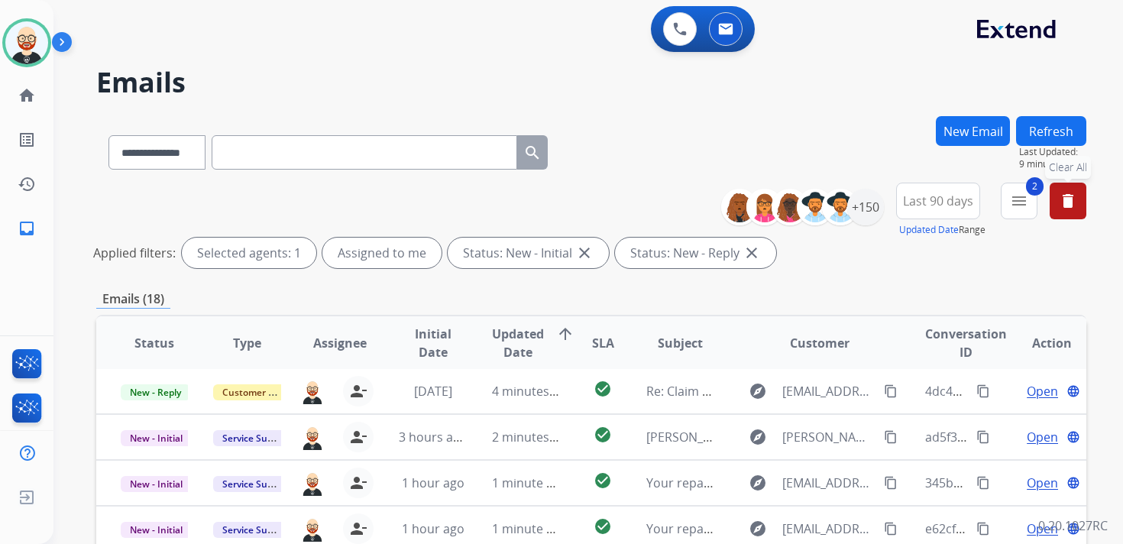
paste input "**********"
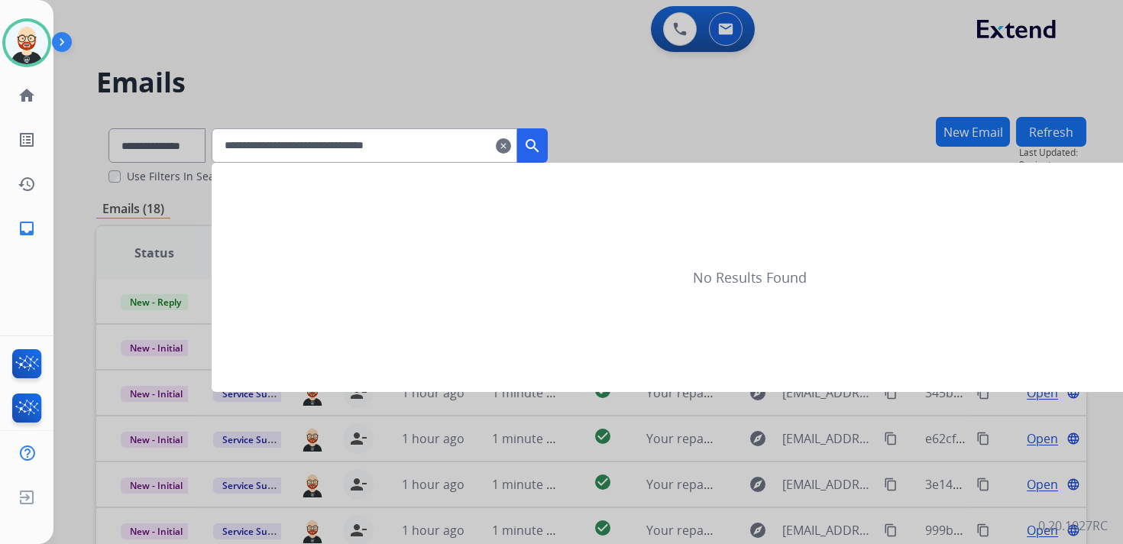
type input "**********"
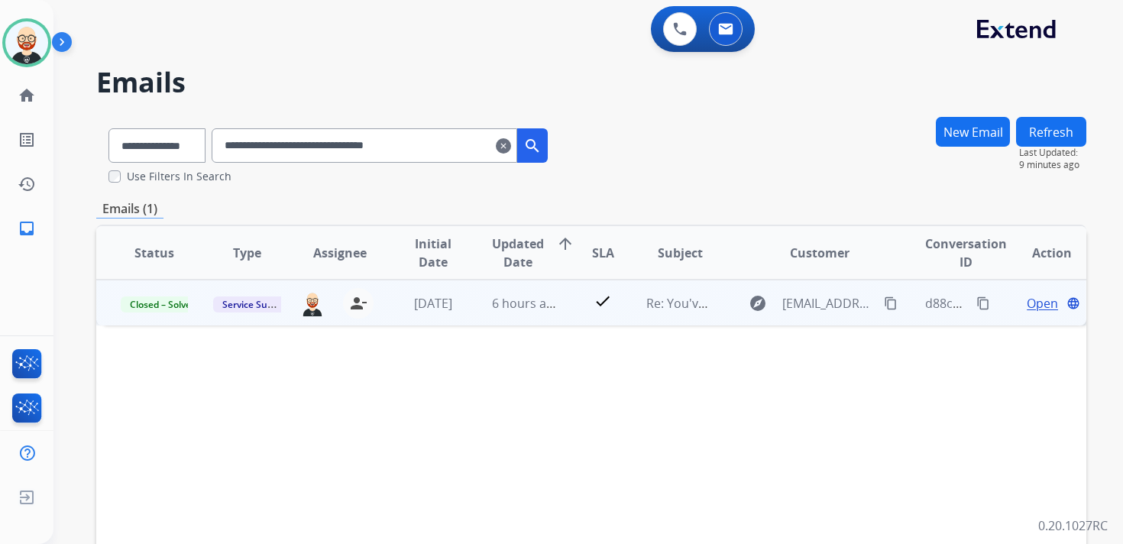
click at [1027, 304] on span "Open" at bounding box center [1042, 303] width 31 height 18
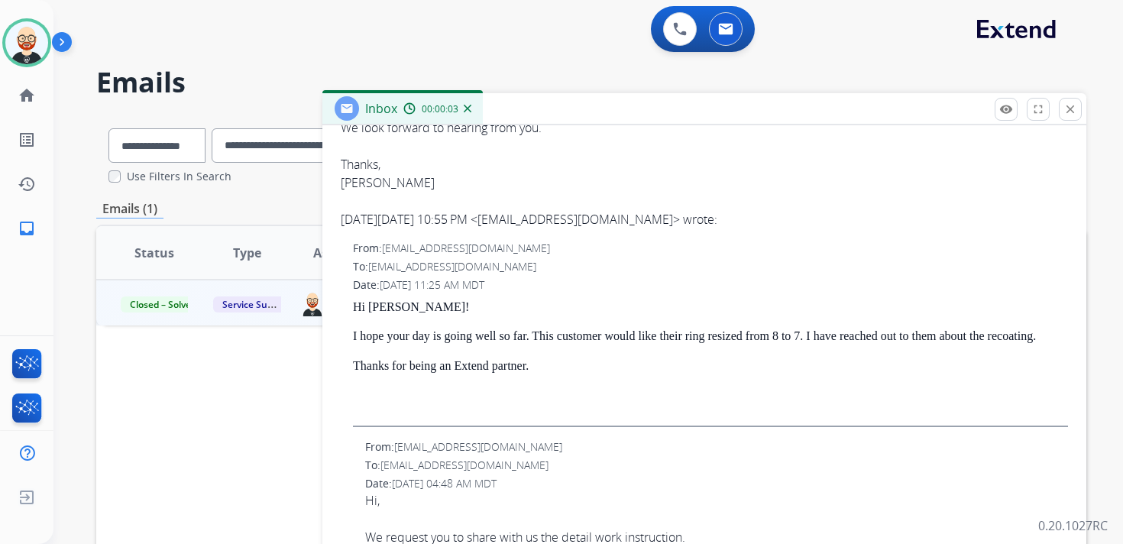
scroll to position [397, 0]
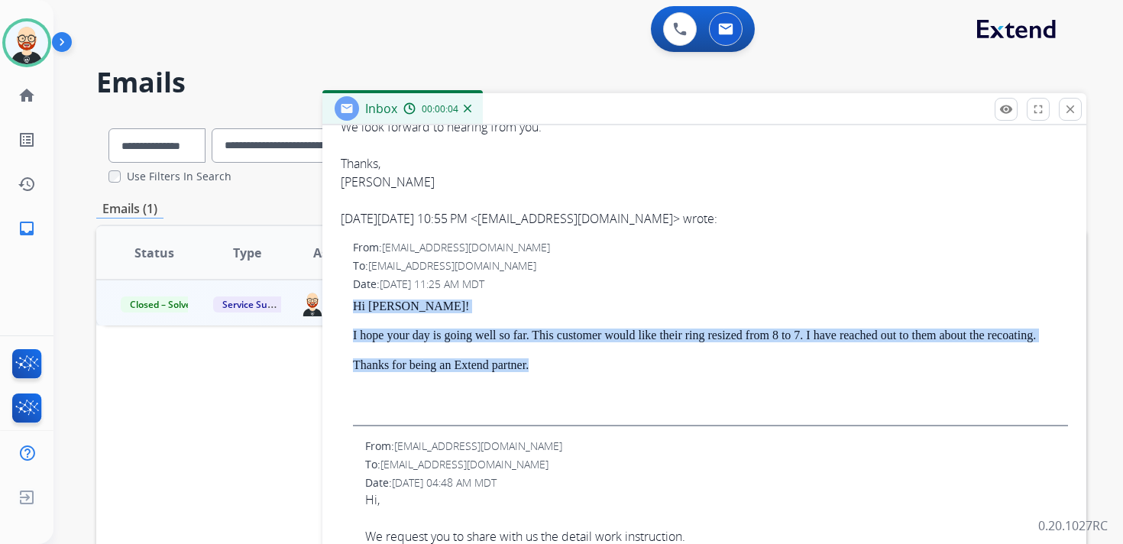
drag, startPoint x: 568, startPoint y: 381, endPoint x: 353, endPoint y: 306, distance: 227.4
click at [353, 306] on div "Hi [PERSON_NAME]! I hope your day is going well so far. This customer would lik…" at bounding box center [710, 363] width 715 height 127
copy div "Hi [PERSON_NAME]! I hope your day is going well so far. This customer would lik…"
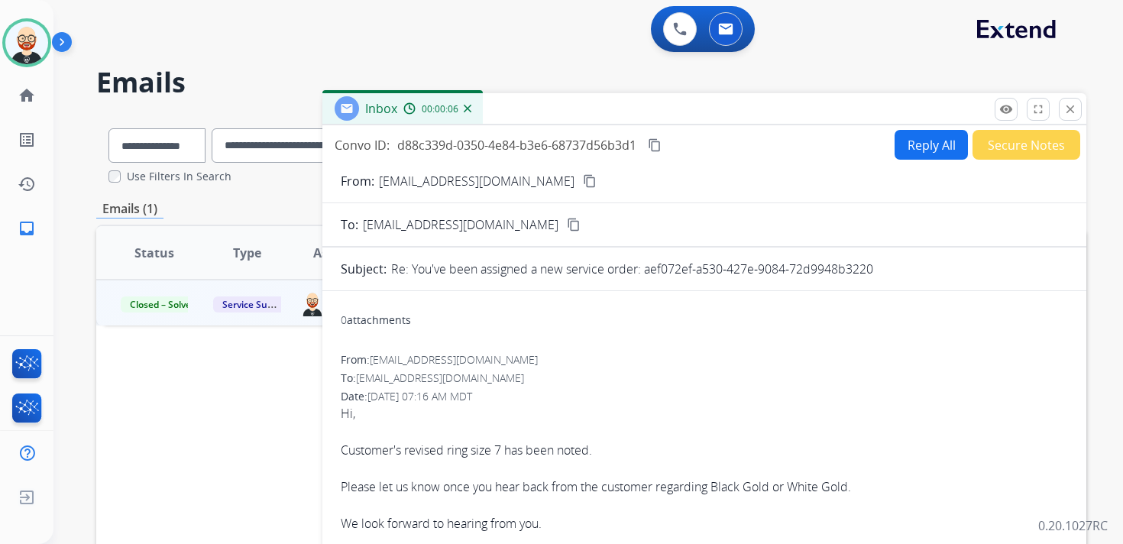
click at [912, 150] on button "Reply All" at bounding box center [931, 145] width 73 height 30
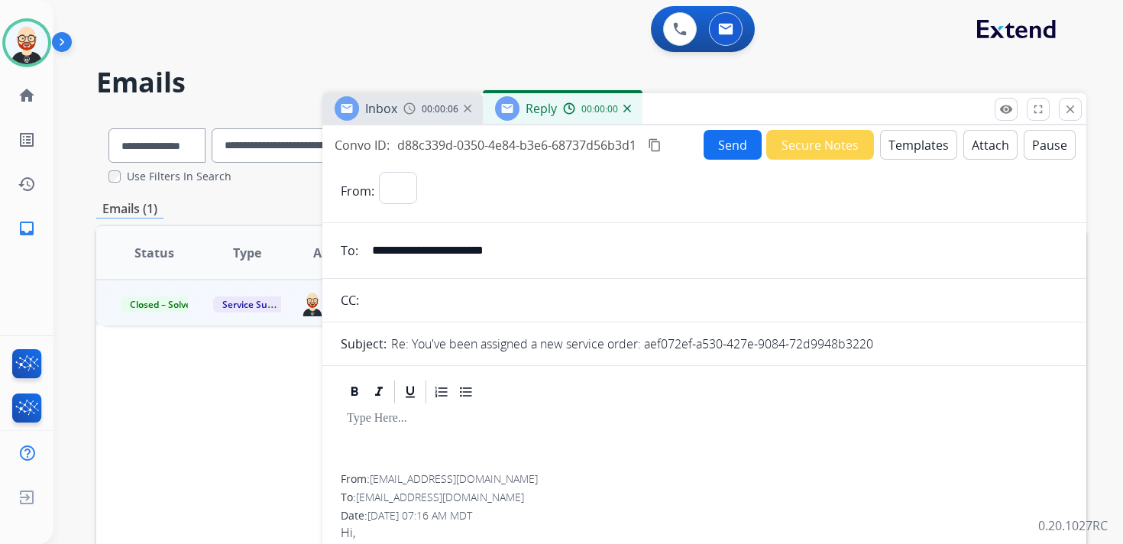
select select "**********"
click at [360, 432] on div at bounding box center [705, 440] width 728 height 69
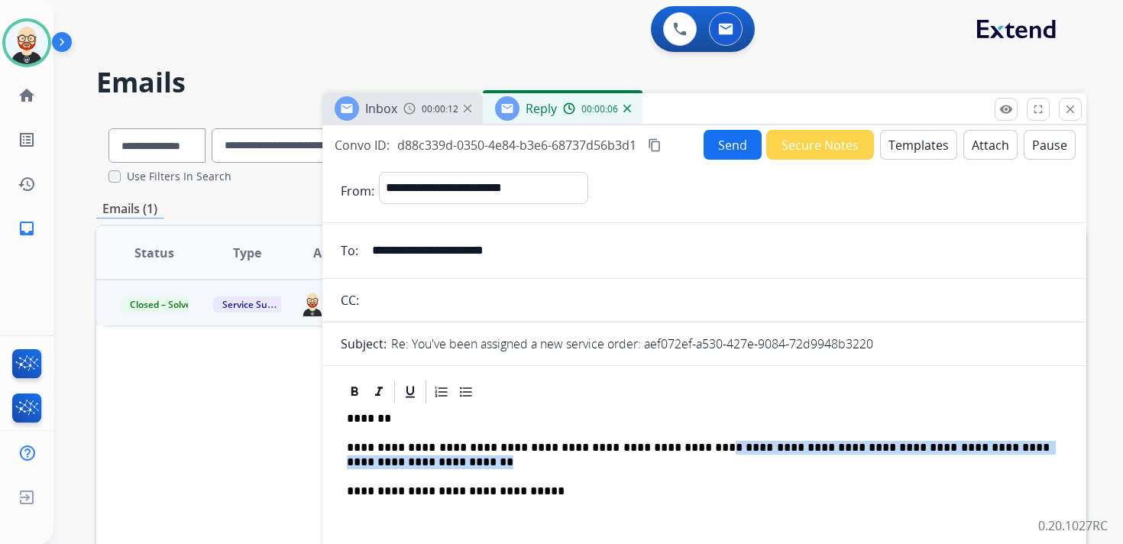
drag, startPoint x: 685, startPoint y: 445, endPoint x: 721, endPoint y: 458, distance: 38.9
click at [721, 458] on p "**********" at bounding box center [698, 455] width 703 height 28
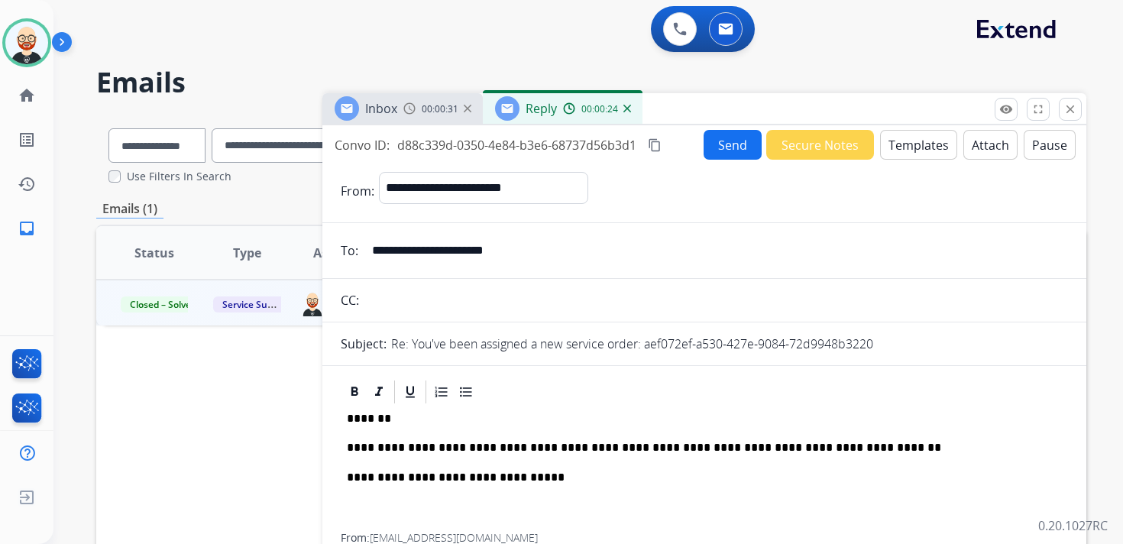
click at [721, 155] on button "Send" at bounding box center [733, 145] width 58 height 30
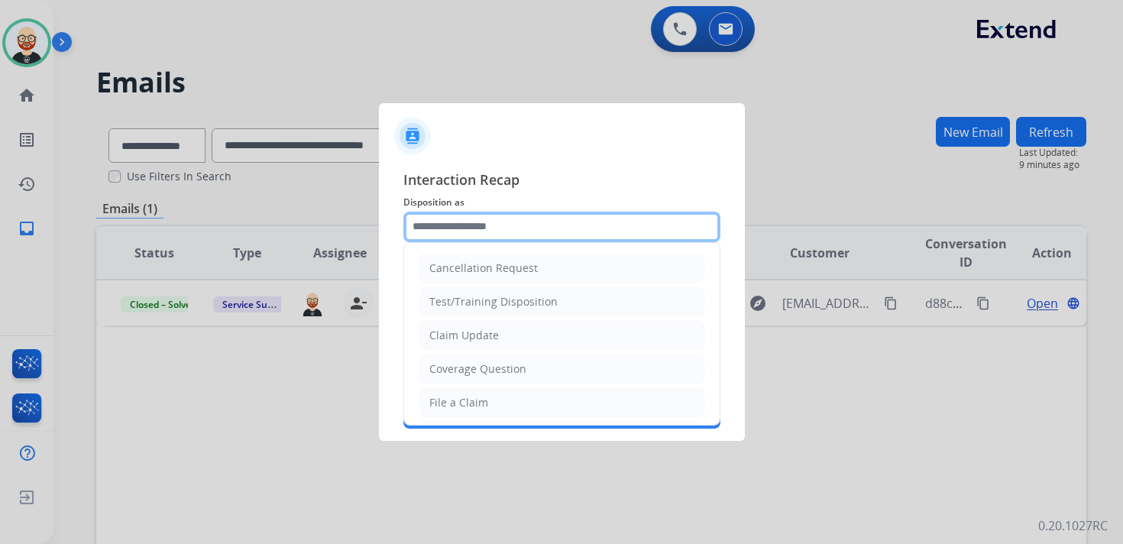
click at [518, 240] on input "text" at bounding box center [561, 227] width 317 height 31
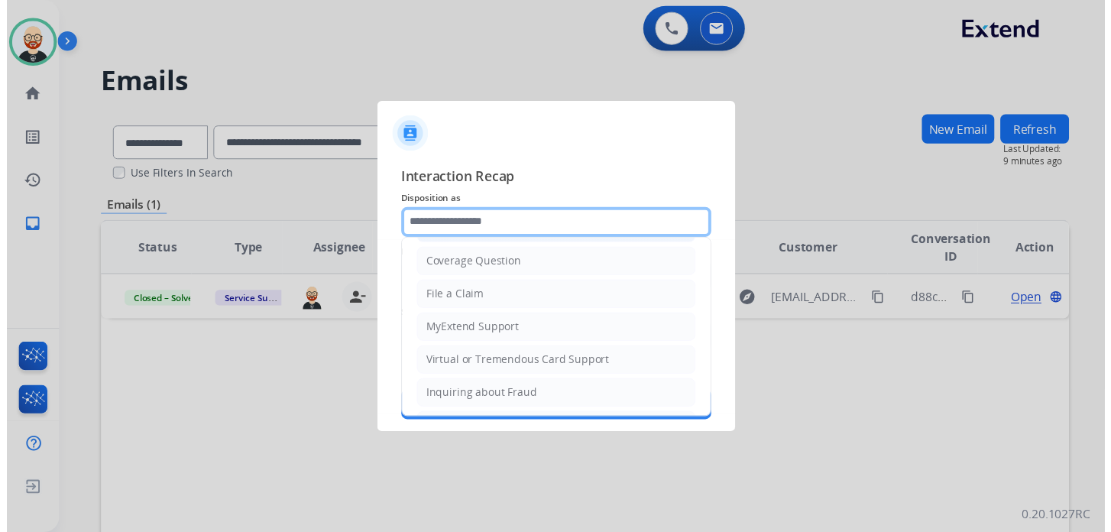
scroll to position [229, 0]
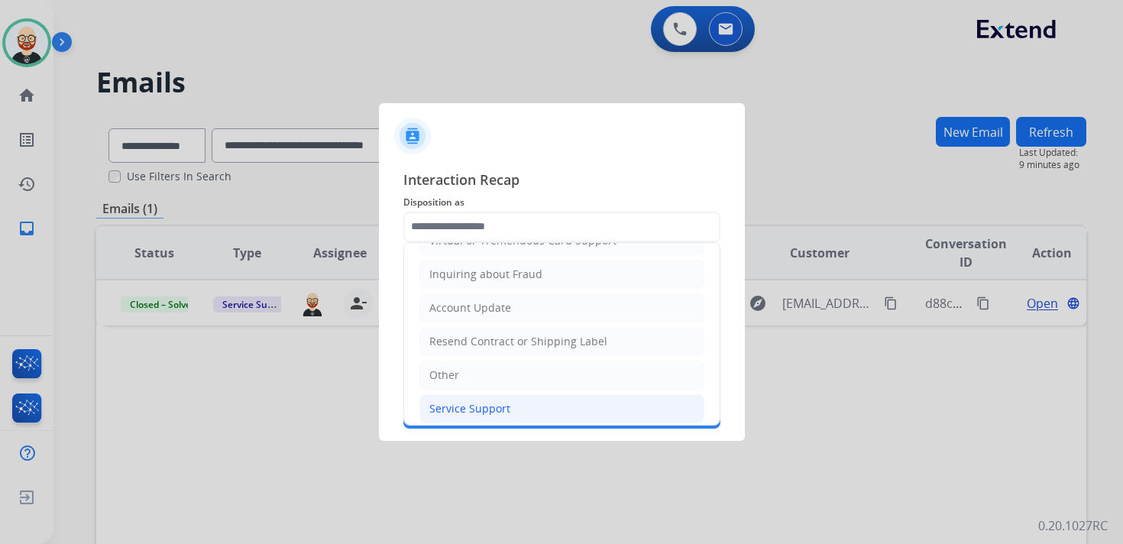
click at [473, 403] on div "Service Support" at bounding box center [469, 408] width 81 height 15
type input "**********"
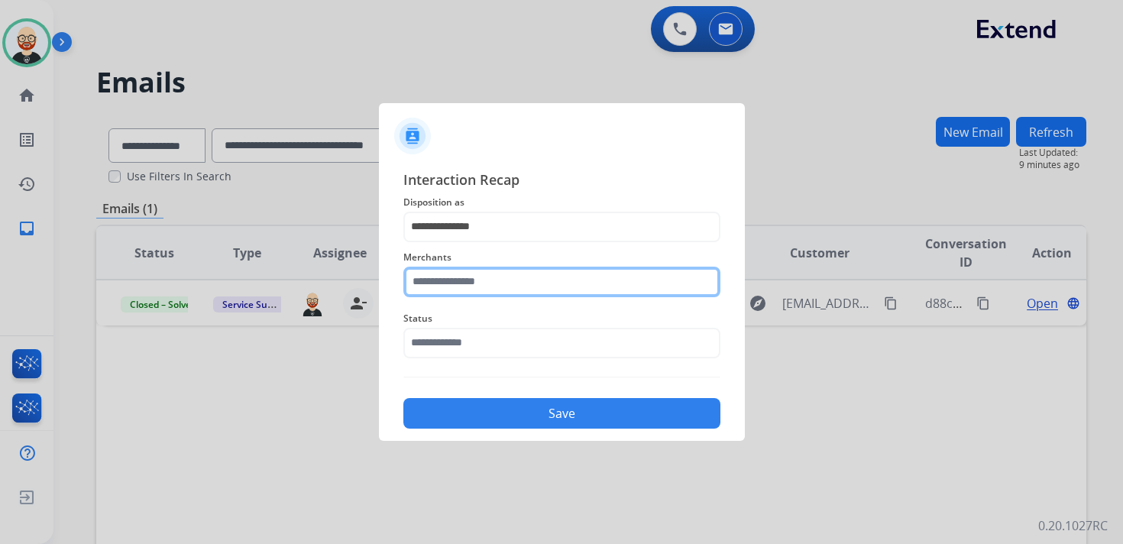
click at [453, 293] on input "text" at bounding box center [561, 282] width 317 height 31
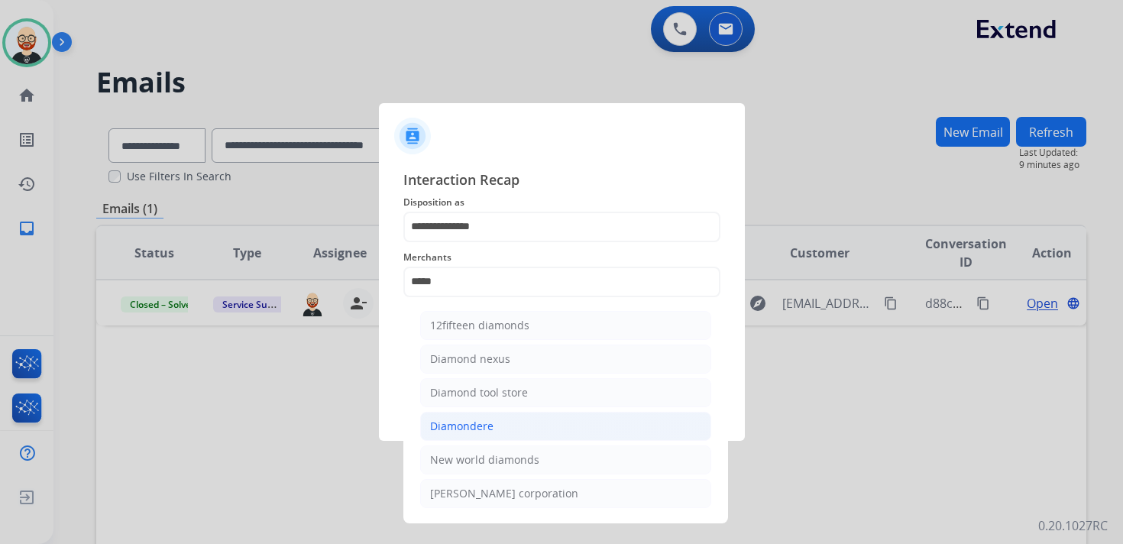
click at [471, 425] on div "Diamondere" at bounding box center [461, 426] width 63 height 15
type input "**********"
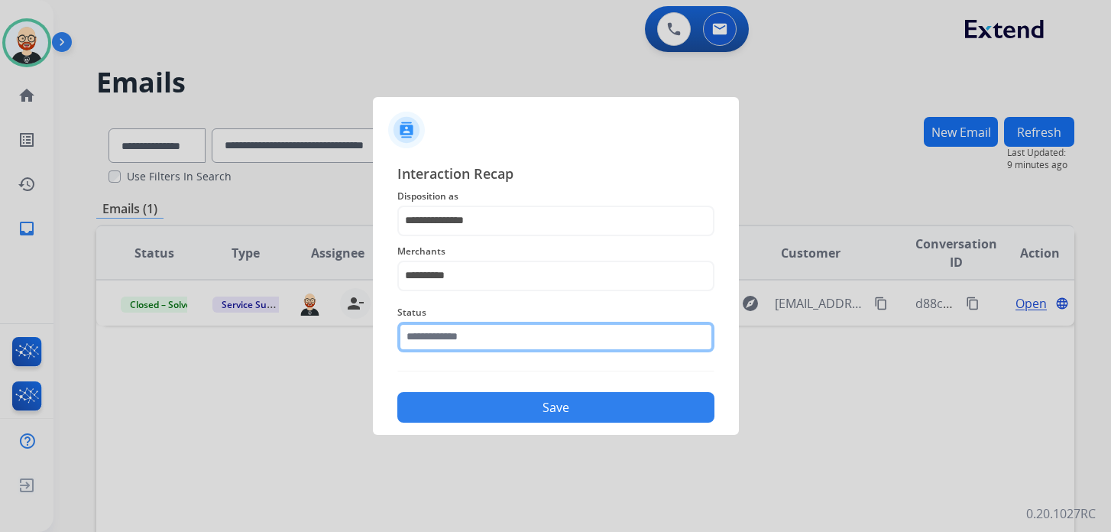
click at [456, 339] on input "text" at bounding box center [555, 337] width 317 height 31
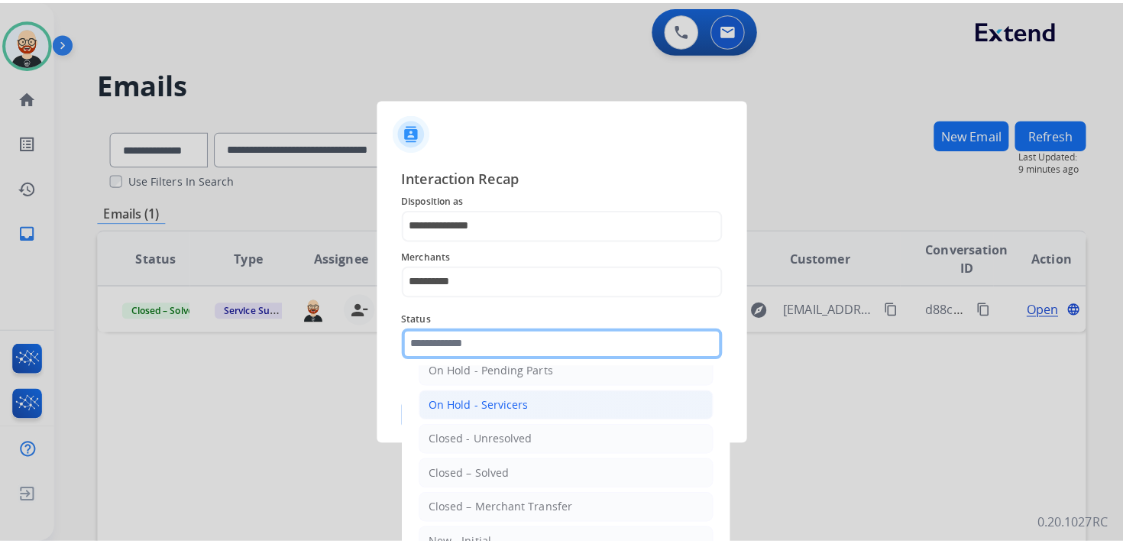
scroll to position [85, 0]
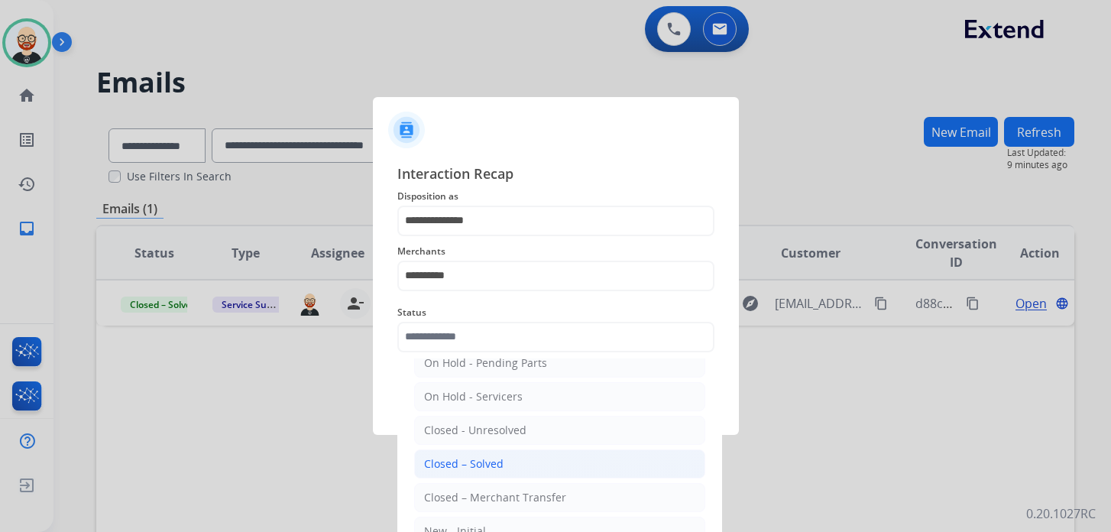
click at [458, 460] on div "Closed – Solved" at bounding box center [463, 463] width 79 height 15
type input "**********"
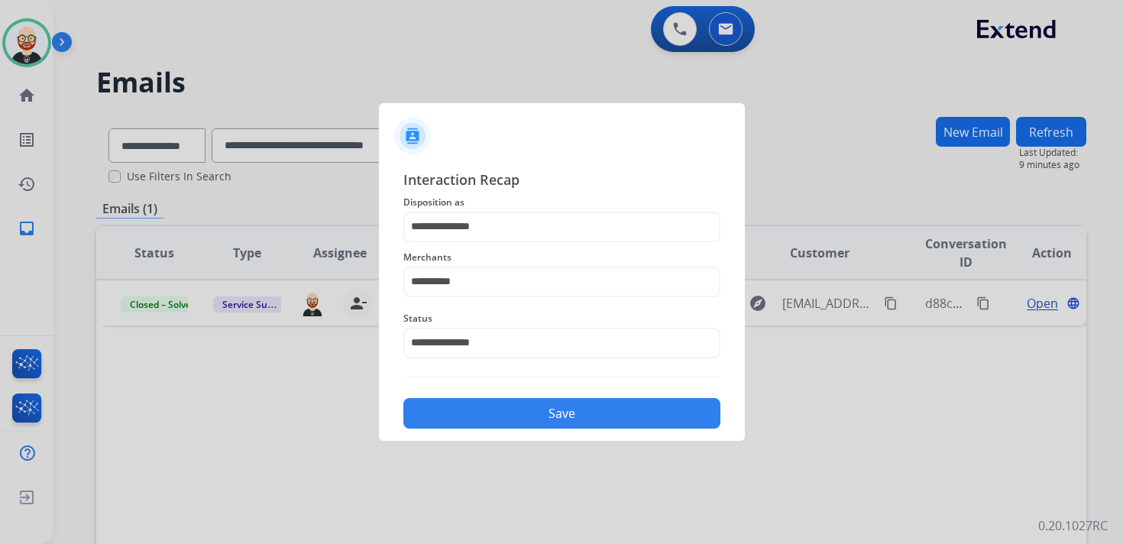
click at [475, 408] on button "Save" at bounding box center [561, 413] width 317 height 31
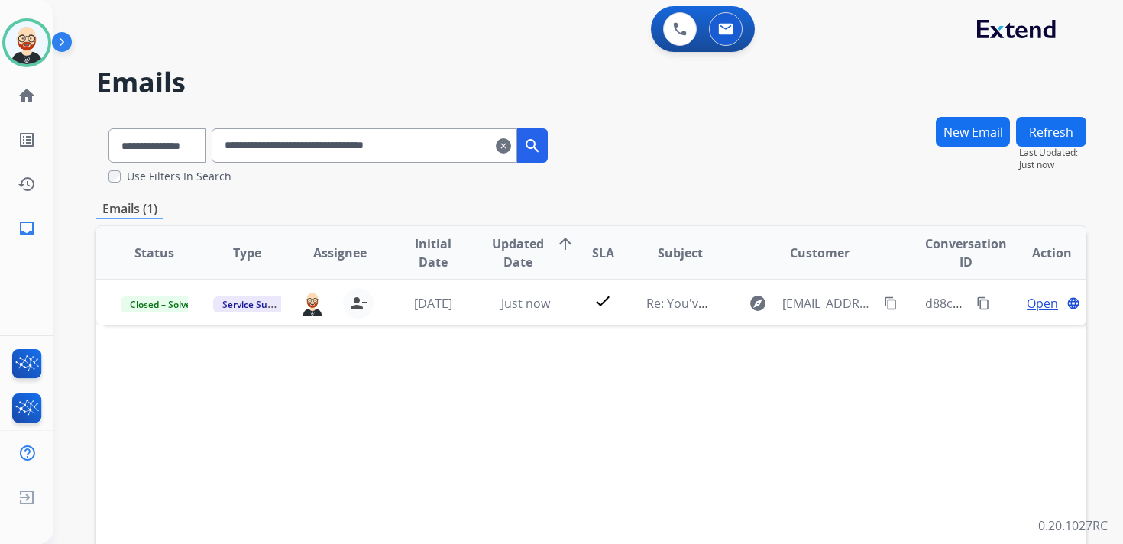
click at [282, 146] on input "**********" at bounding box center [365, 145] width 306 height 34
paste input "*"
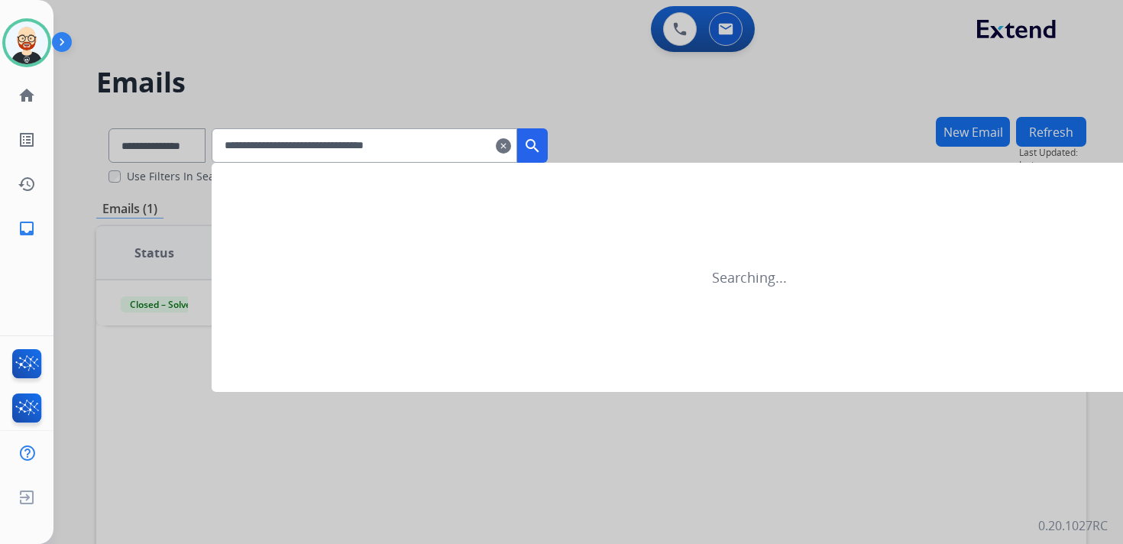
type input "**********"
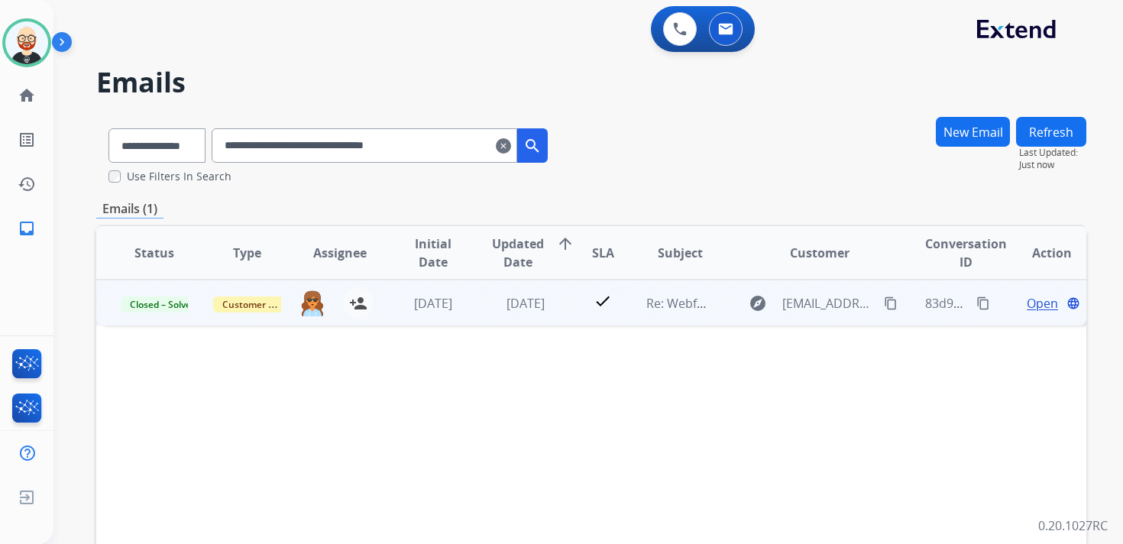
click at [1033, 301] on span "Open" at bounding box center [1042, 303] width 31 height 18
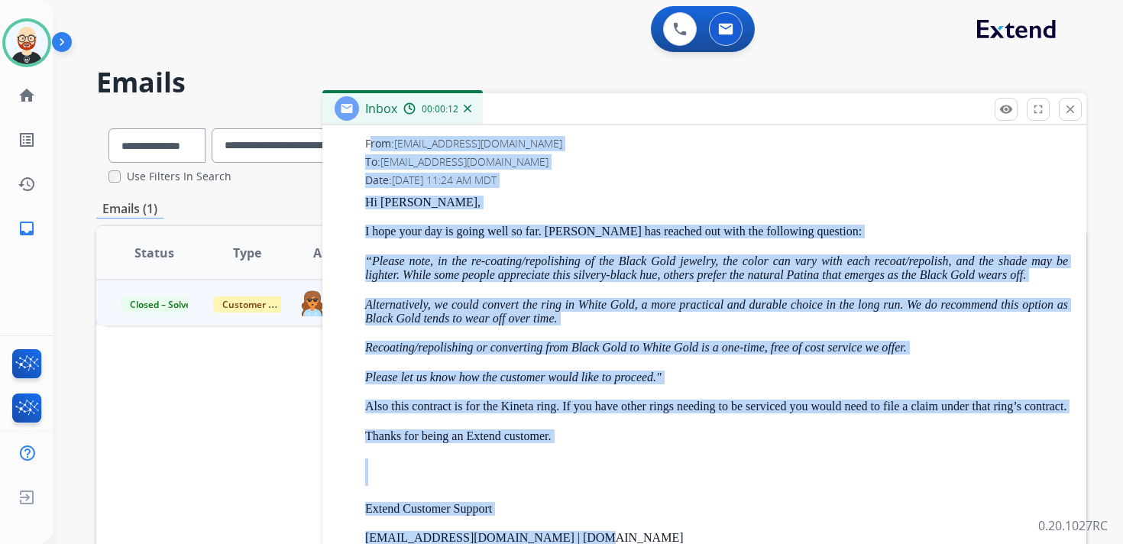
scroll to position [838, 0]
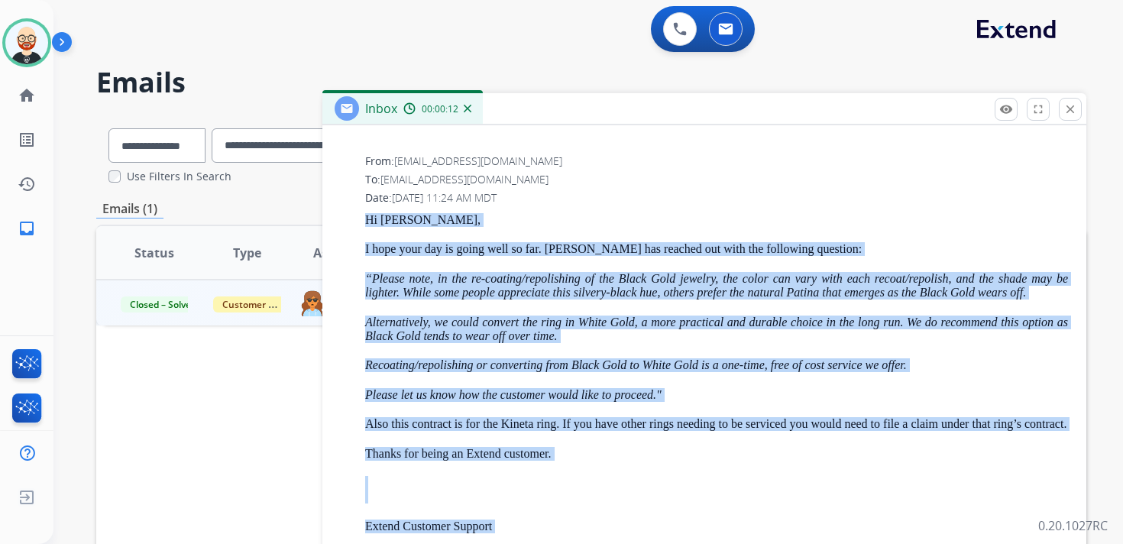
drag, startPoint x: 597, startPoint y: 485, endPoint x: 365, endPoint y: 222, distance: 350.3
click at [365, 222] on div "Hi [PERSON_NAME], I hope your day is going well so far. [PERSON_NAME] has reach…" at bounding box center [716, 400] width 703 height 374
copy div "Hi [PERSON_NAME], I hope your day is going well so far. [PERSON_NAME] has reach…"
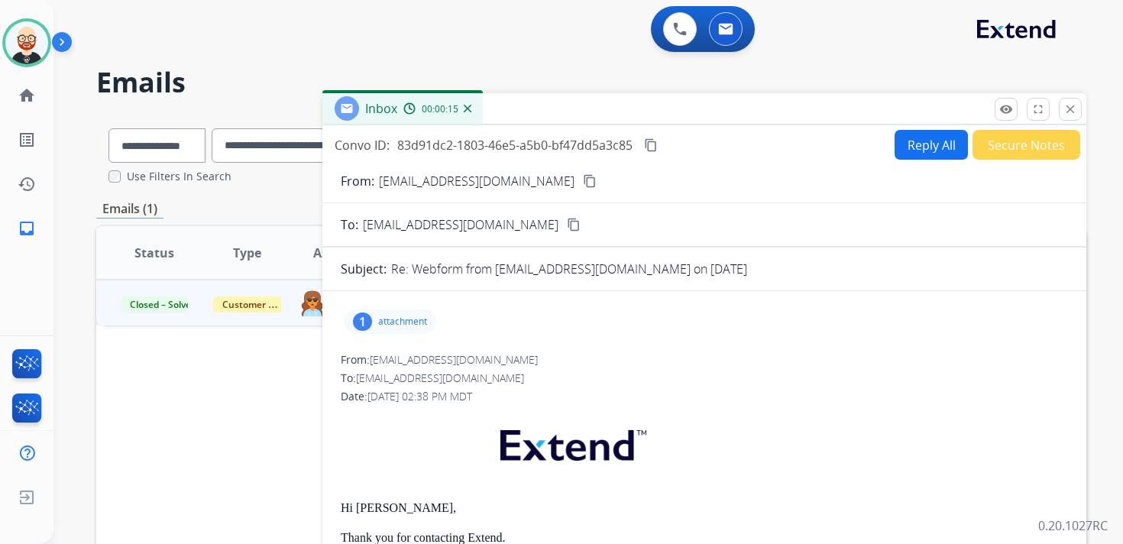
click at [901, 141] on button "Reply All" at bounding box center [931, 145] width 73 height 30
select select "**********"
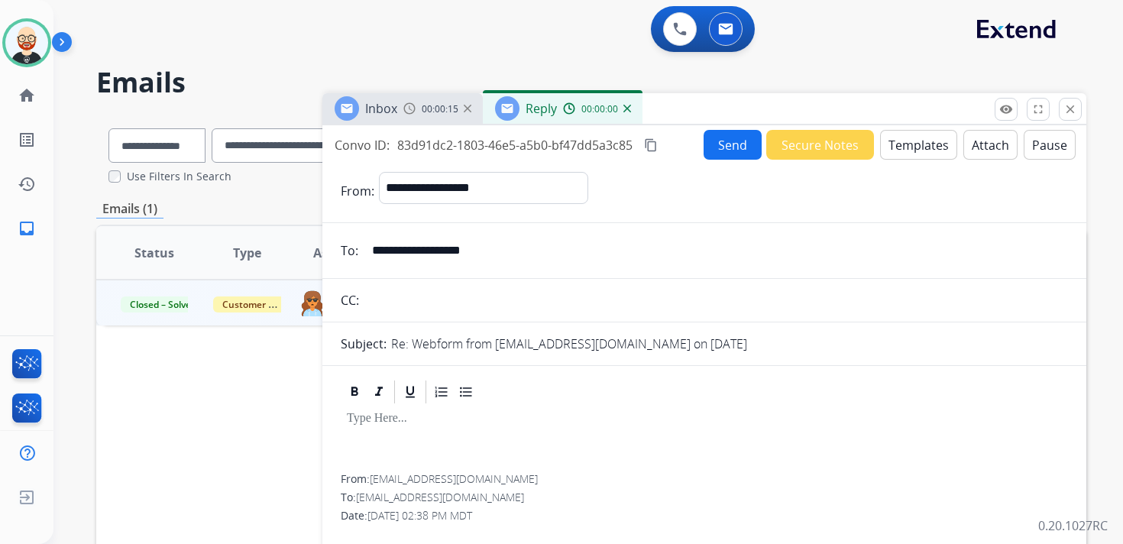
click at [387, 438] on div at bounding box center [705, 440] width 728 height 69
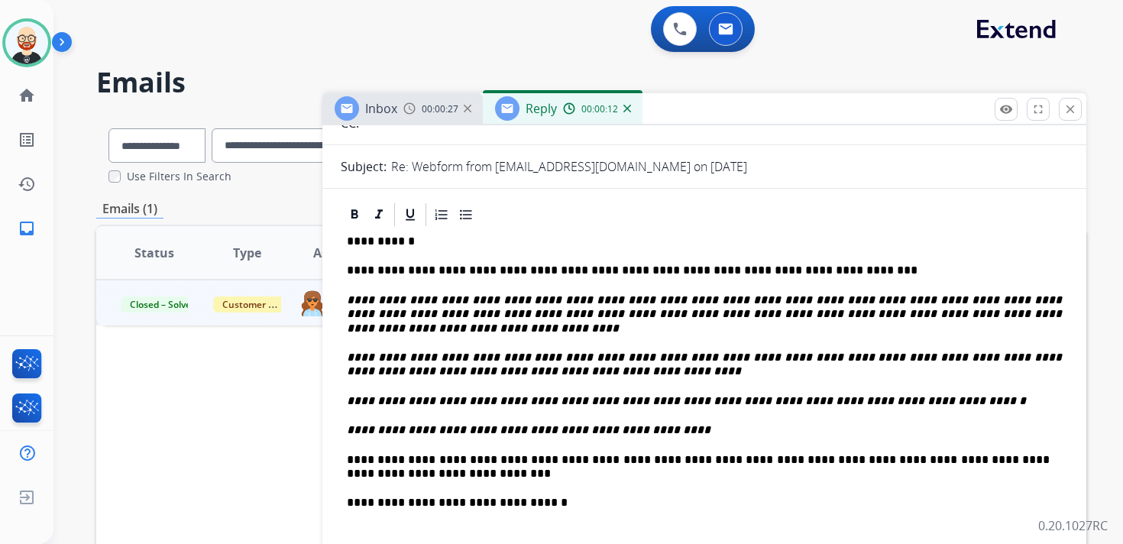
scroll to position [177, 0]
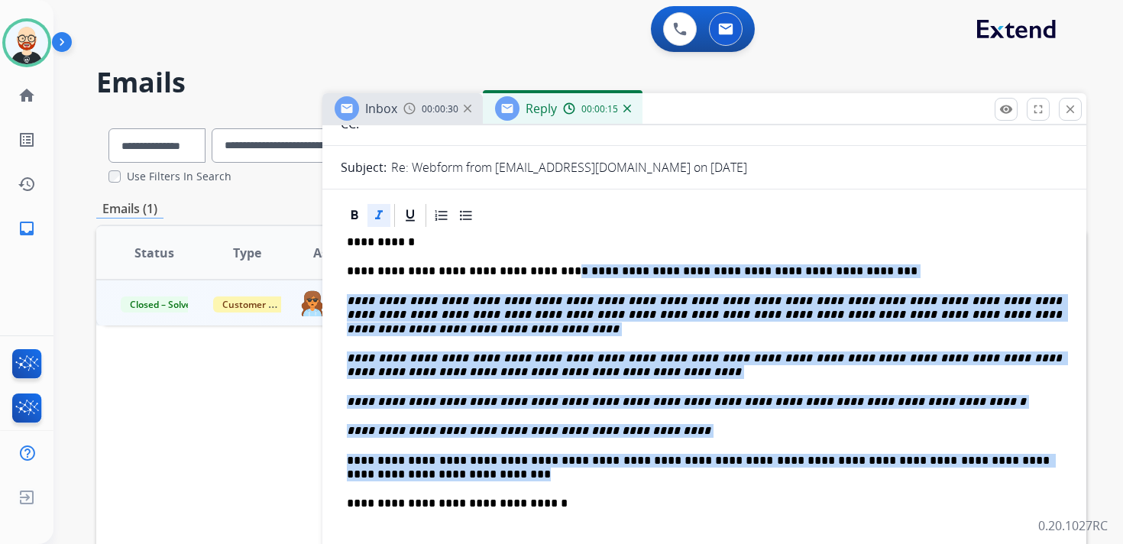
drag, startPoint x: 490, startPoint y: 473, endPoint x: 543, endPoint y: 269, distance: 210.7
click at [543, 269] on div "**********" at bounding box center [705, 445] width 728 height 433
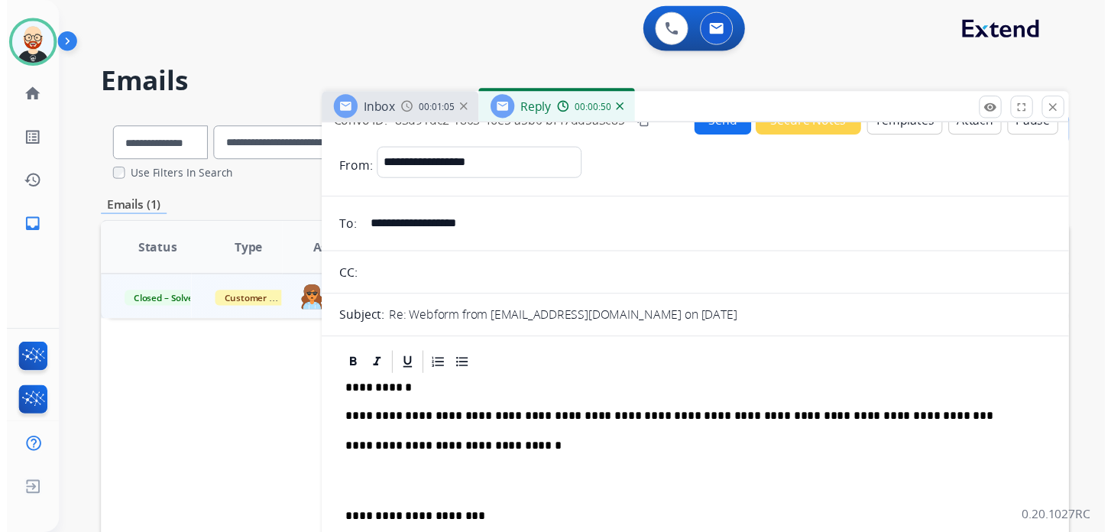
scroll to position [0, 0]
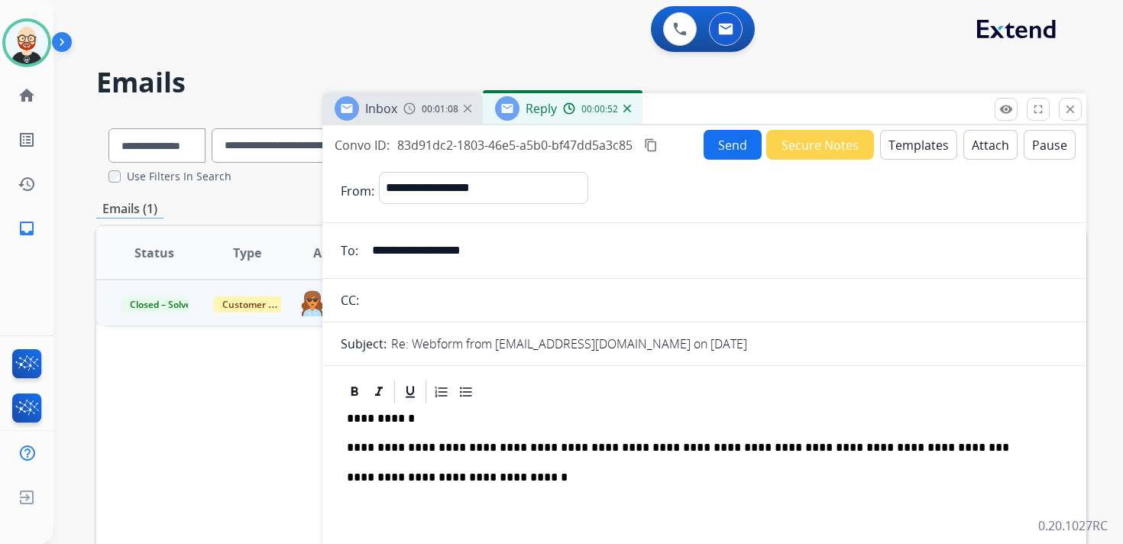
click at [739, 150] on button "Send" at bounding box center [733, 145] width 58 height 30
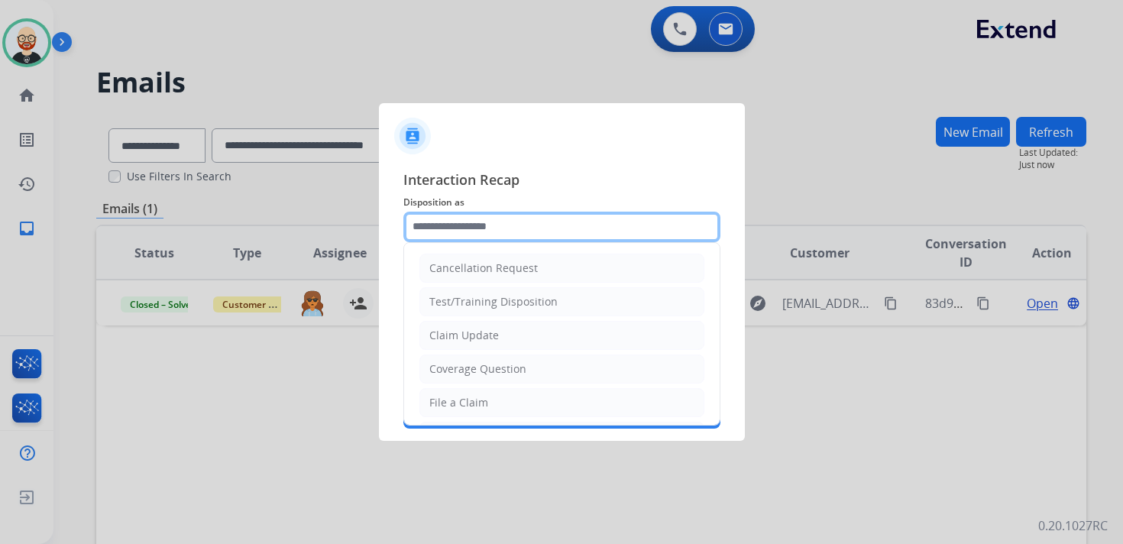
click at [540, 223] on input "text" at bounding box center [561, 227] width 317 height 31
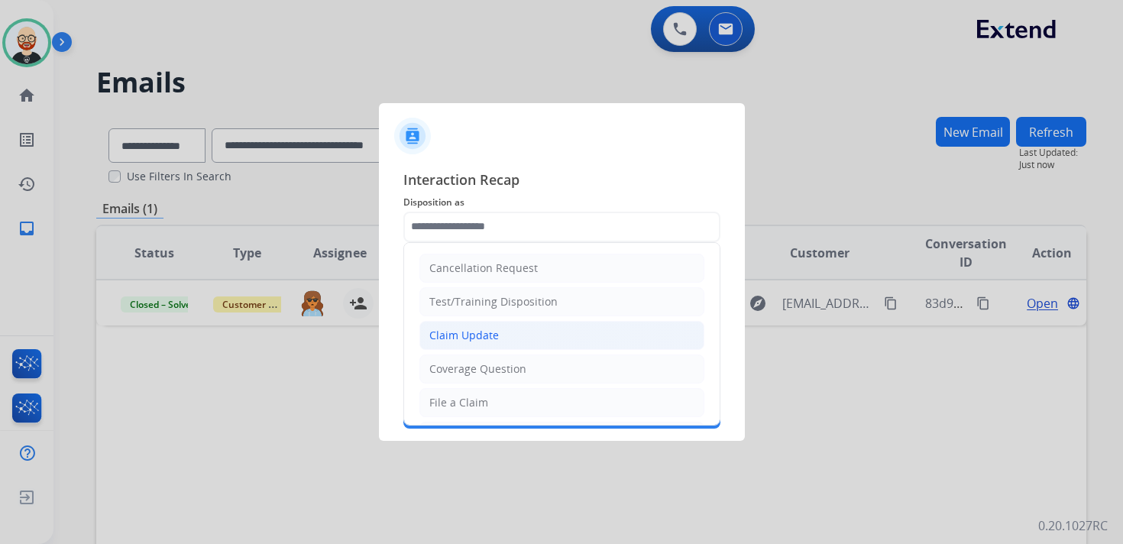
click at [456, 329] on div "Claim Update" at bounding box center [464, 335] width 70 height 15
type input "**********"
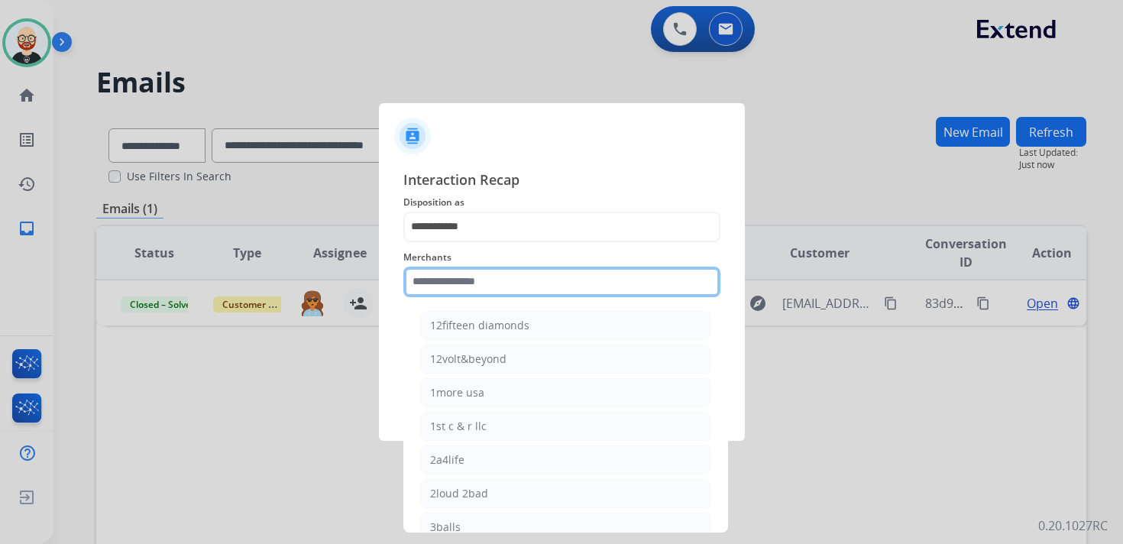
click at [447, 280] on input "text" at bounding box center [561, 282] width 317 height 31
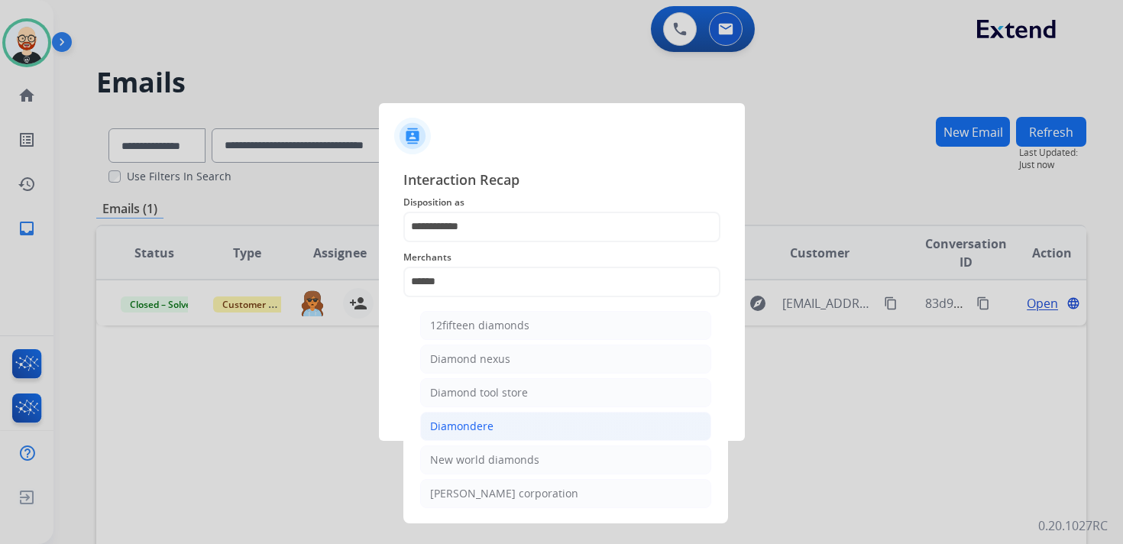
click at [481, 419] on div "Diamondere" at bounding box center [461, 426] width 63 height 15
type input "**********"
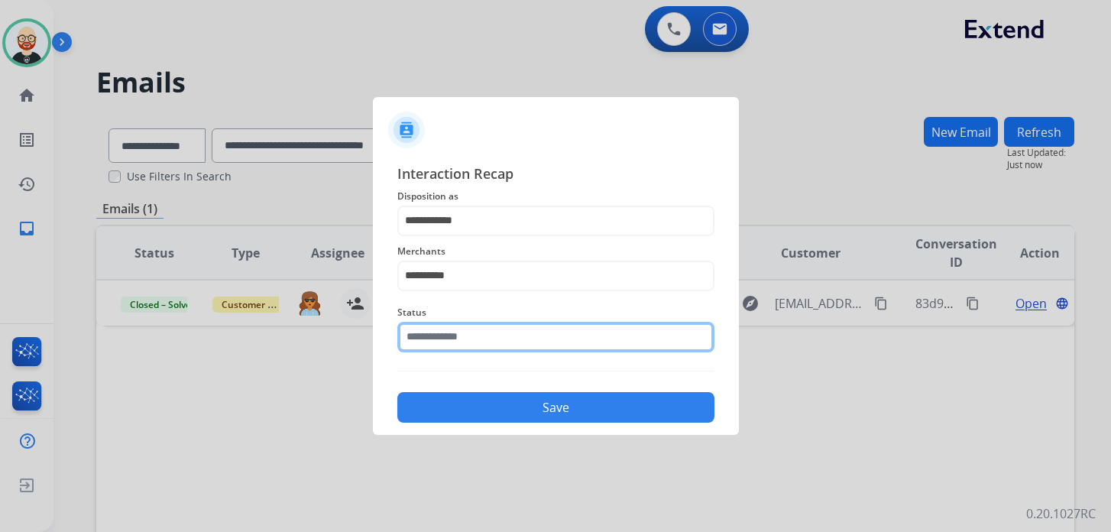
click at [464, 348] on input "text" at bounding box center [555, 337] width 317 height 31
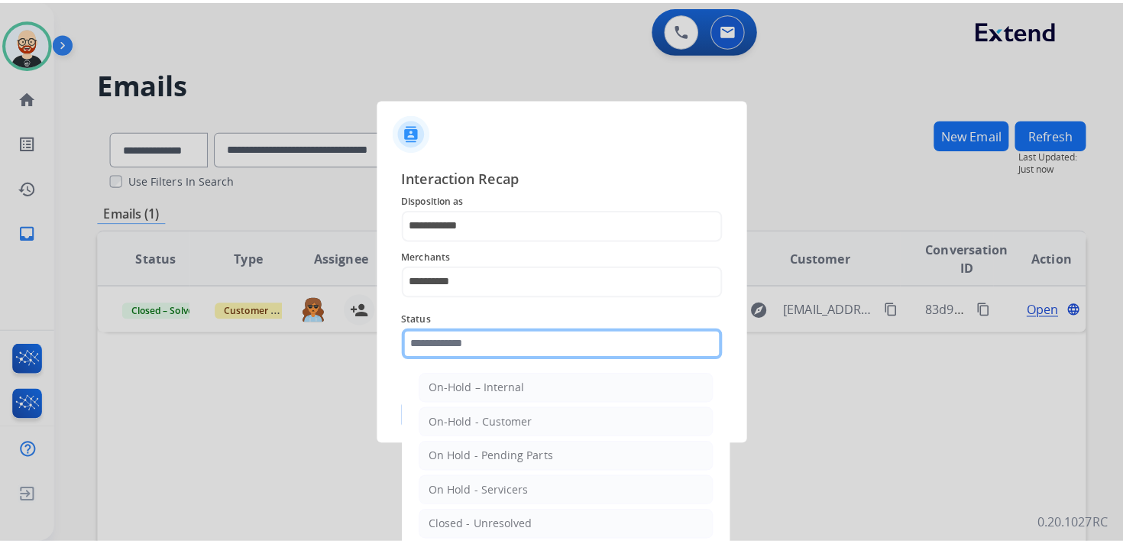
scroll to position [85, 0]
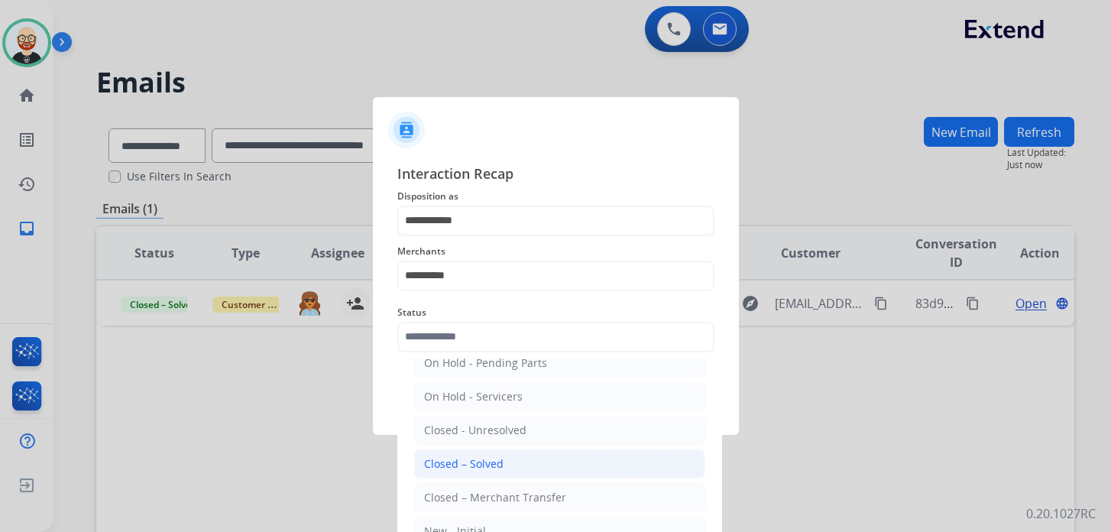
click at [482, 459] on div "Closed – Solved" at bounding box center [463, 463] width 79 height 15
type input "**********"
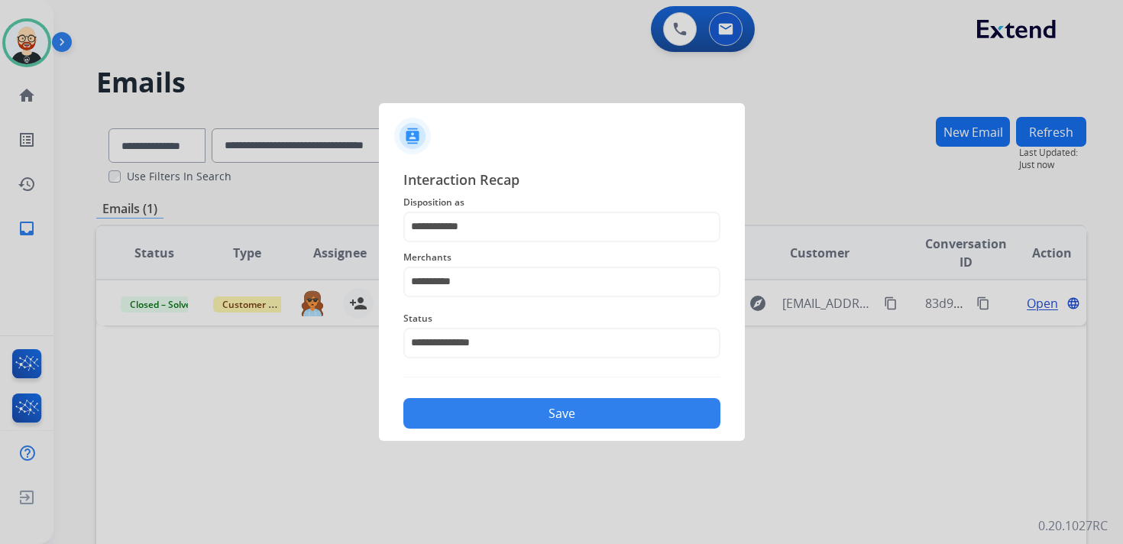
click at [518, 416] on button "Save" at bounding box center [561, 413] width 317 height 31
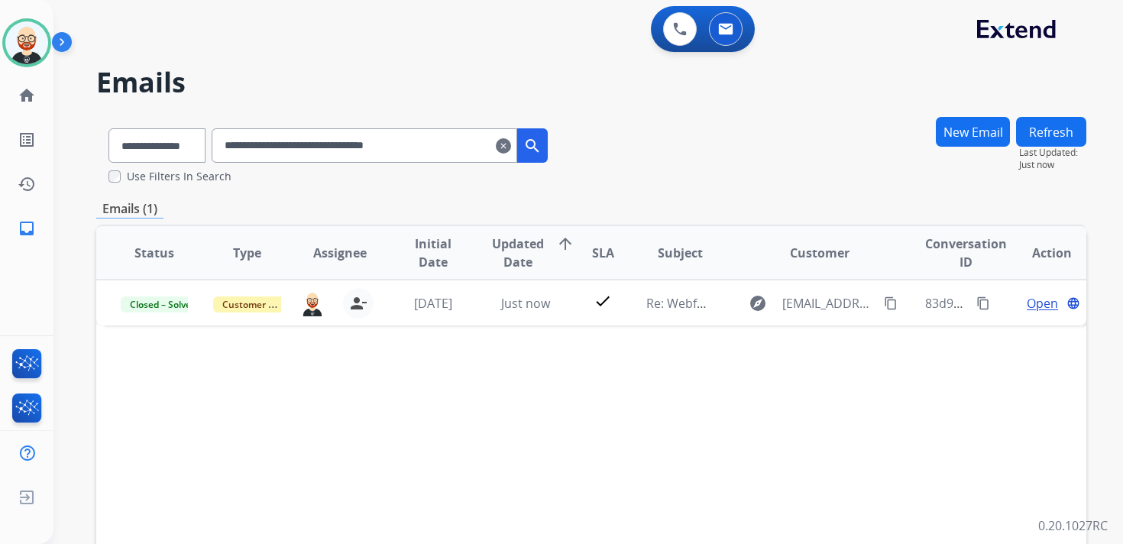
click at [511, 147] on mat-icon "clear" at bounding box center [503, 146] width 15 height 18
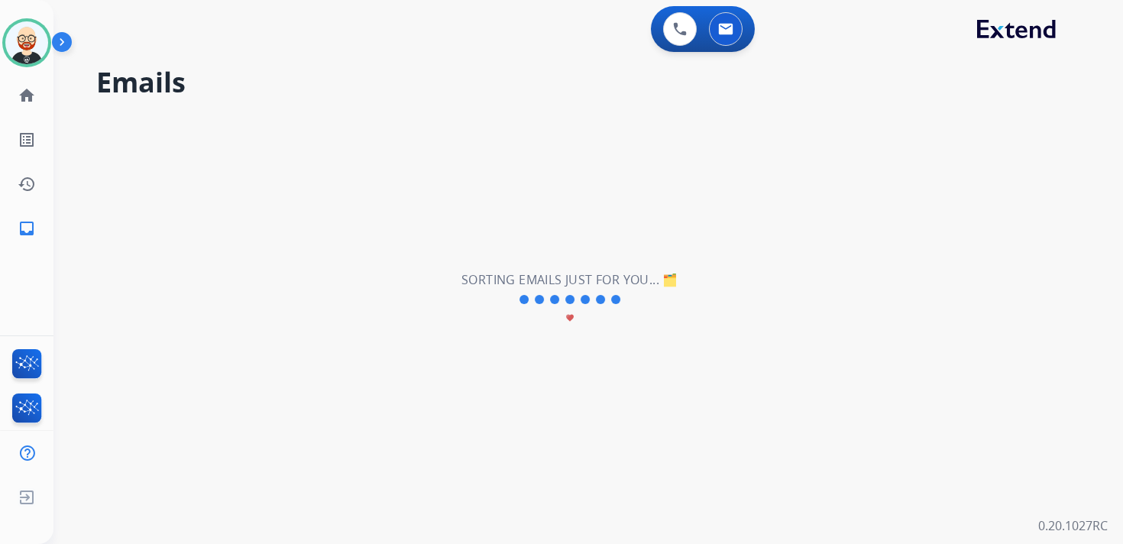
select select "**********"
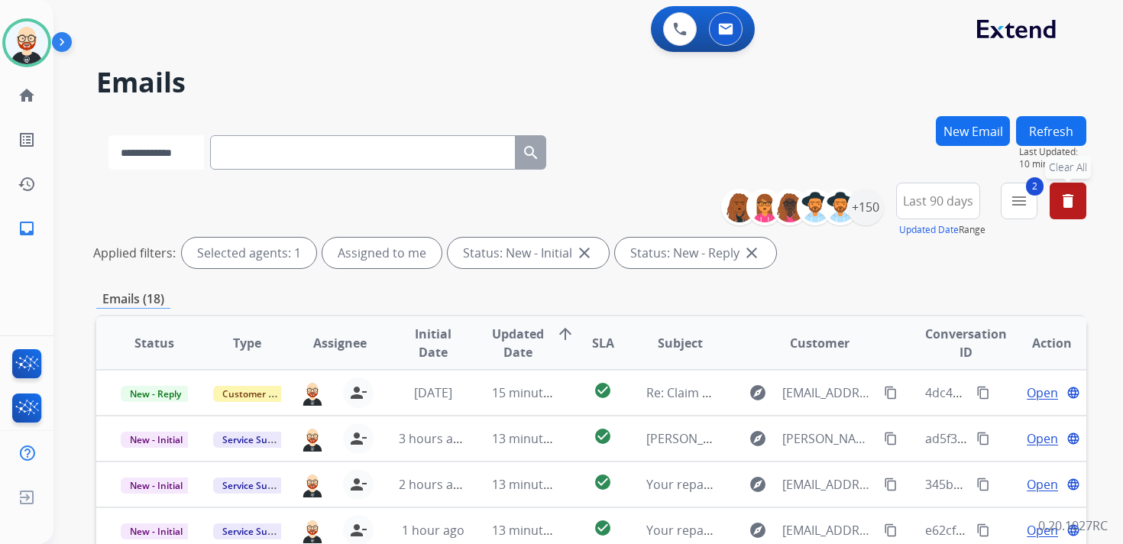
click at [180, 149] on select "**********" at bounding box center [157, 152] width 96 height 34
select select "**********"
click at [109, 135] on select "**********" at bounding box center [157, 152] width 96 height 34
click at [266, 155] on input "text" at bounding box center [365, 152] width 306 height 34
paste input "**********"
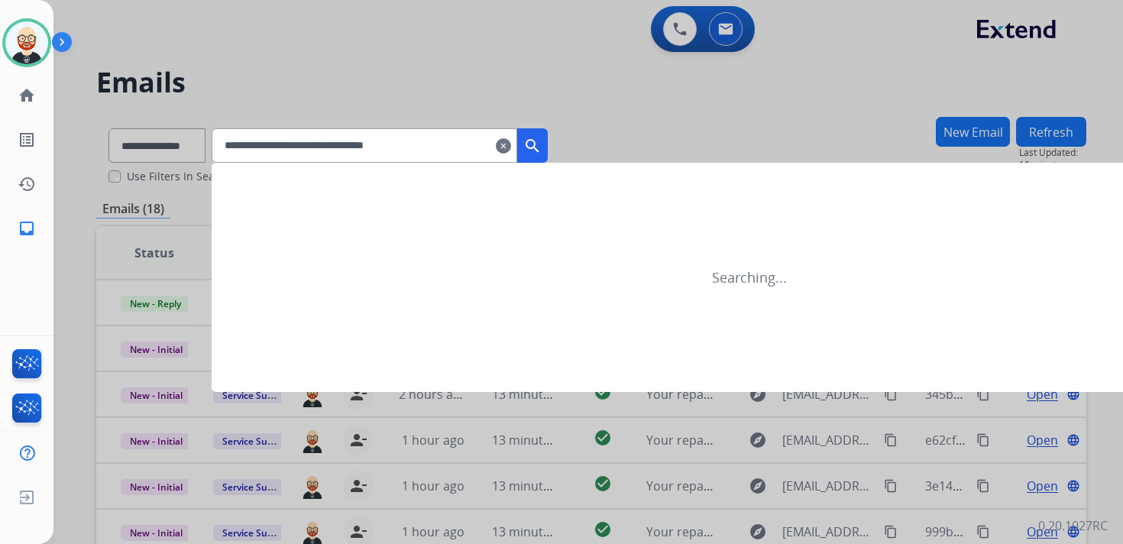
type input "**********"
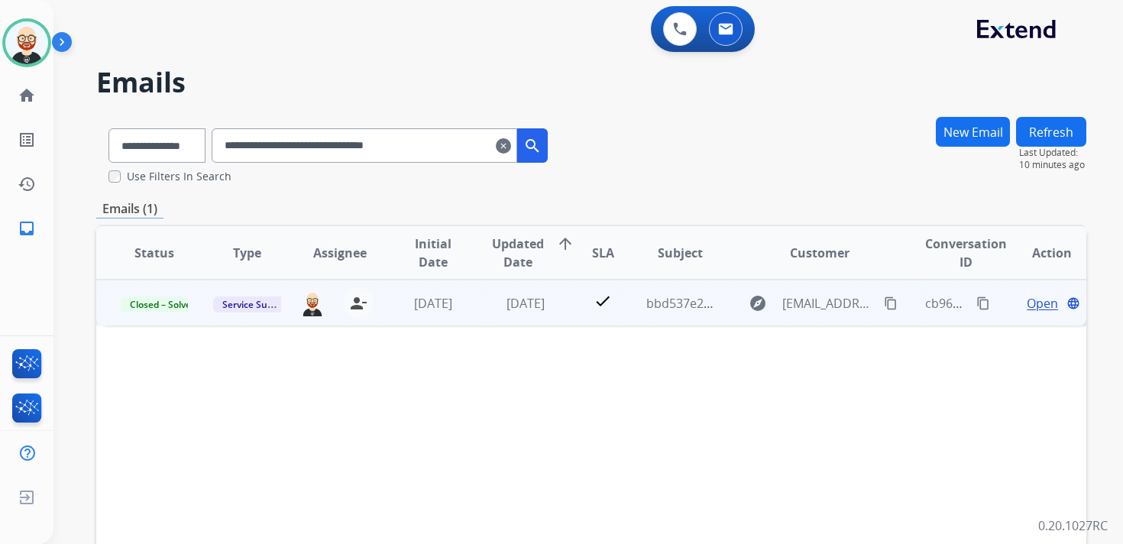
click at [1028, 300] on span "Open" at bounding box center [1042, 303] width 31 height 18
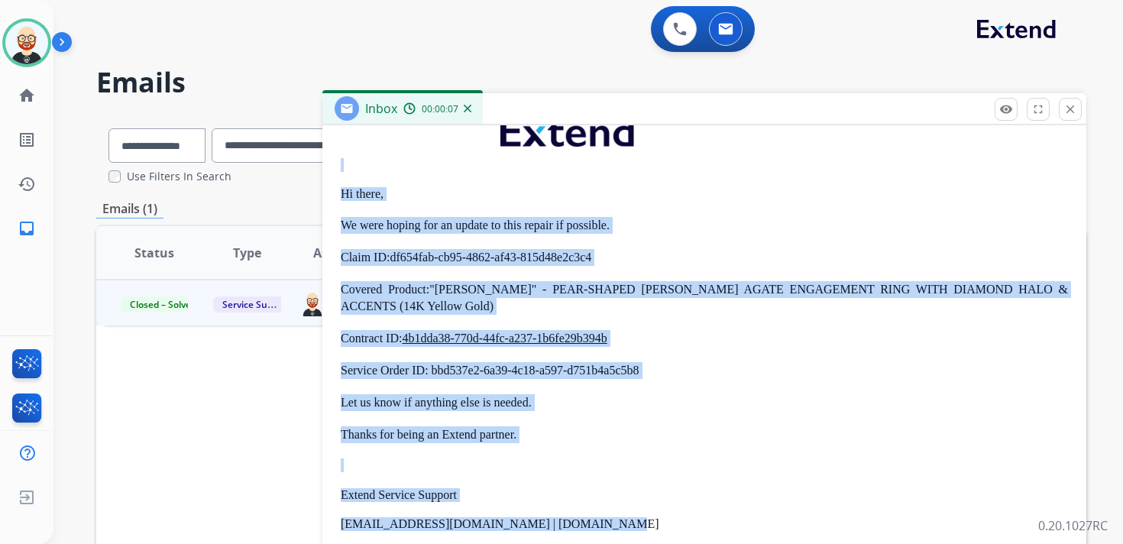
scroll to position [310, 0]
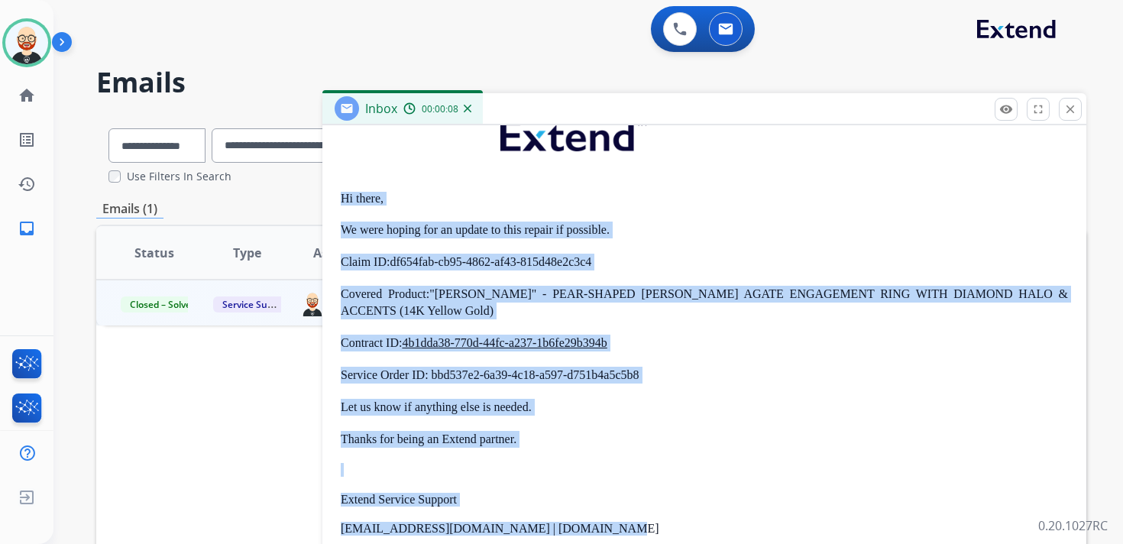
drag, startPoint x: 636, startPoint y: 452, endPoint x: 342, endPoint y: 198, distance: 389.0
click at [342, 198] on div "Hi there, We were hoping for an update to this repair if possible. Claim ID:df6…" at bounding box center [705, 397] width 728 height 591
copy div "Hi there, We were hoping for an update to this repair if possible. Claim ID:df6…"
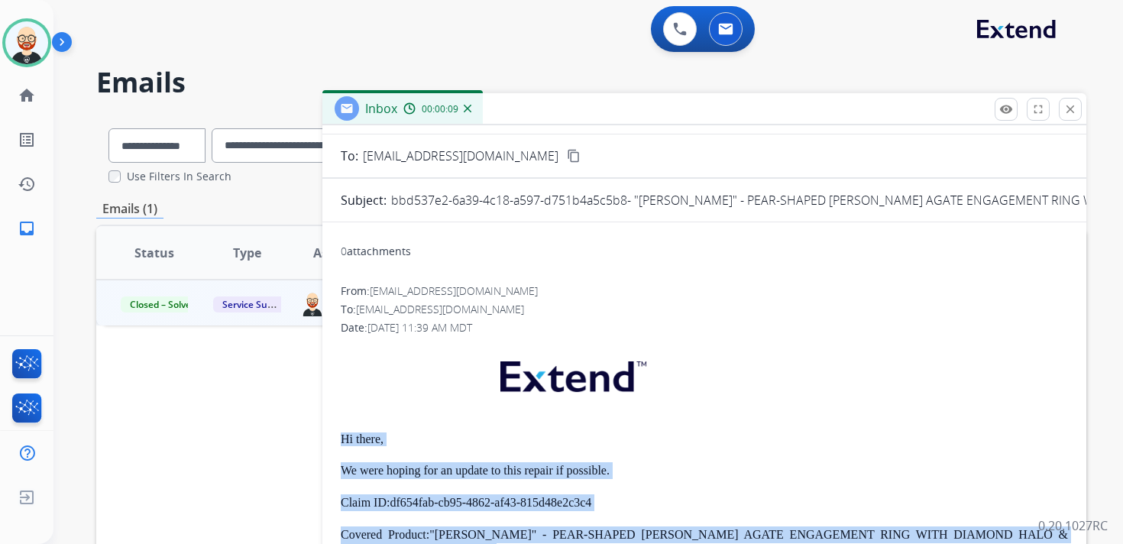
scroll to position [0, 0]
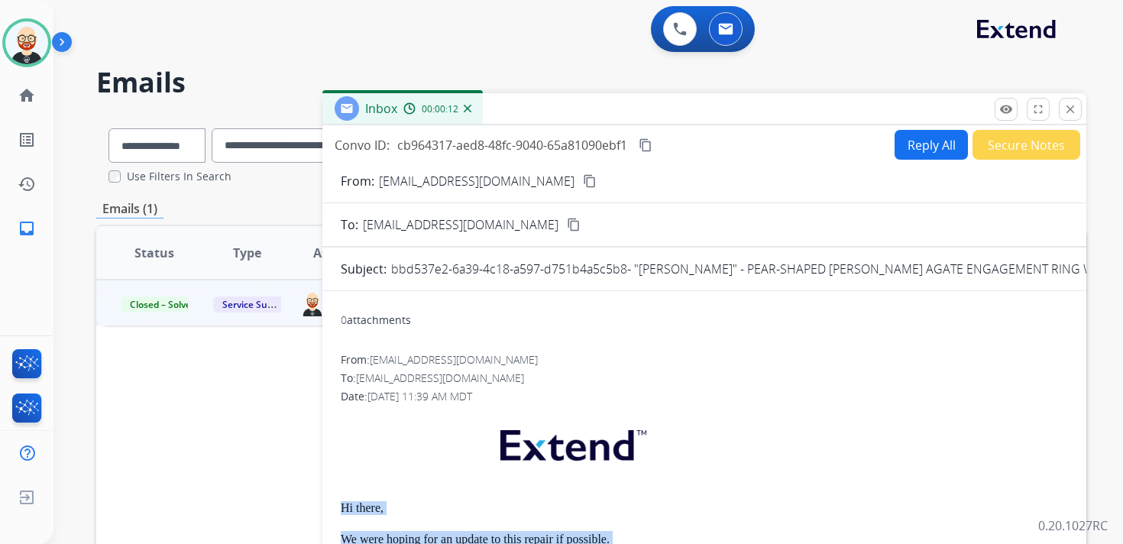
click at [919, 152] on button "Reply All" at bounding box center [931, 145] width 73 height 30
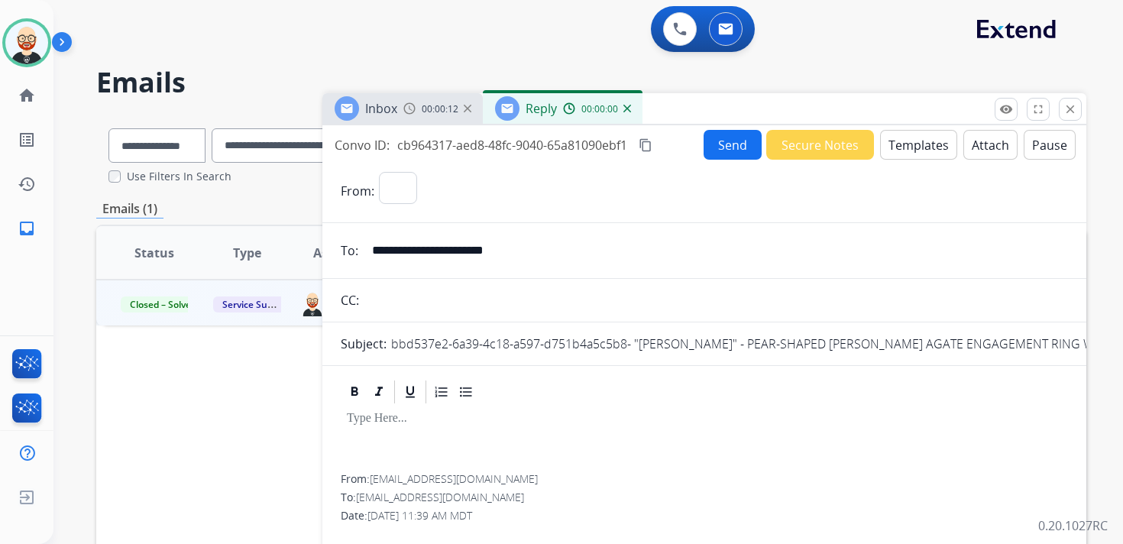
select select "**********"
click at [417, 409] on div at bounding box center [705, 440] width 728 height 69
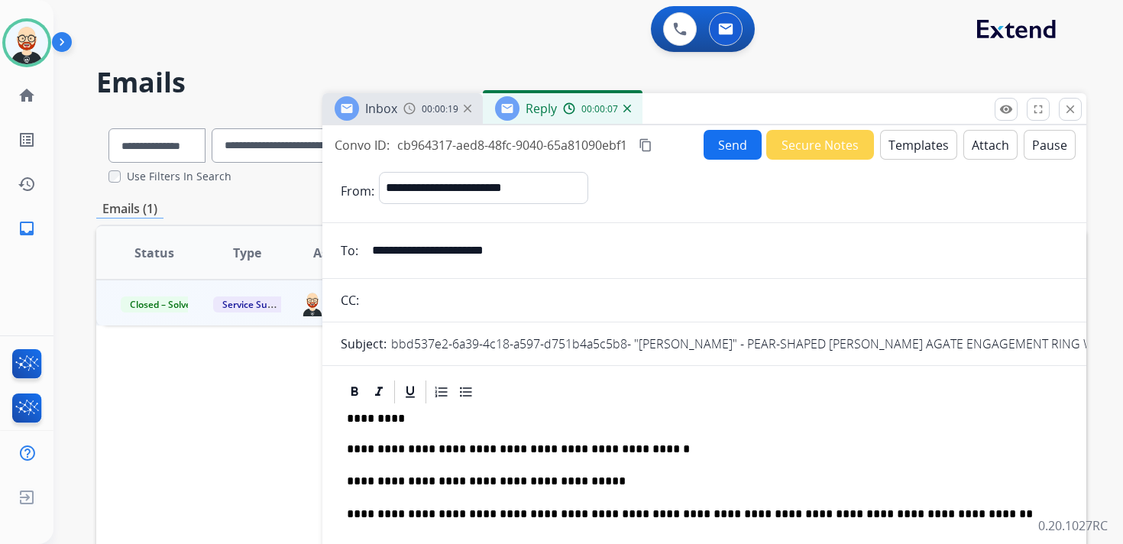
click at [647, 147] on mat-icon "content_copy" at bounding box center [646, 145] width 14 height 14
click at [730, 151] on button "Send" at bounding box center [733, 145] width 58 height 30
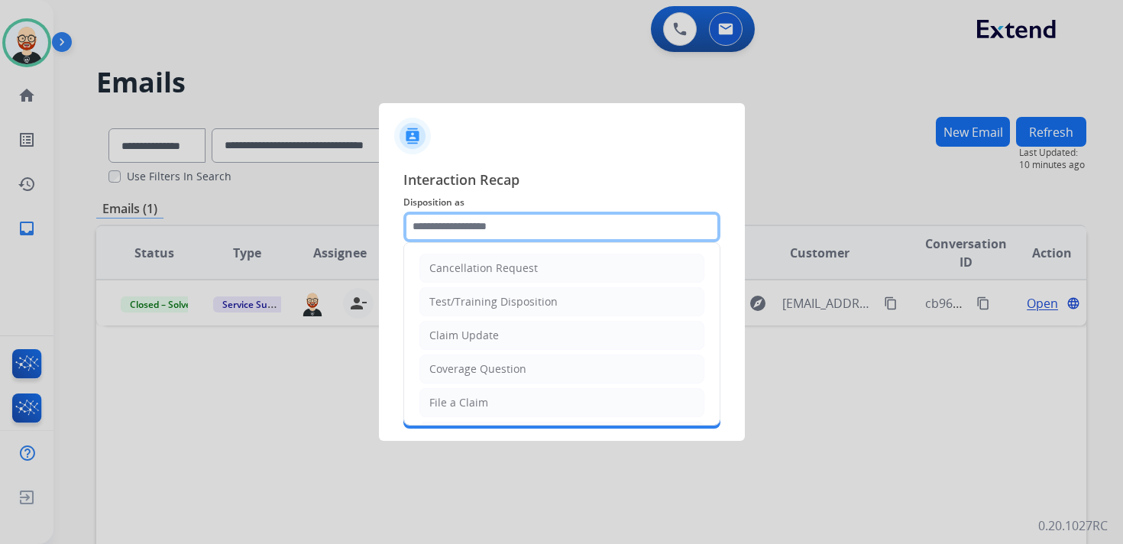
click at [496, 234] on input "text" at bounding box center [561, 227] width 317 height 31
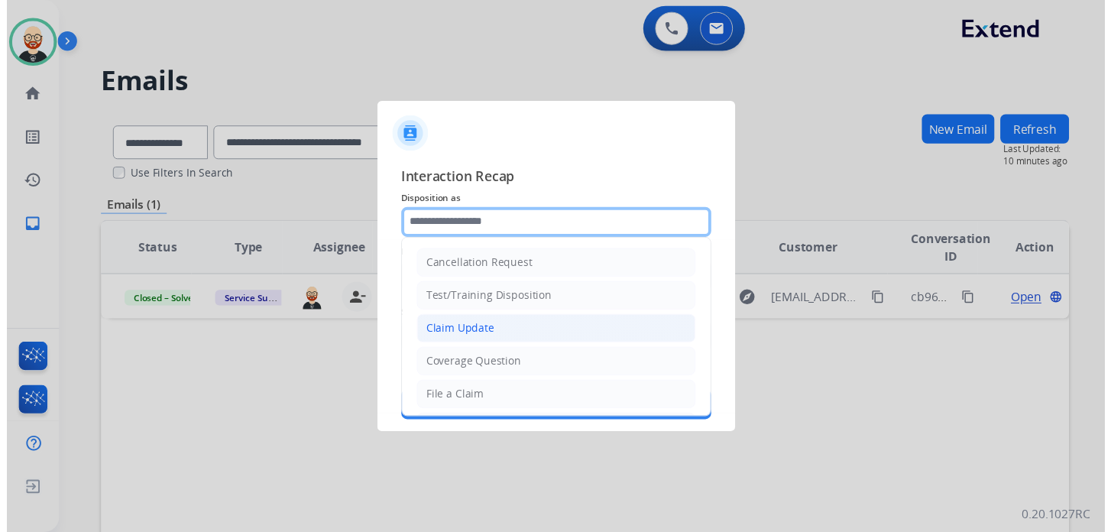
scroll to position [229, 0]
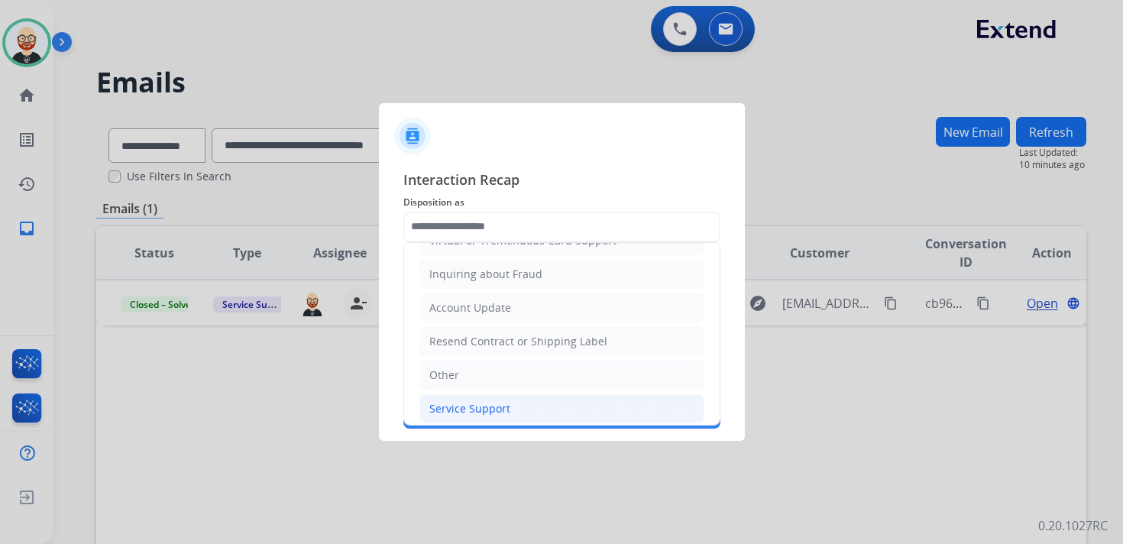
click at [481, 402] on div "Service Support" at bounding box center [469, 408] width 81 height 15
type input "**********"
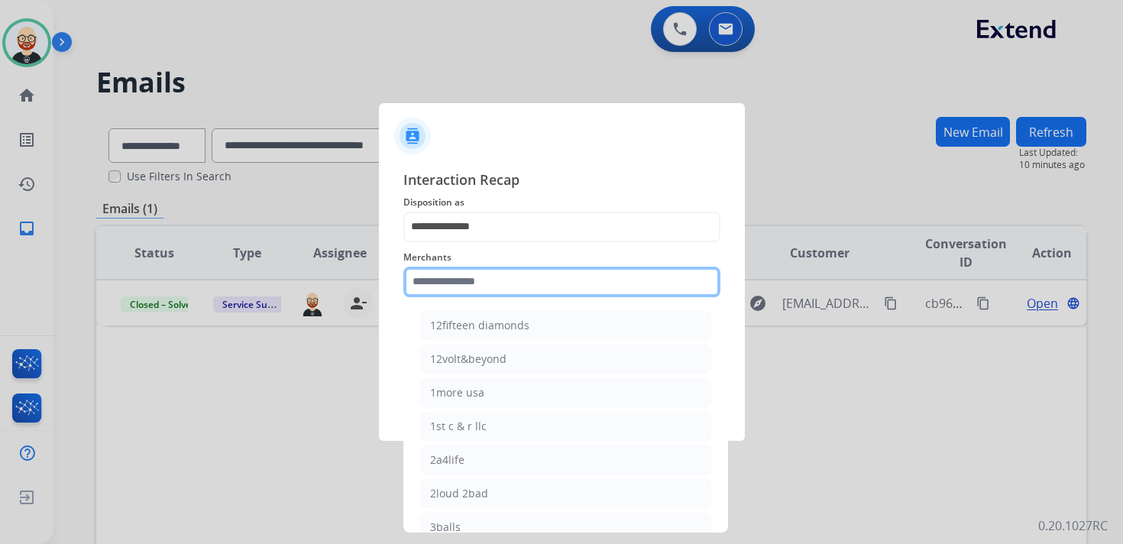
click at [472, 280] on input "text" at bounding box center [561, 282] width 317 height 31
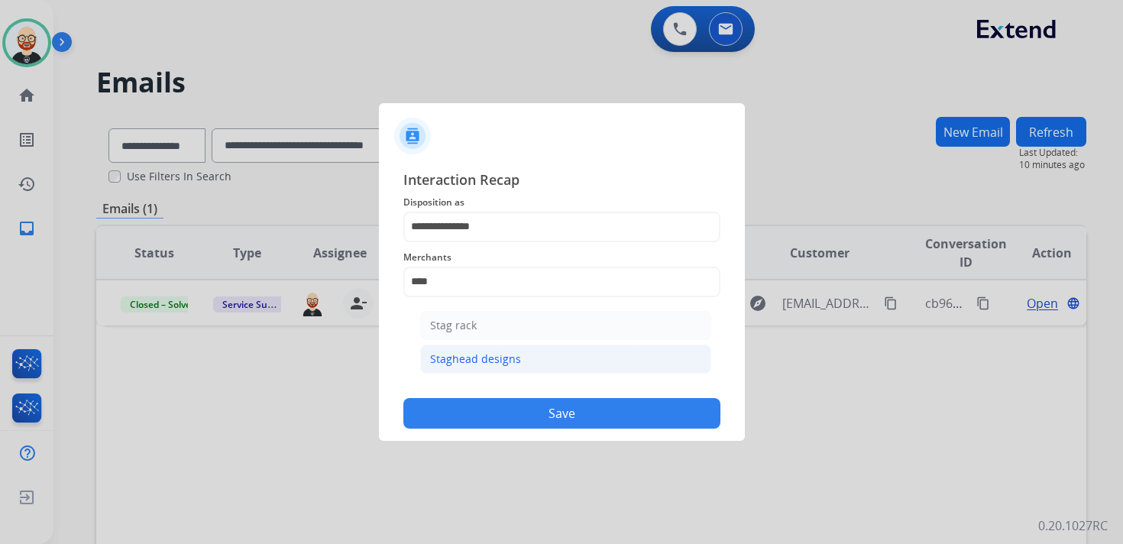
click at [490, 356] on div "Staghead designs" at bounding box center [475, 359] width 91 height 15
type input "**********"
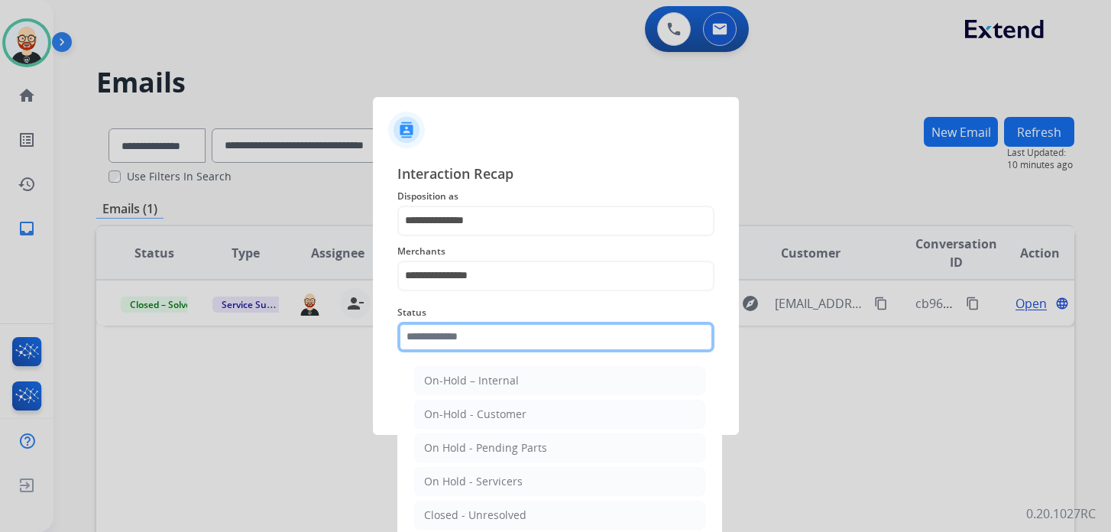
click at [488, 344] on input "text" at bounding box center [555, 337] width 317 height 31
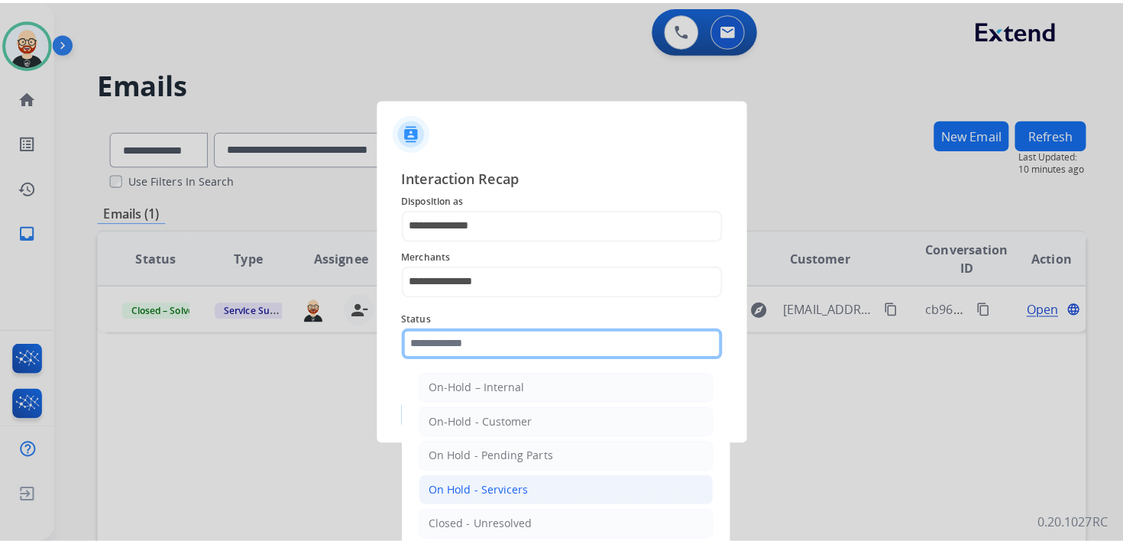
scroll to position [85, 0]
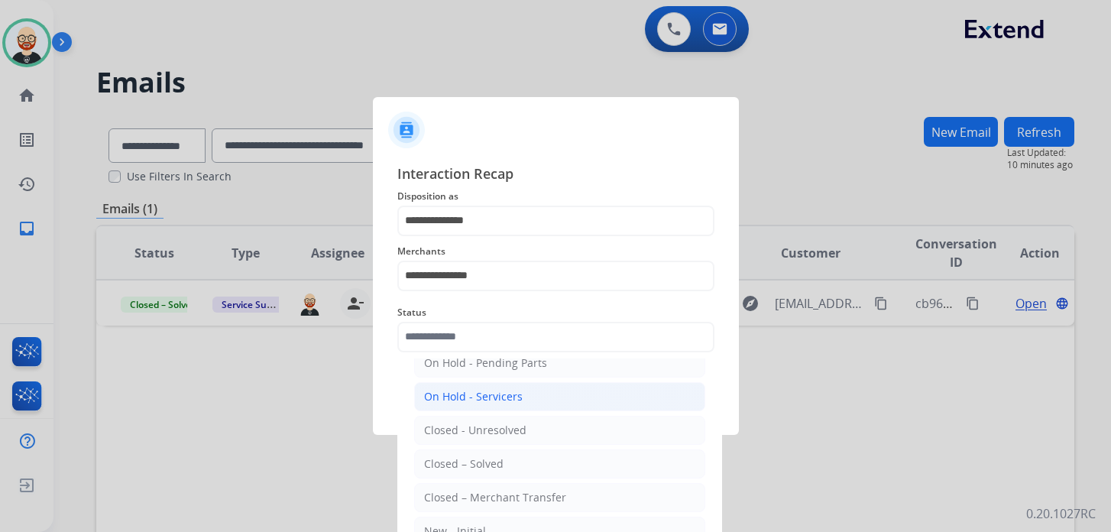
click at [488, 390] on div "On Hold - Servicers" at bounding box center [473, 396] width 99 height 15
type input "**********"
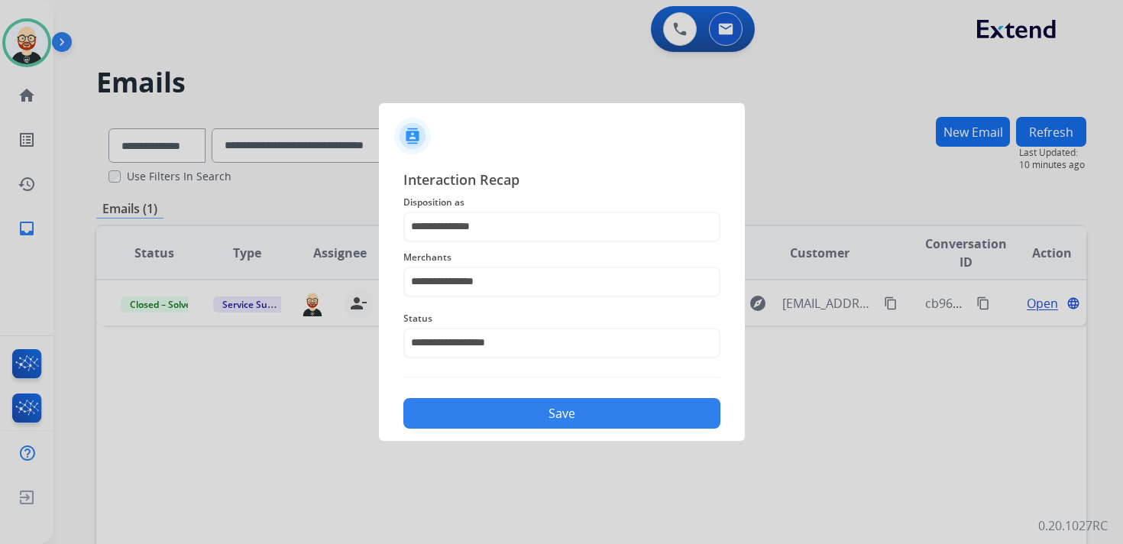
click at [488, 411] on button "Save" at bounding box center [561, 413] width 317 height 31
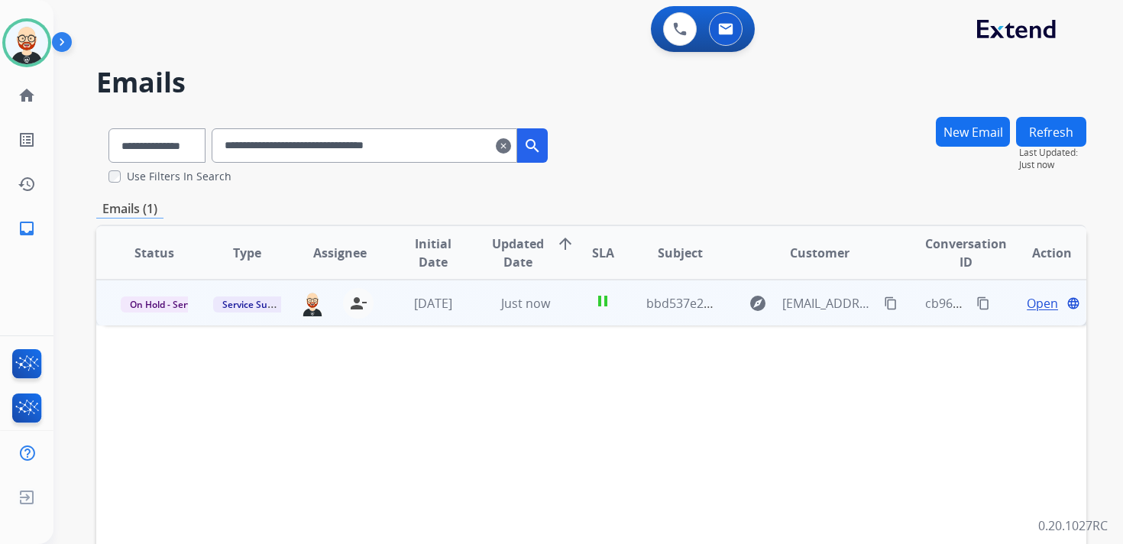
click at [1029, 303] on span "Open" at bounding box center [1042, 303] width 31 height 18
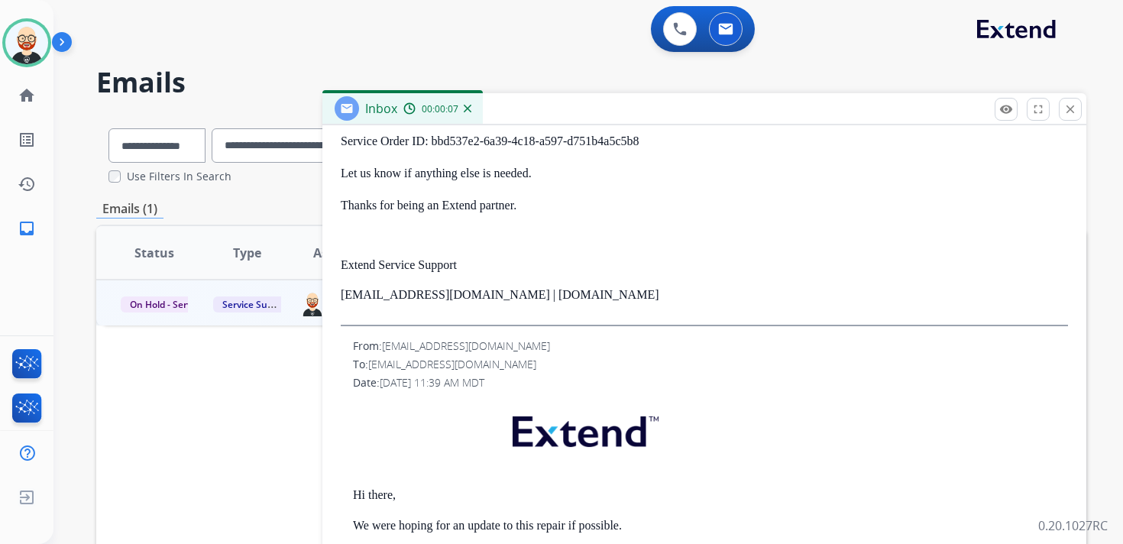
scroll to position [0, 0]
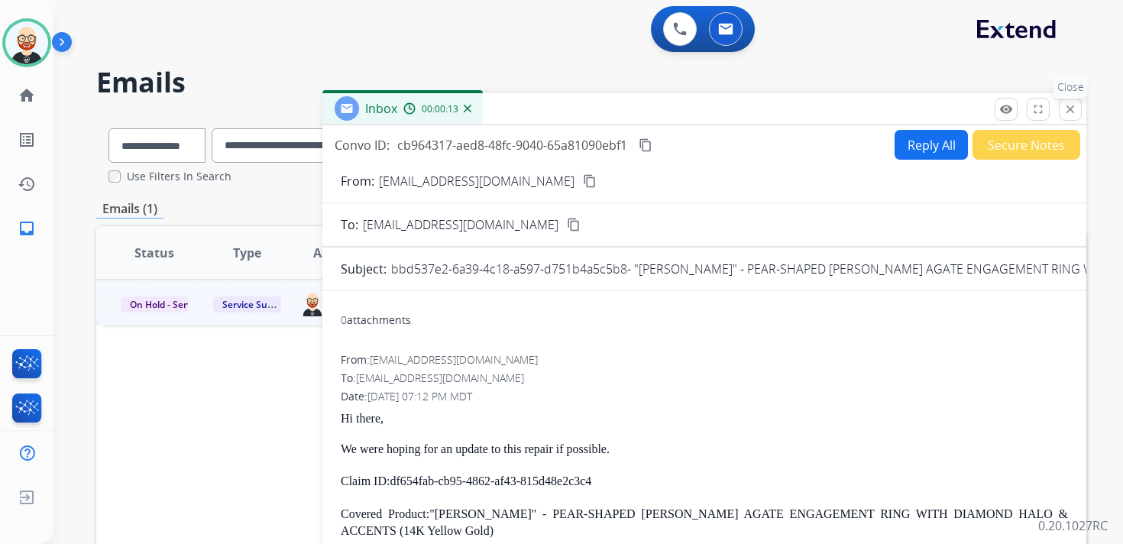
click at [1068, 114] on mat-icon "close" at bounding box center [1071, 109] width 14 height 14
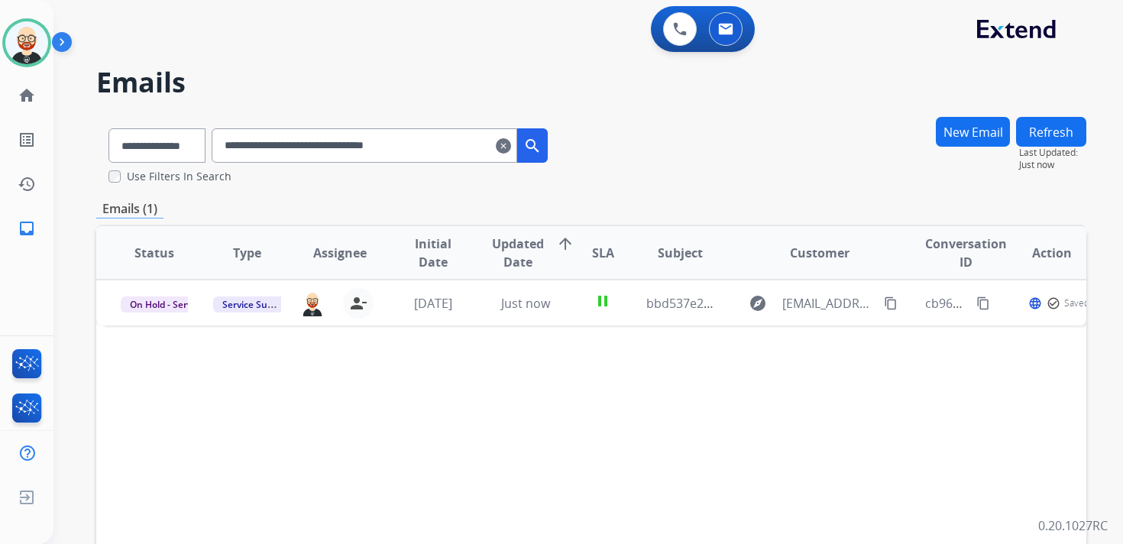
click at [511, 144] on mat-icon "clear" at bounding box center [503, 146] width 15 height 18
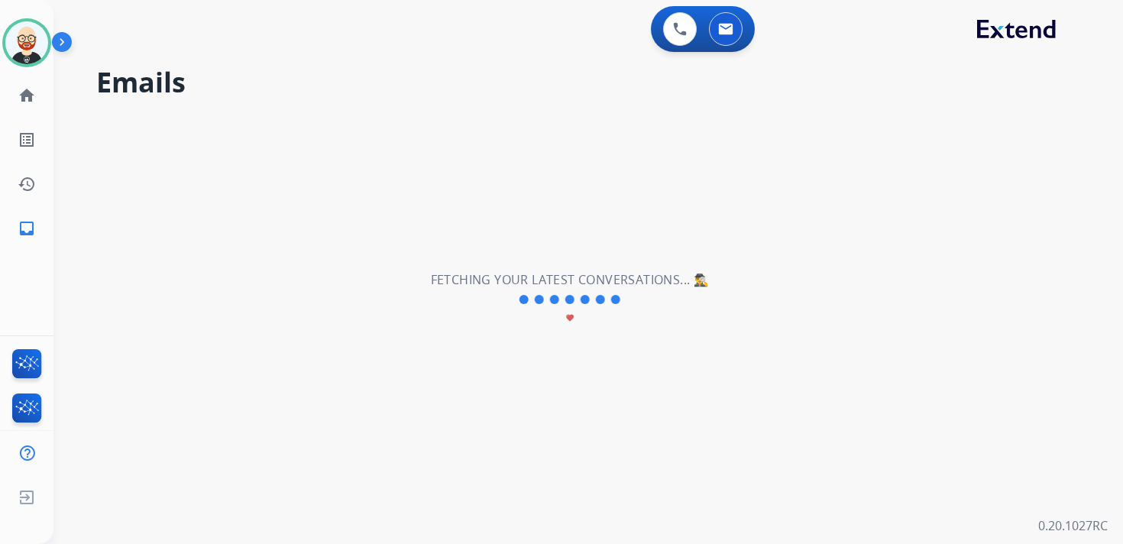
select select "**********"
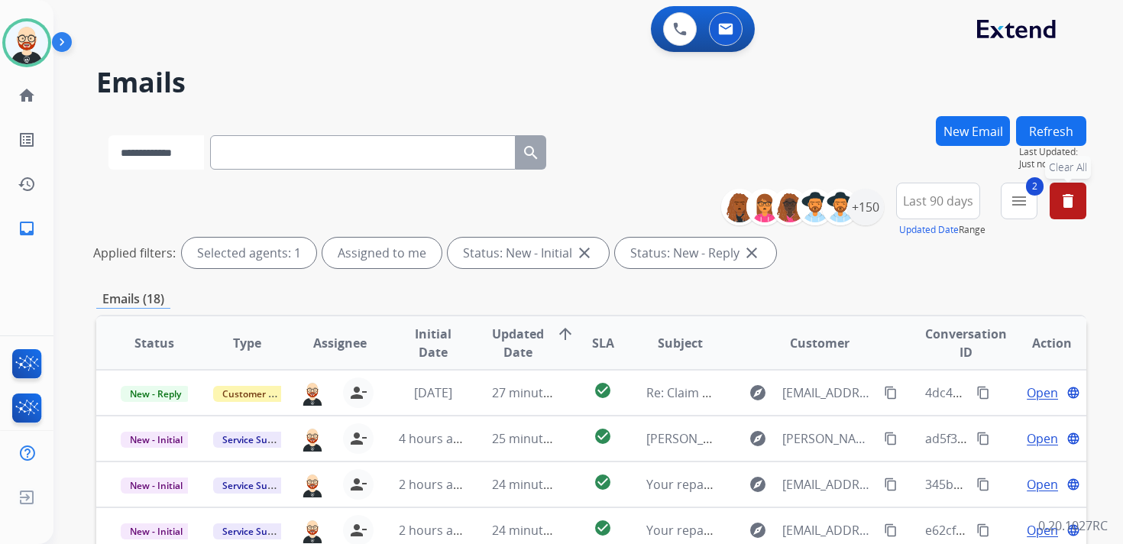
click at [179, 154] on select "**********" at bounding box center [157, 152] width 96 height 34
select select "**********"
click at [109, 135] on select "**********" at bounding box center [157, 152] width 96 height 34
click at [272, 152] on input "text" at bounding box center [365, 152] width 306 height 34
paste input "**********"
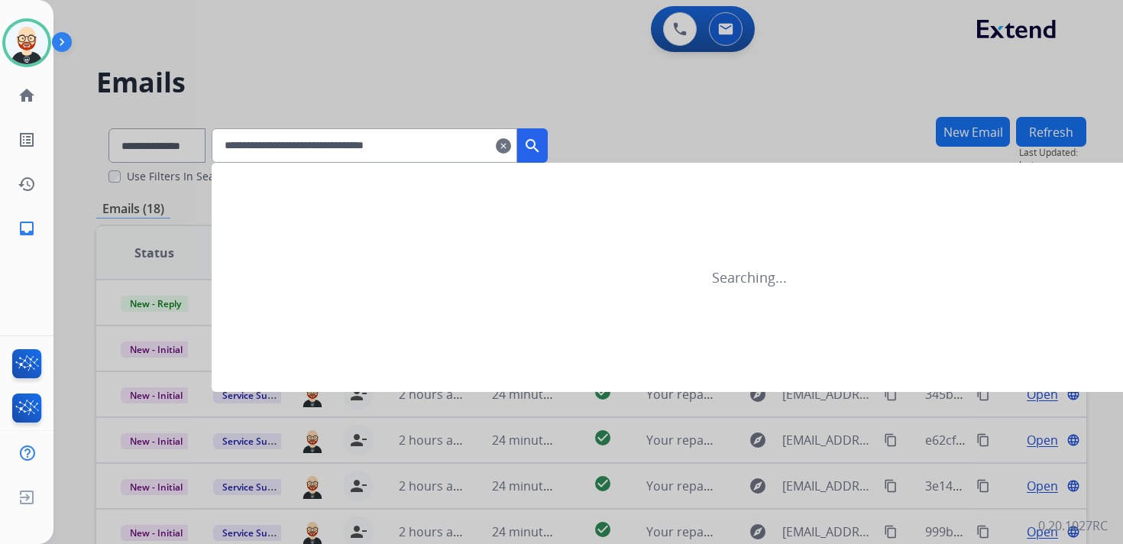
type input "**********"
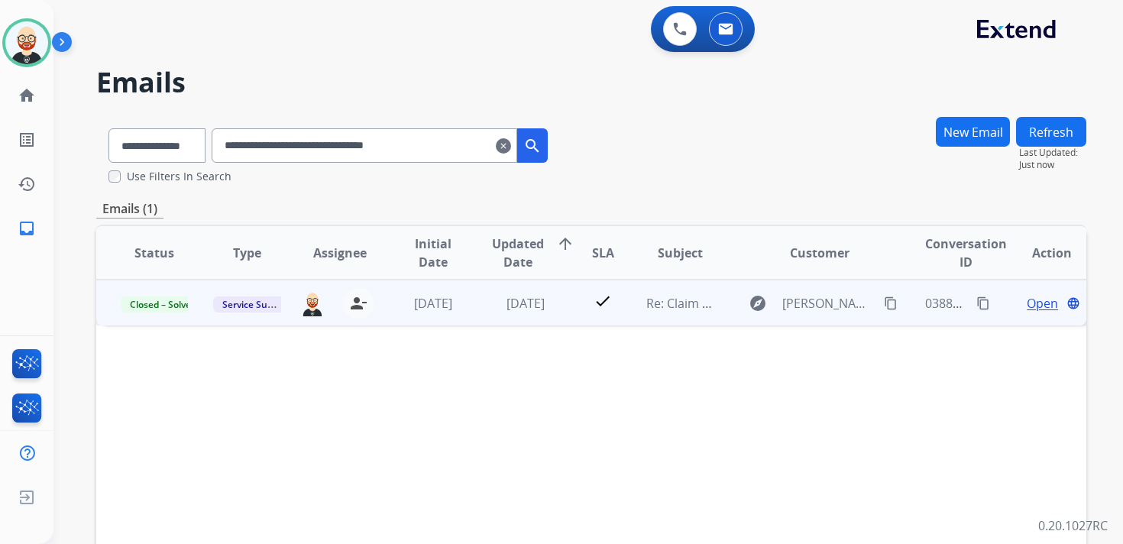
click at [1029, 306] on span "Open" at bounding box center [1042, 303] width 31 height 18
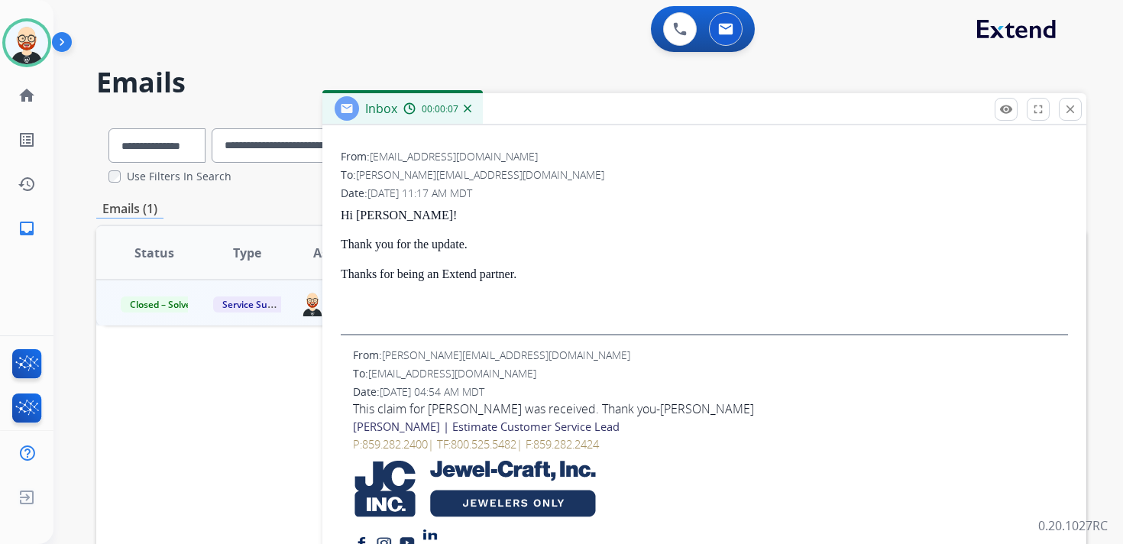
scroll to position [197, 0]
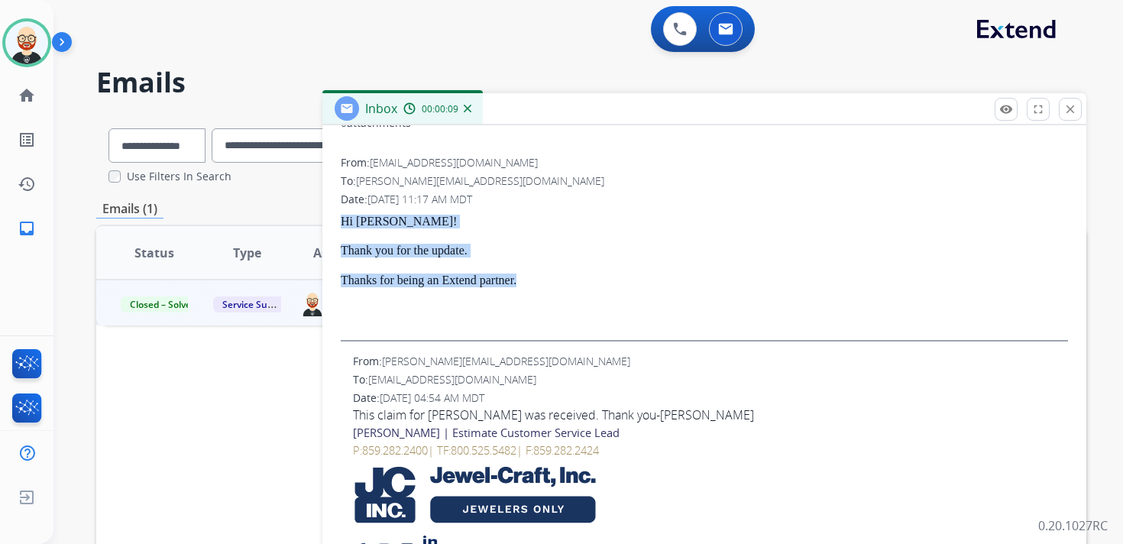
drag, startPoint x: 557, startPoint y: 287, endPoint x: 342, endPoint y: 222, distance: 225.1
click at [342, 222] on div "Hi [PERSON_NAME]! Thank you for the update. Thanks for being an Extend partner." at bounding box center [705, 278] width 728 height 127
copy div "Hi [PERSON_NAME]! Thank you for the update. Thanks for being an Extend partner."
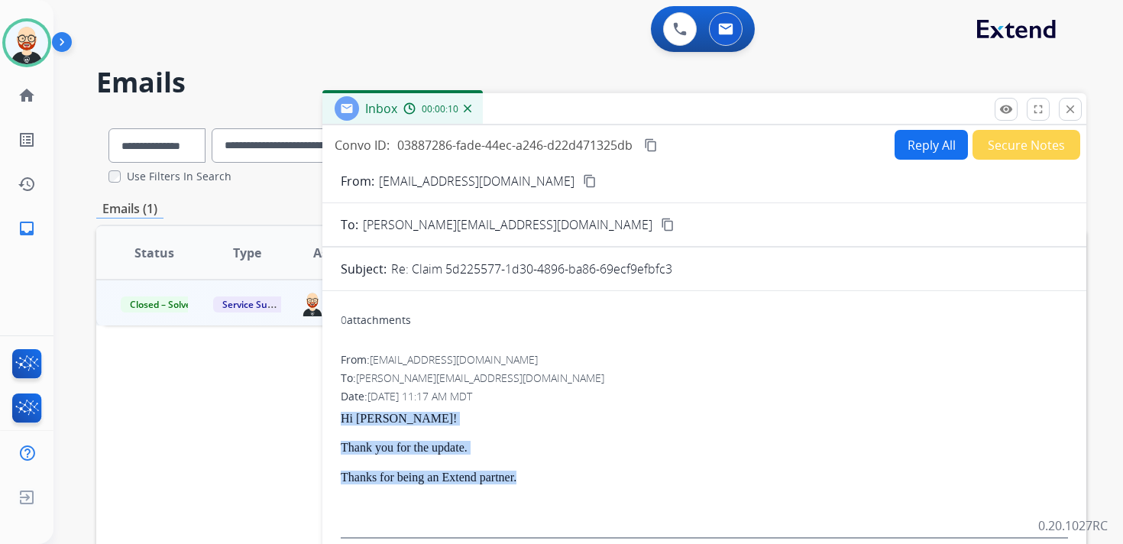
click at [910, 147] on button "Reply All" at bounding box center [931, 145] width 73 height 30
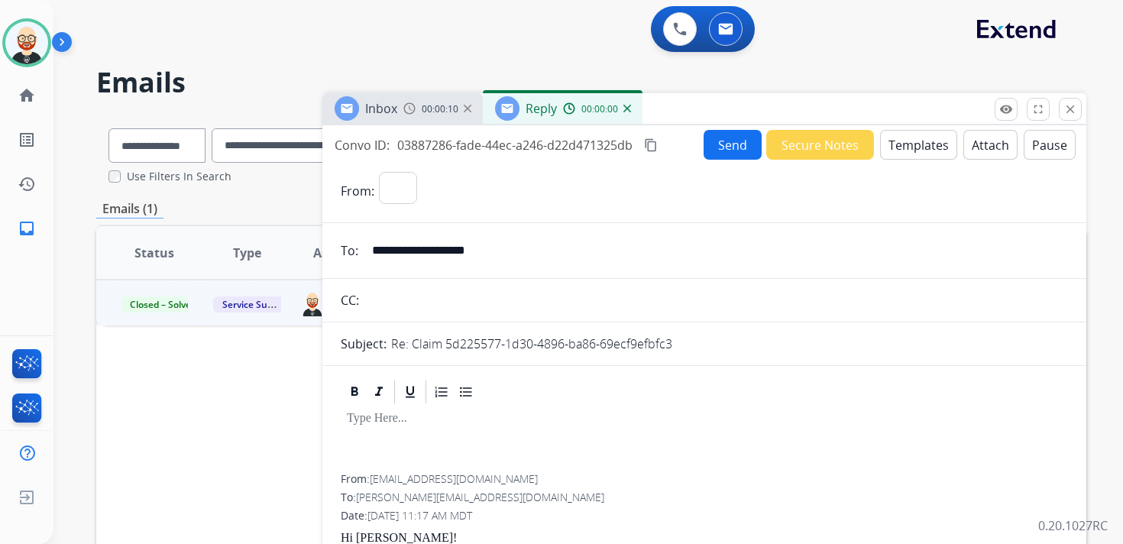
select select "**********"
click at [390, 429] on div at bounding box center [705, 440] width 728 height 69
paste div
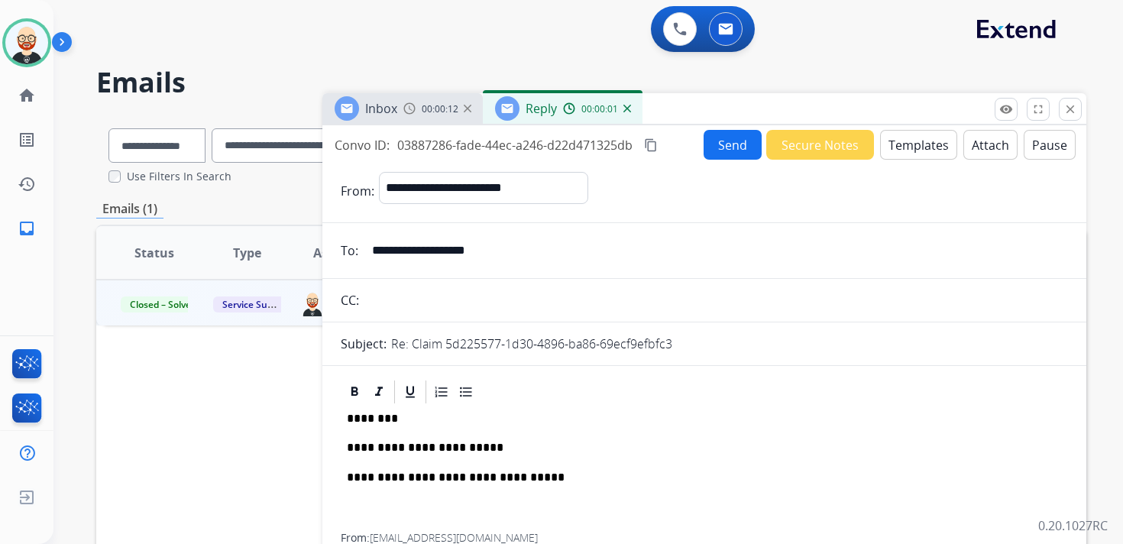
click at [390, 448] on p "**********" at bounding box center [698, 448] width 703 height 14
click at [708, 148] on button "Send" at bounding box center [733, 145] width 58 height 30
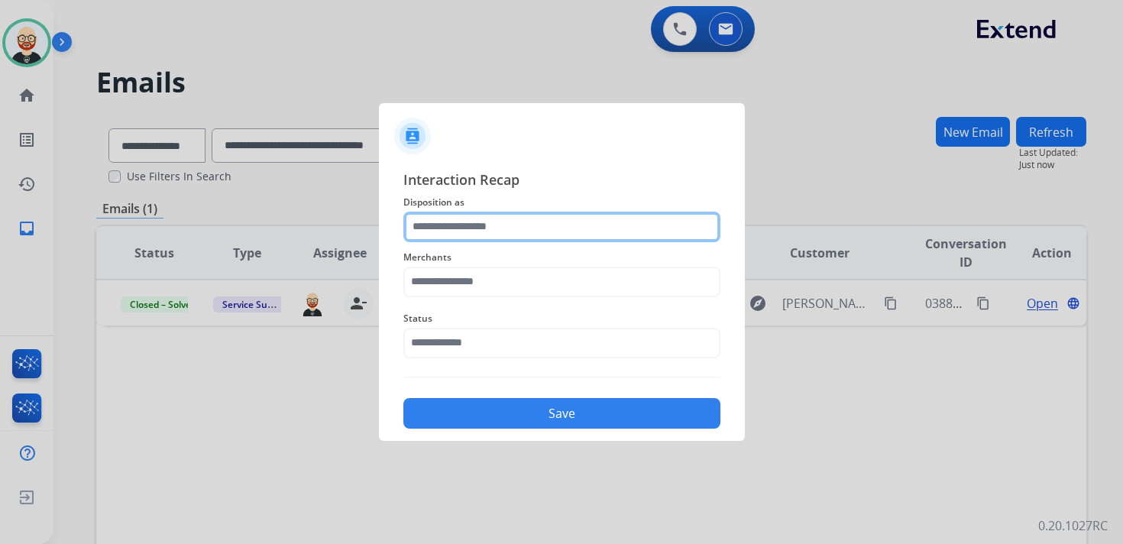
click at [481, 228] on input "text" at bounding box center [561, 227] width 317 height 31
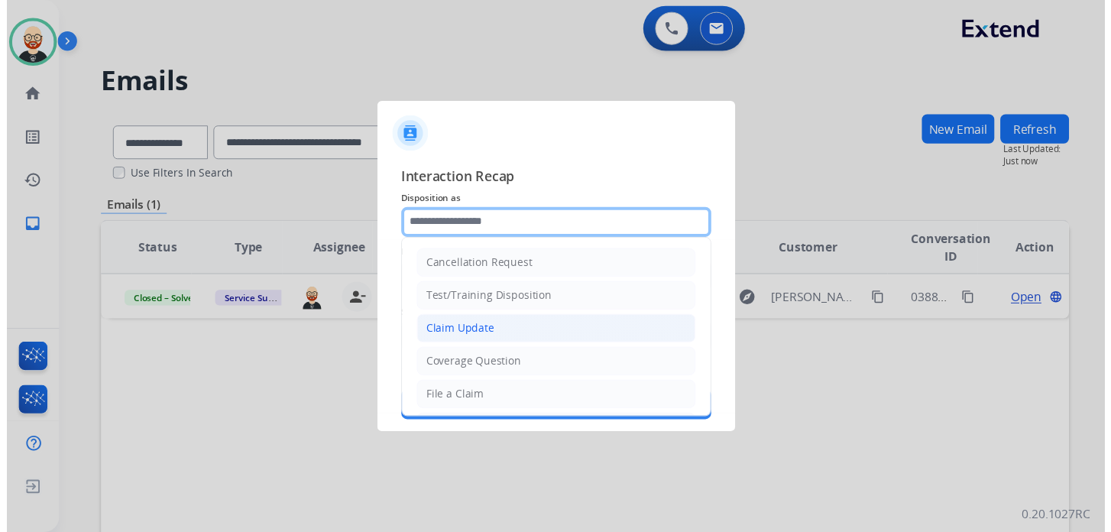
scroll to position [229, 0]
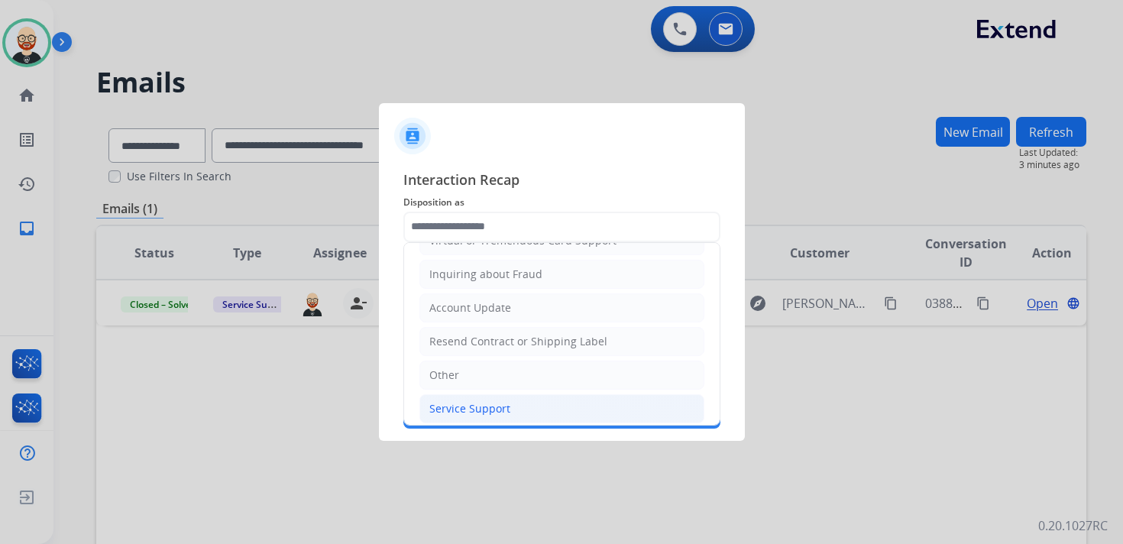
click at [491, 401] on div "Service Support" at bounding box center [469, 408] width 81 height 15
type input "**********"
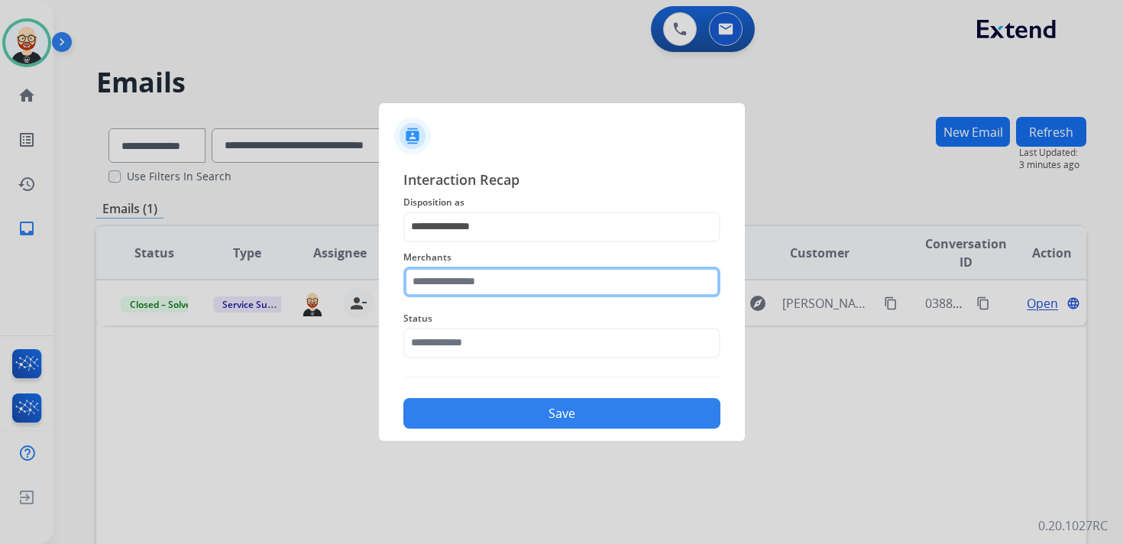
click at [455, 291] on input "text" at bounding box center [561, 282] width 317 height 31
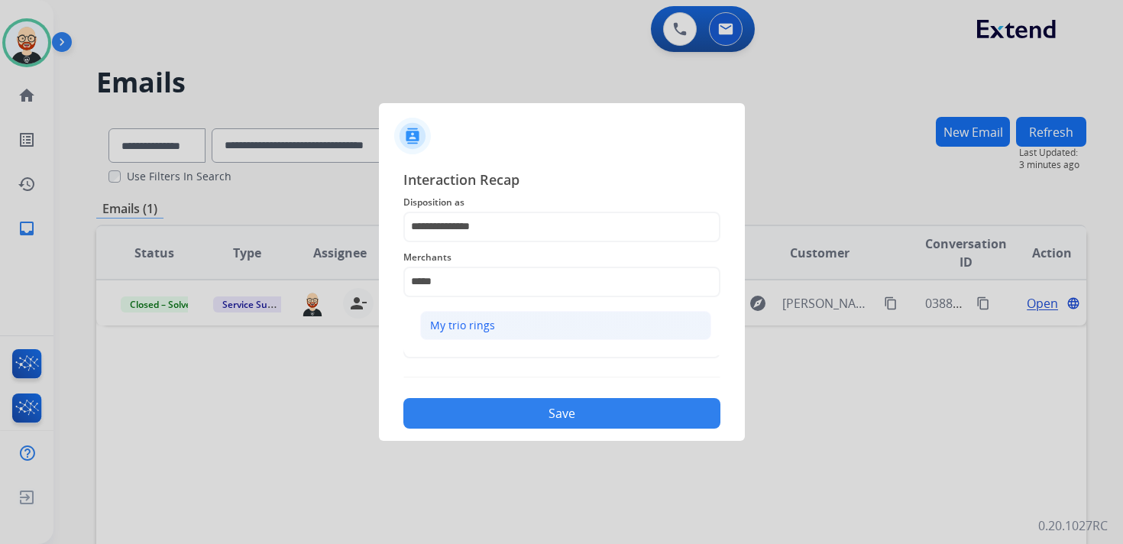
click at [452, 332] on div "My trio rings" at bounding box center [462, 325] width 65 height 15
type input "**********"
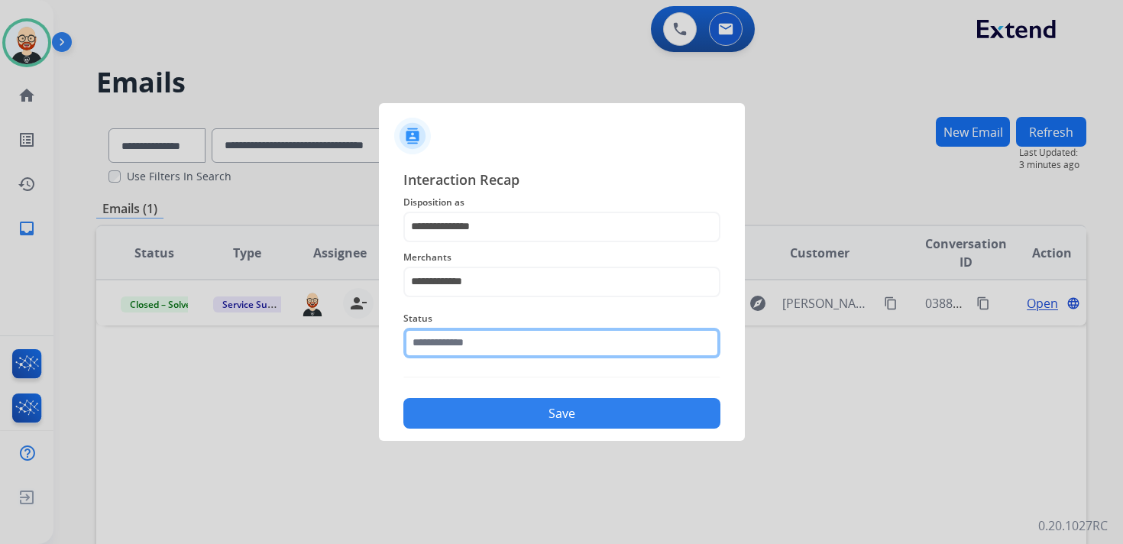
click at [452, 344] on input "text" at bounding box center [561, 343] width 317 height 31
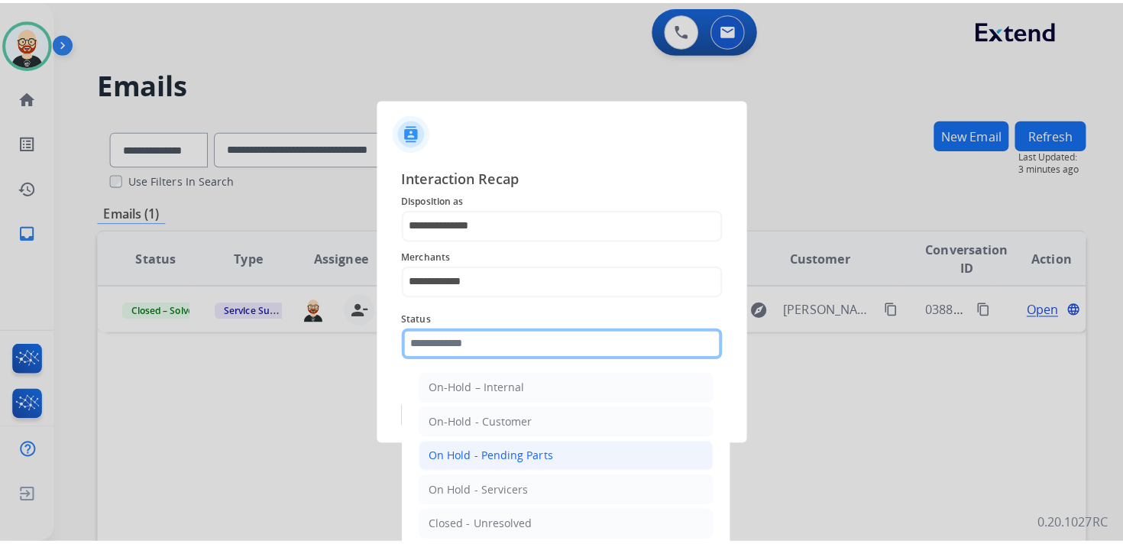
scroll to position [85, 0]
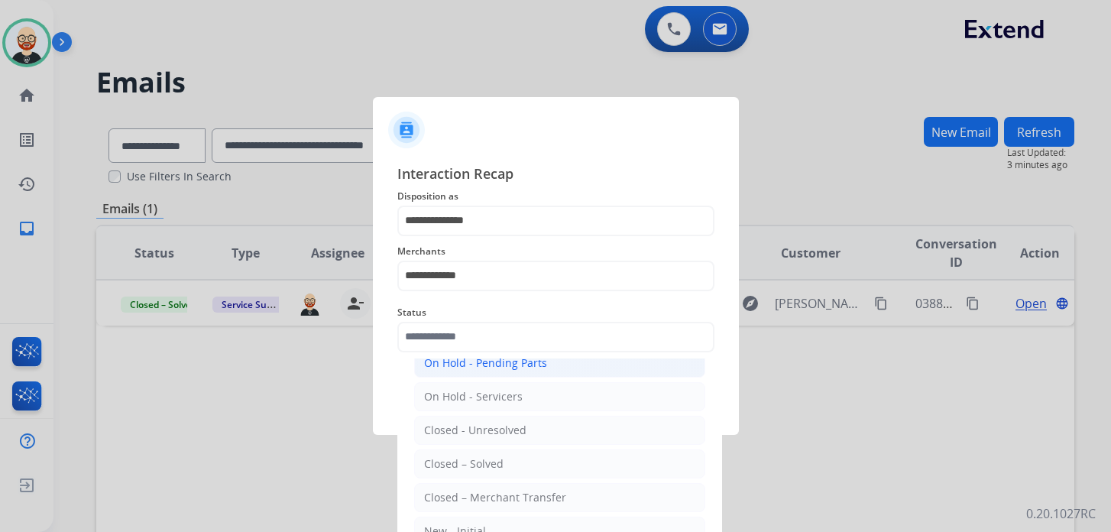
click at [466, 456] on div "Closed – Solved" at bounding box center [463, 463] width 79 height 15
type input "**********"
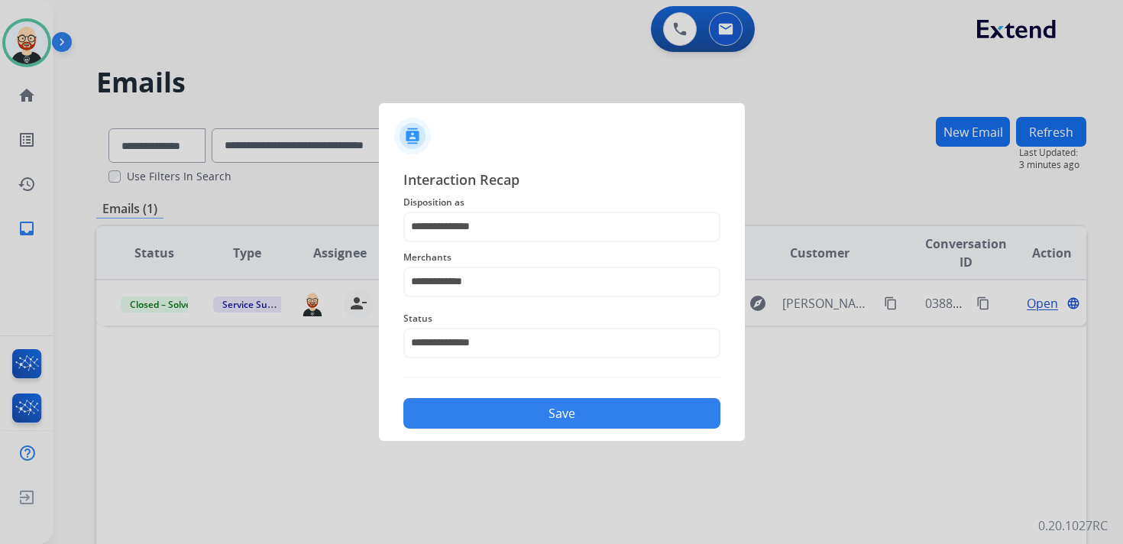
click at [468, 419] on button "Save" at bounding box center [561, 413] width 317 height 31
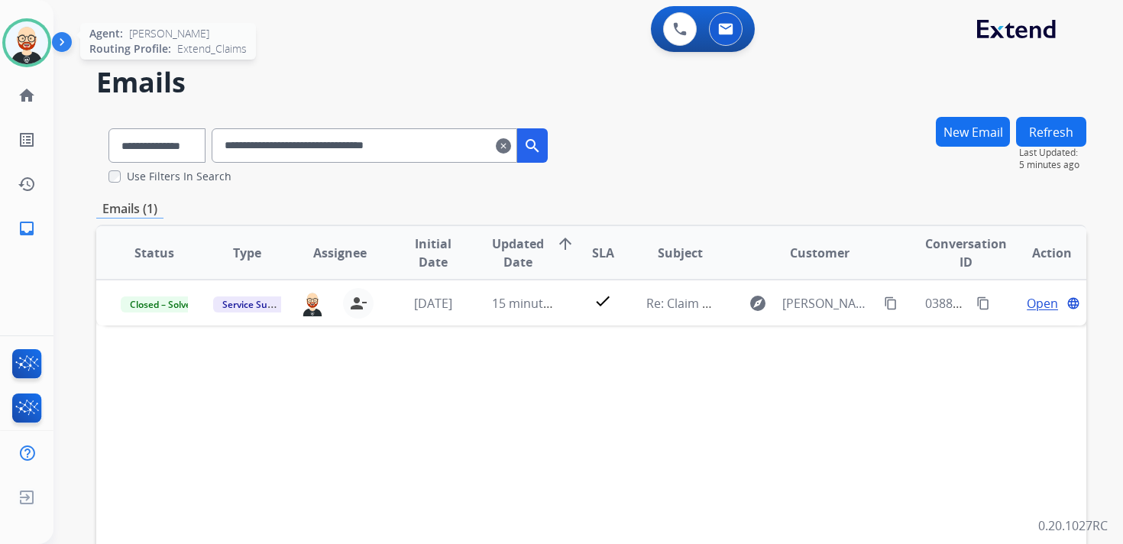
click at [35, 48] on img at bounding box center [26, 42] width 43 height 43
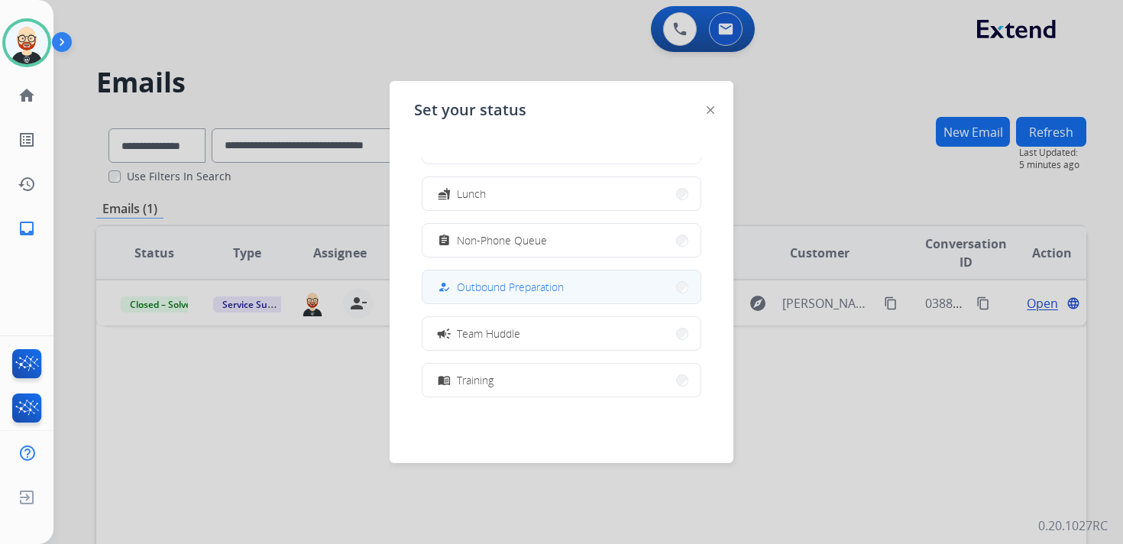
scroll to position [288, 0]
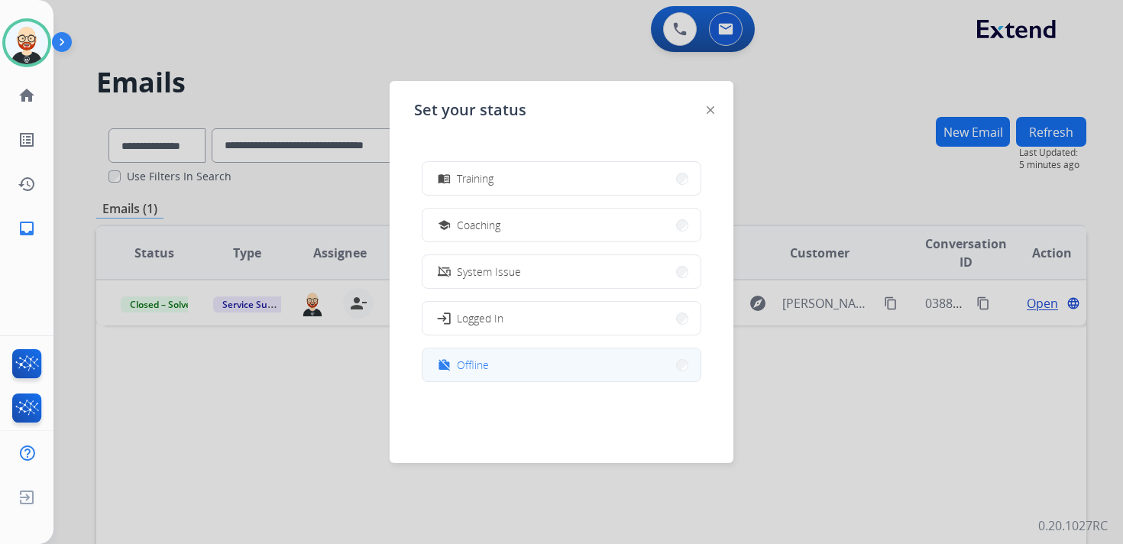
click at [473, 371] on span "Offline" at bounding box center [473, 365] width 32 height 16
